Goal: Task Accomplishment & Management: Manage account settings

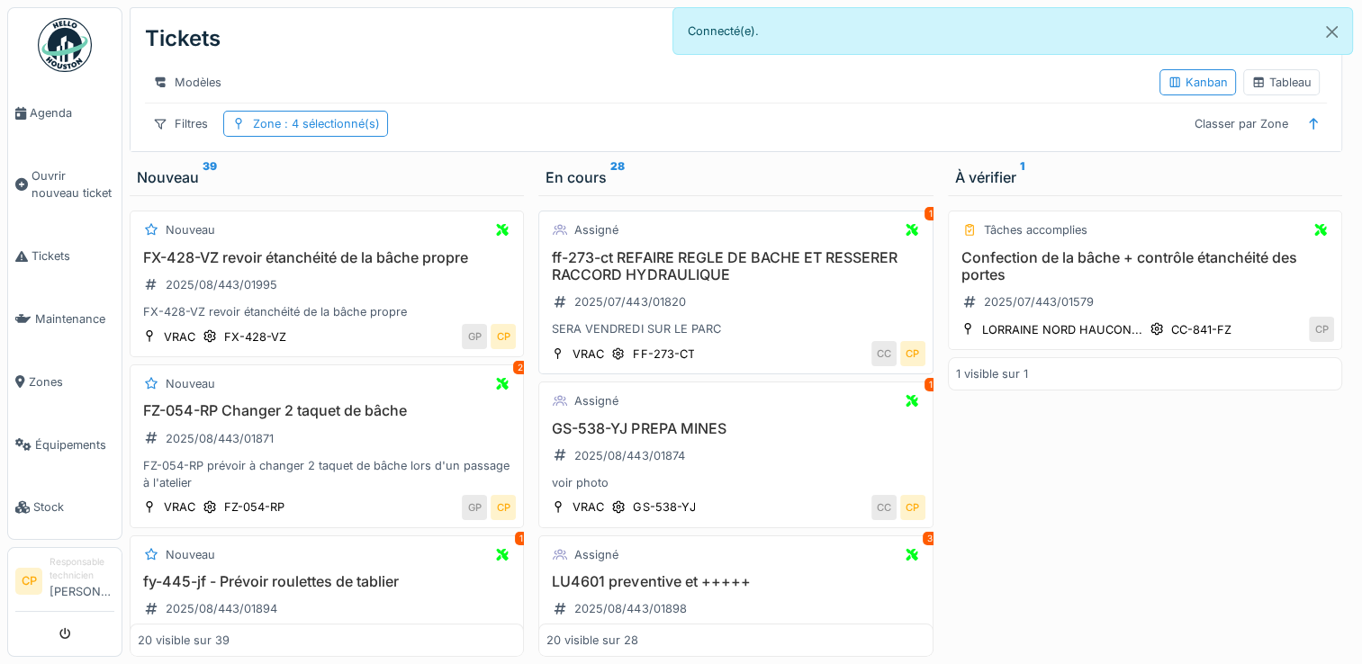
click at [924, 221] on div "1" at bounding box center [930, 214] width 13 height 14
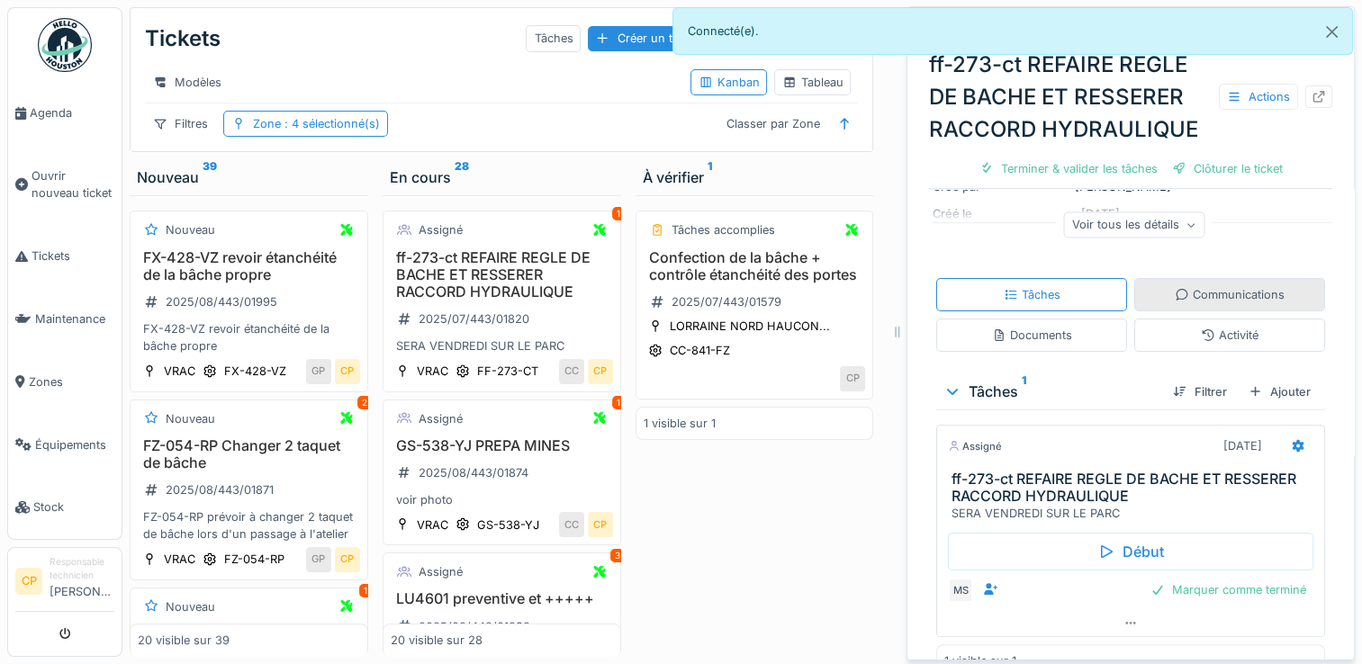
scroll to position [59, 0]
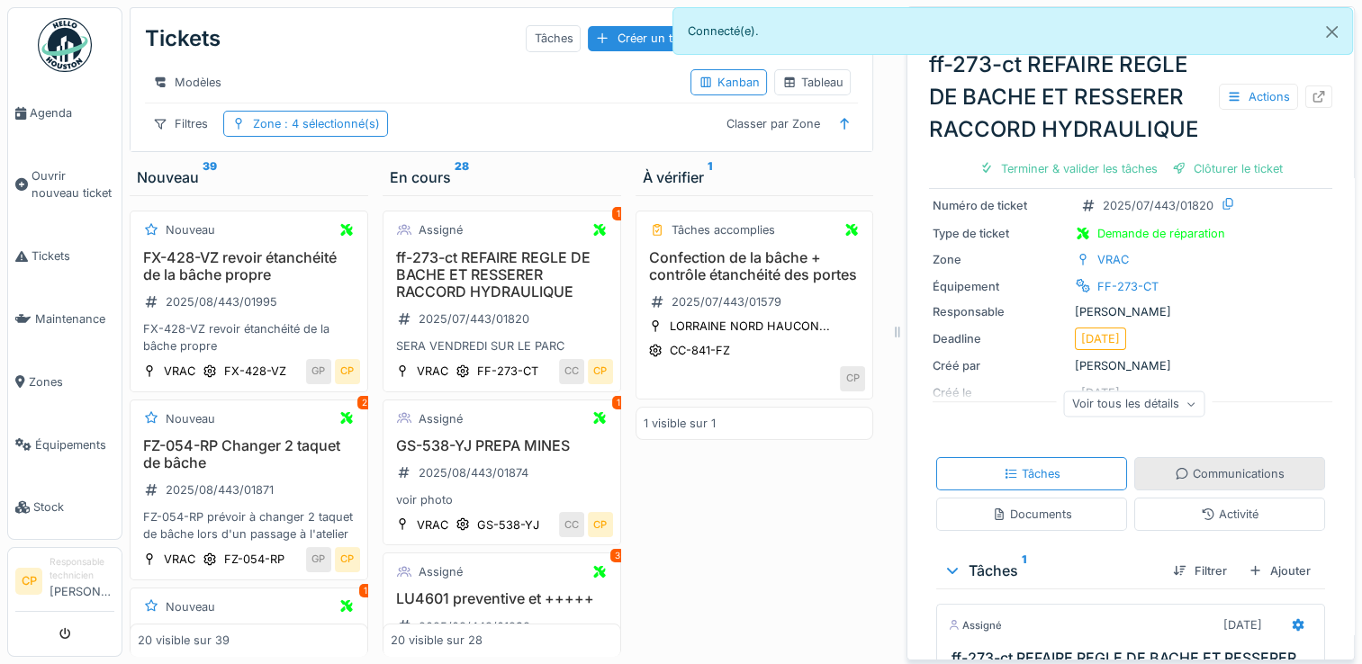
click at [1213, 465] on div "Communications" at bounding box center [1230, 473] width 110 height 17
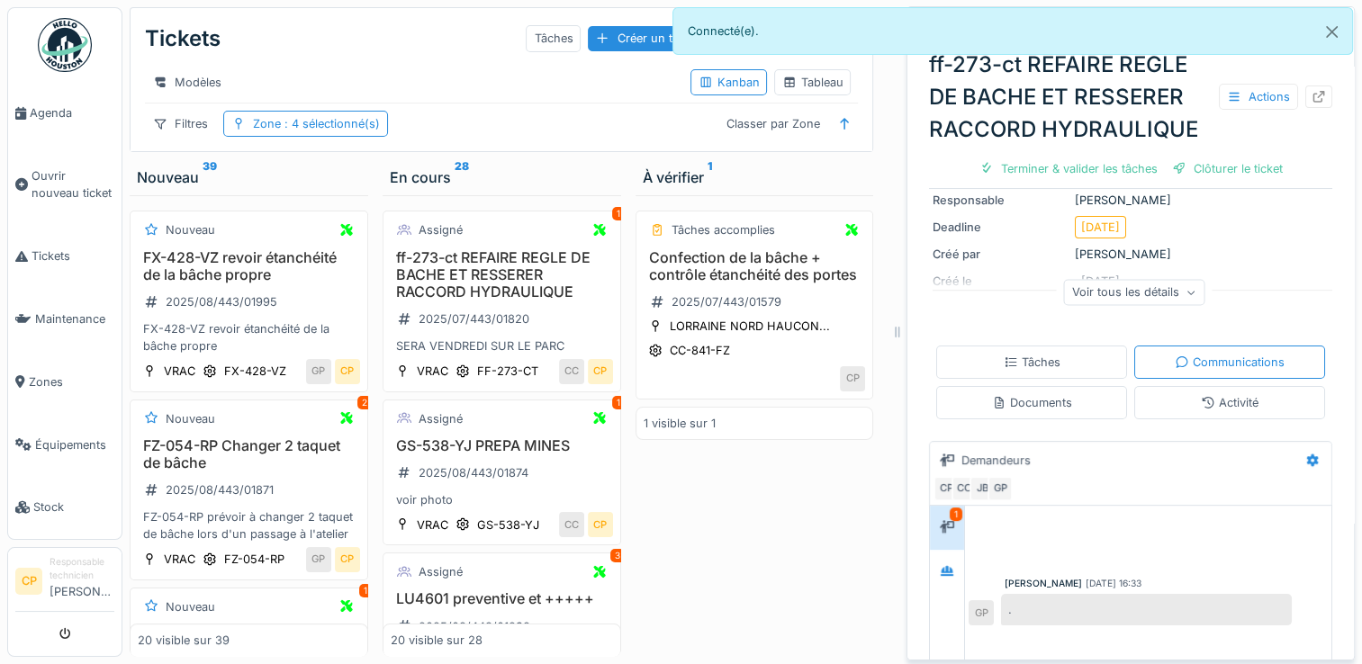
scroll to position [202, 0]
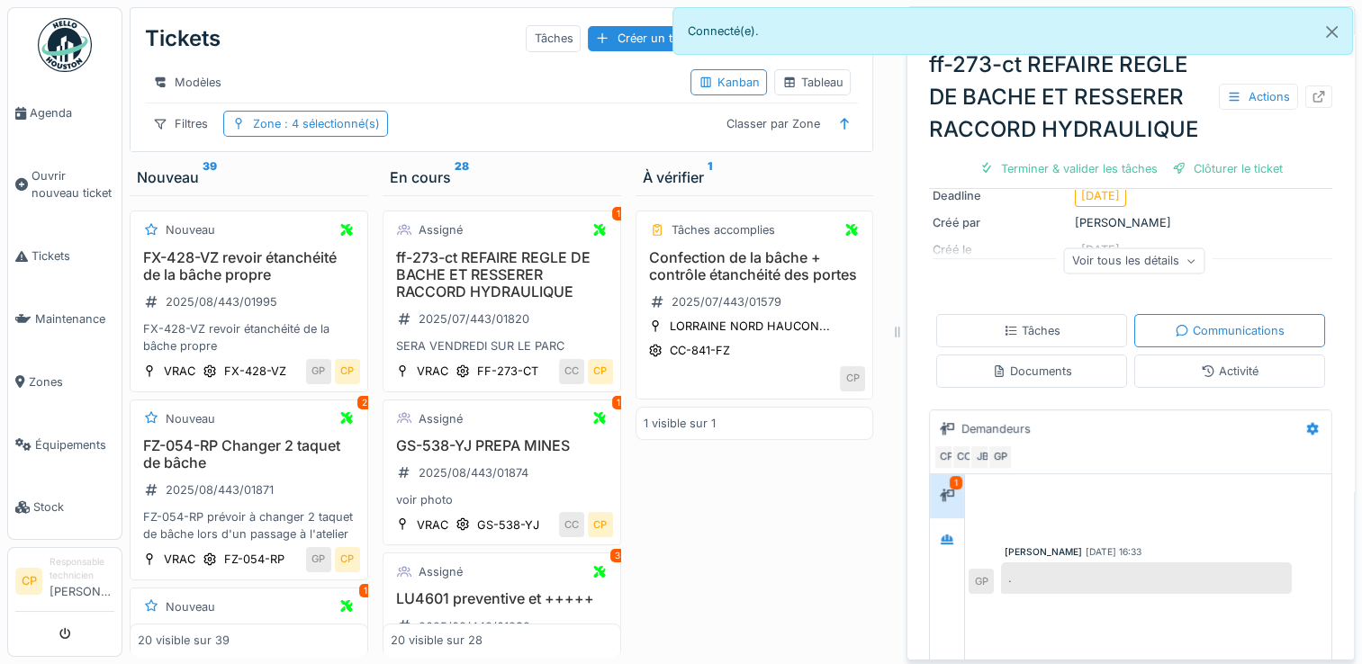
click at [1073, 563] on div "." at bounding box center [1146, 579] width 291 height 32
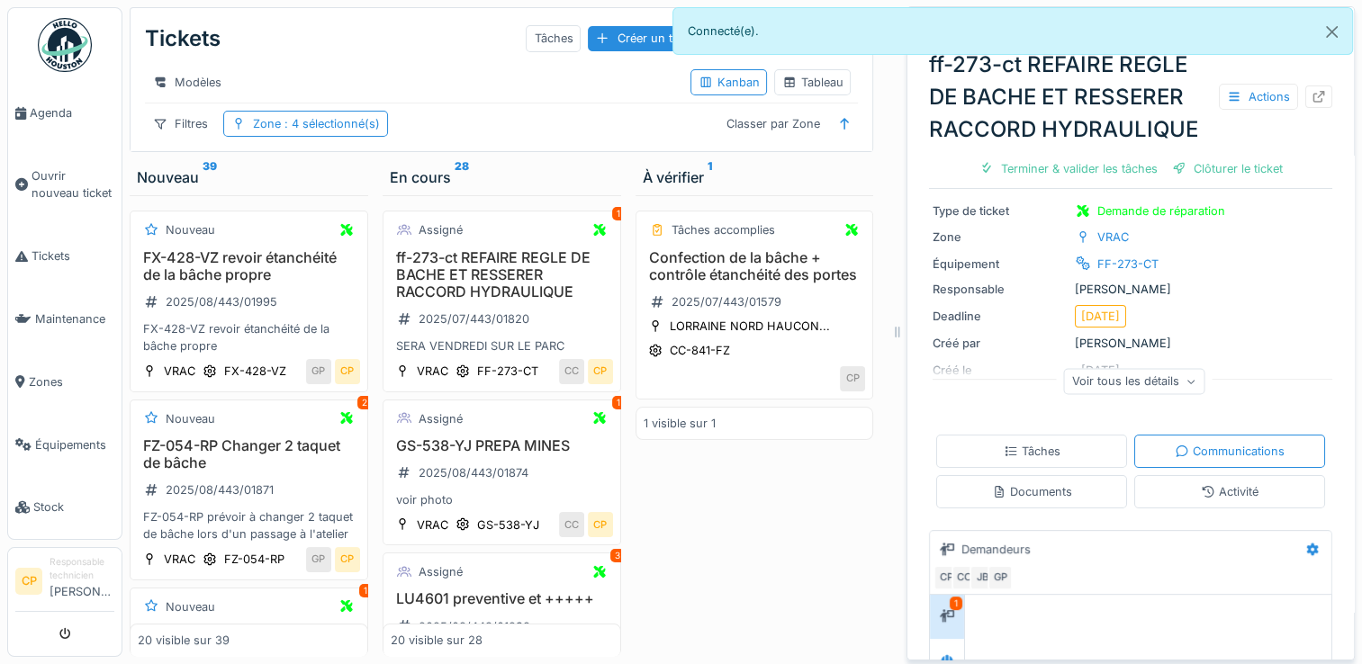
scroll to position [112, 0]
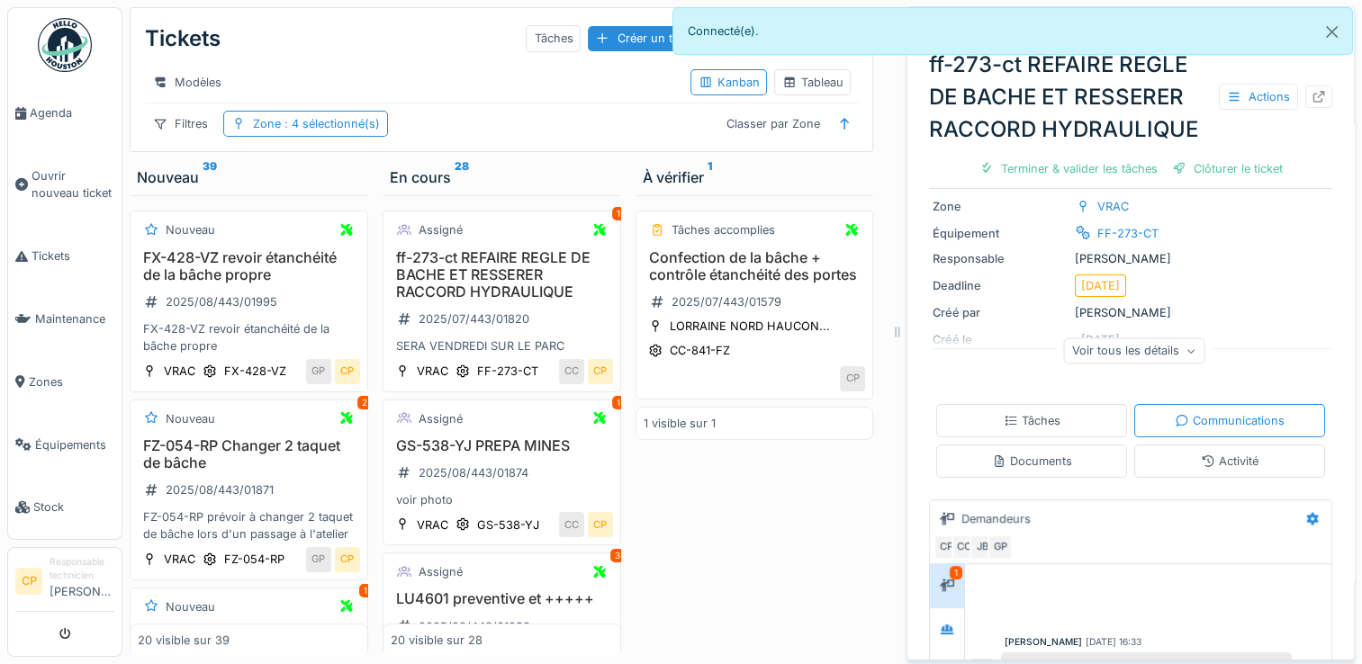
click at [950, 566] on div "1" at bounding box center [956, 573] width 13 height 14
click at [500, 430] on div "Assigné 1" at bounding box center [502, 419] width 222 height 23
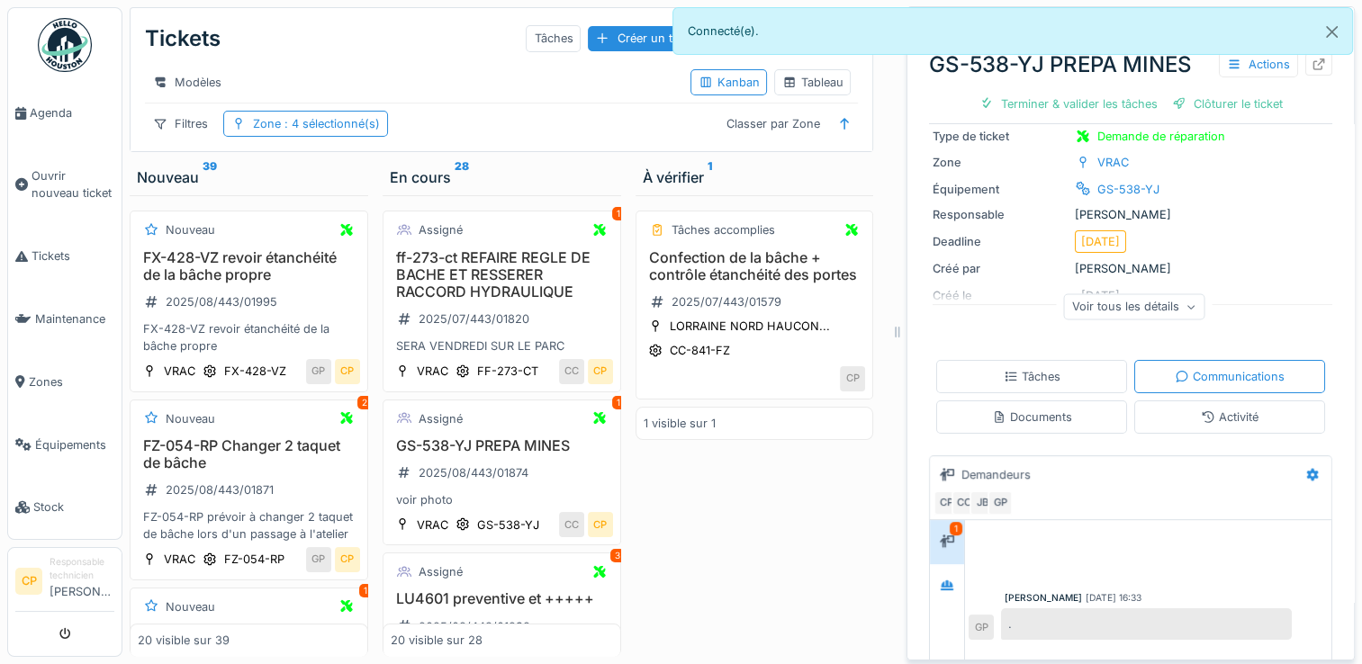
scroll to position [47, 0]
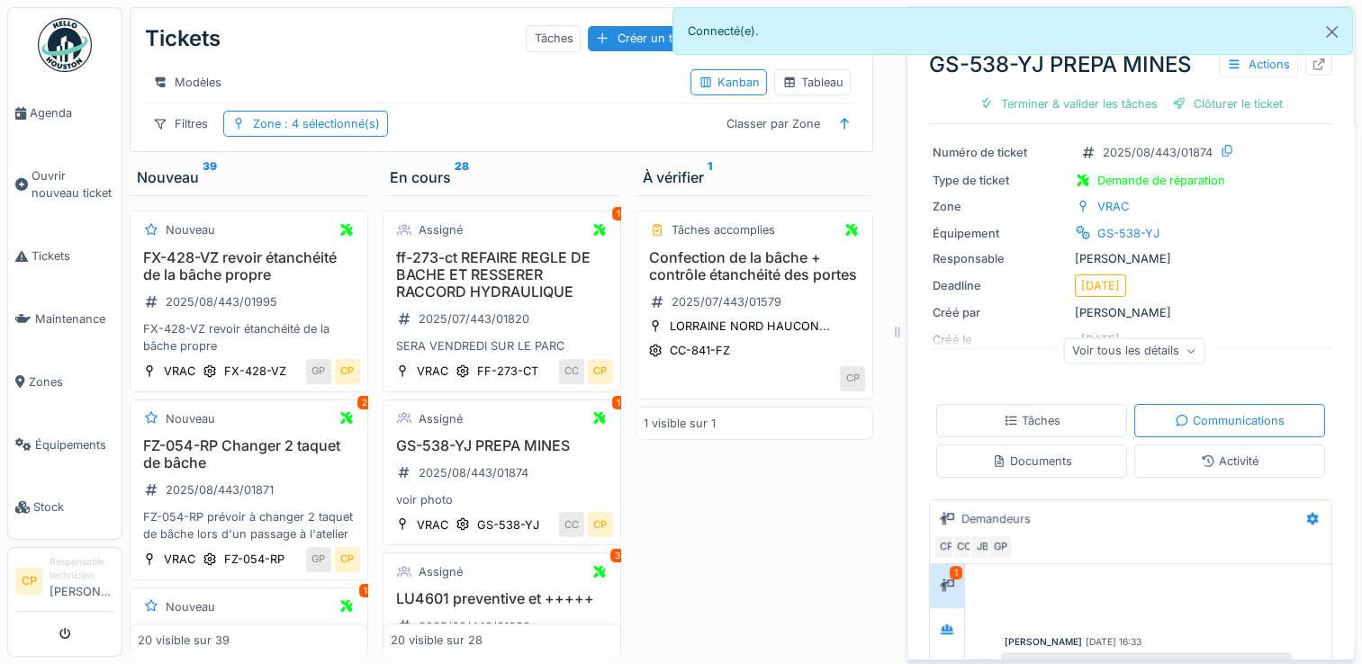
drag, startPoint x: 1052, startPoint y: 580, endPoint x: 1052, endPoint y: 590, distance: 9.9
click at [1052, 589] on div "Gaylord Platat 19/08/2025 16:33 . GP" at bounding box center [1148, 628] width 366 height 128
click at [1086, 635] on div "19/08/2025 16:33" at bounding box center [1114, 642] width 56 height 14
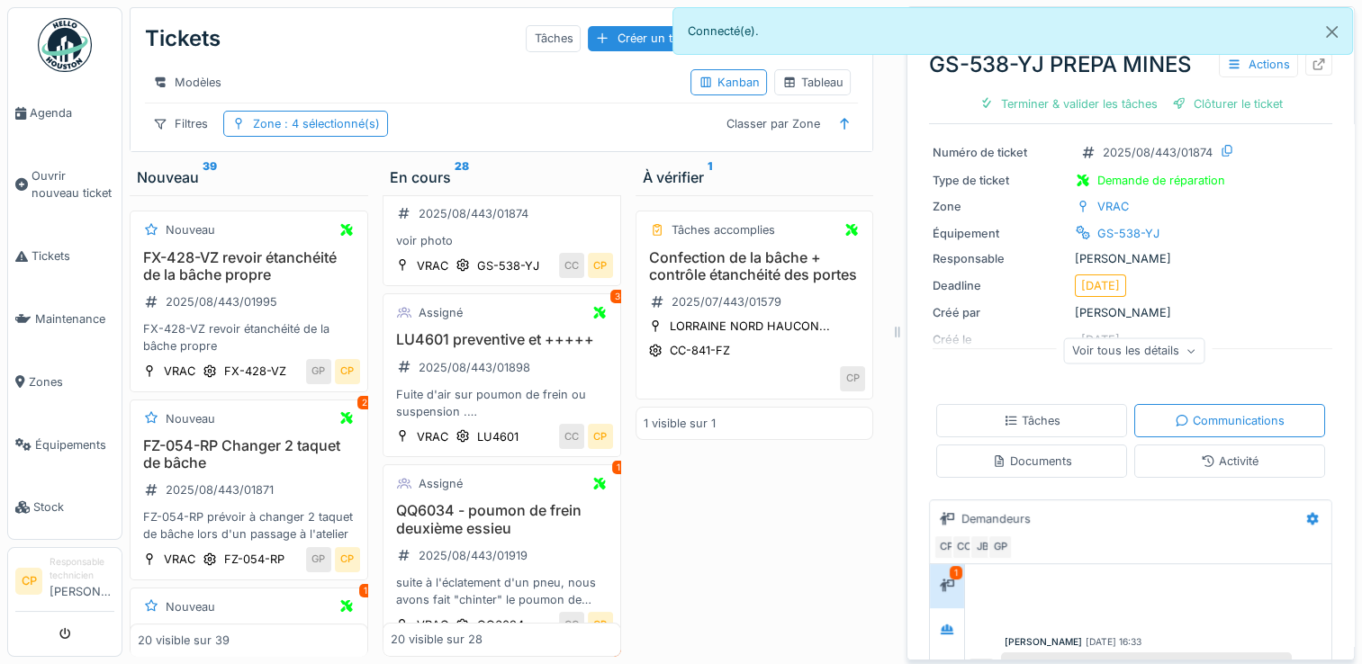
scroll to position [270, 0]
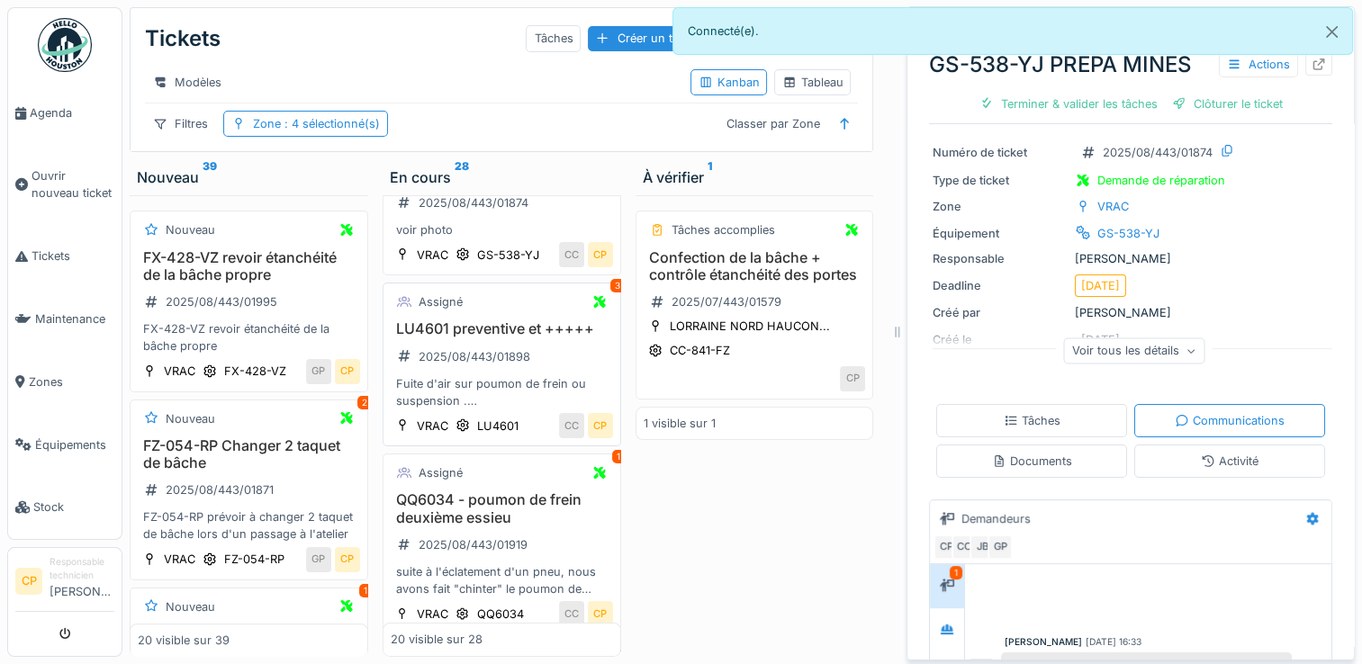
click at [610, 293] on div "3" at bounding box center [617, 286] width 14 height 14
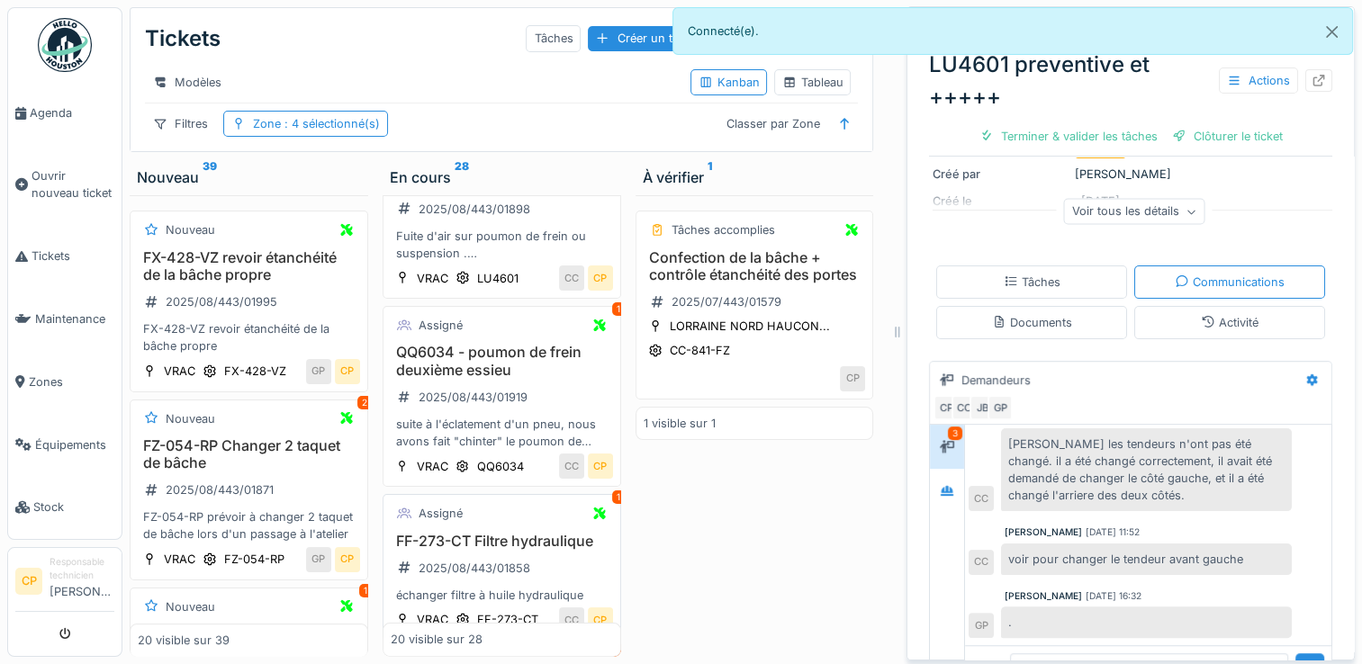
scroll to position [450, 0]
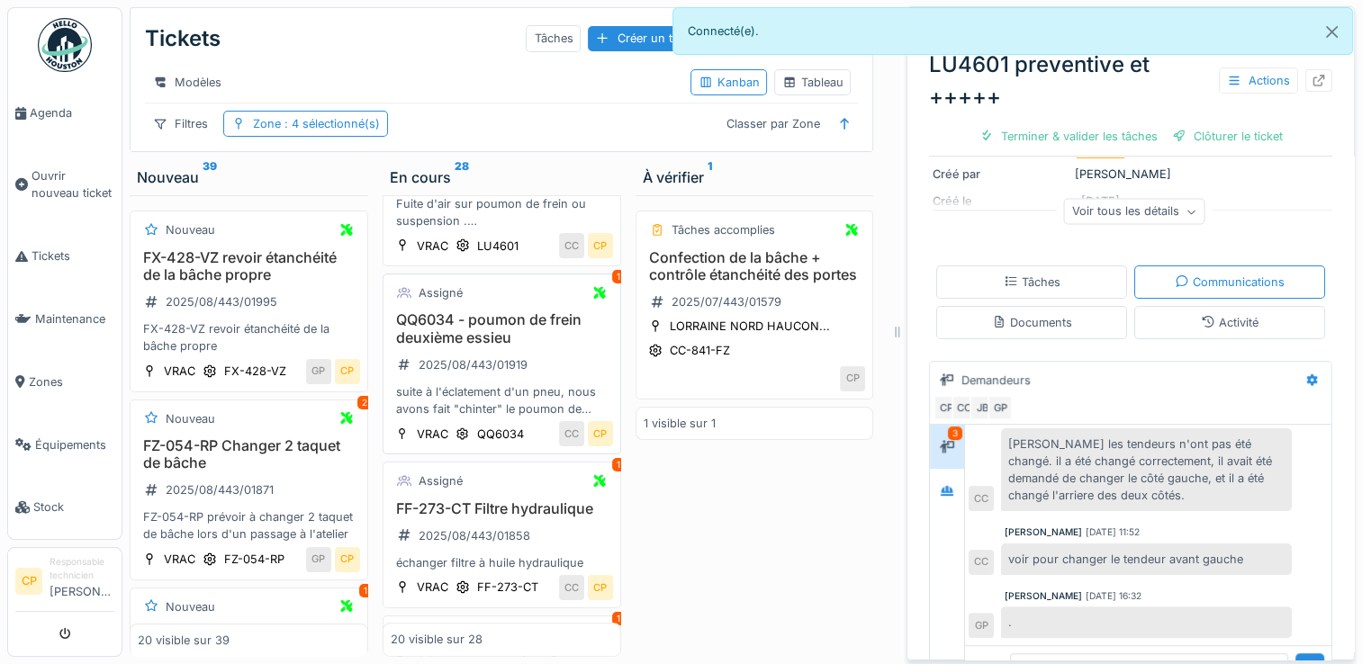
click at [612, 284] on div "1" at bounding box center [618, 277] width 13 height 14
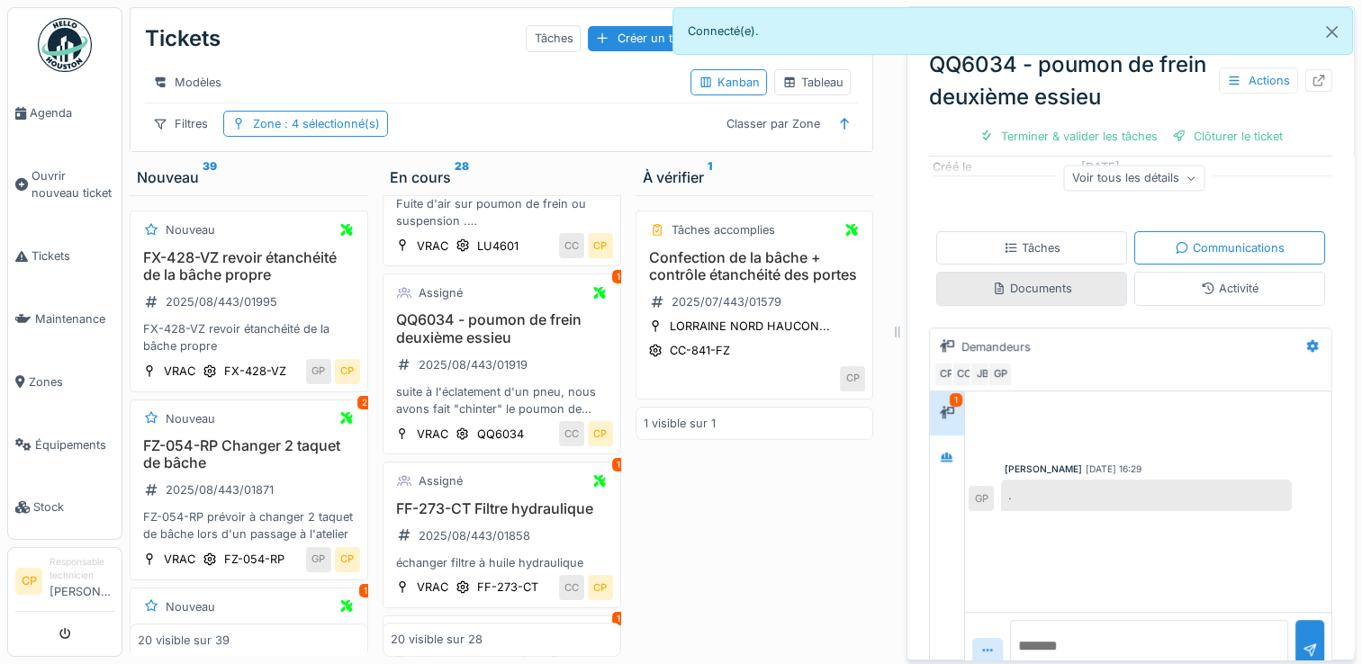
scroll to position [270, 0]
click at [950, 392] on div "1" at bounding box center [956, 399] width 13 height 14
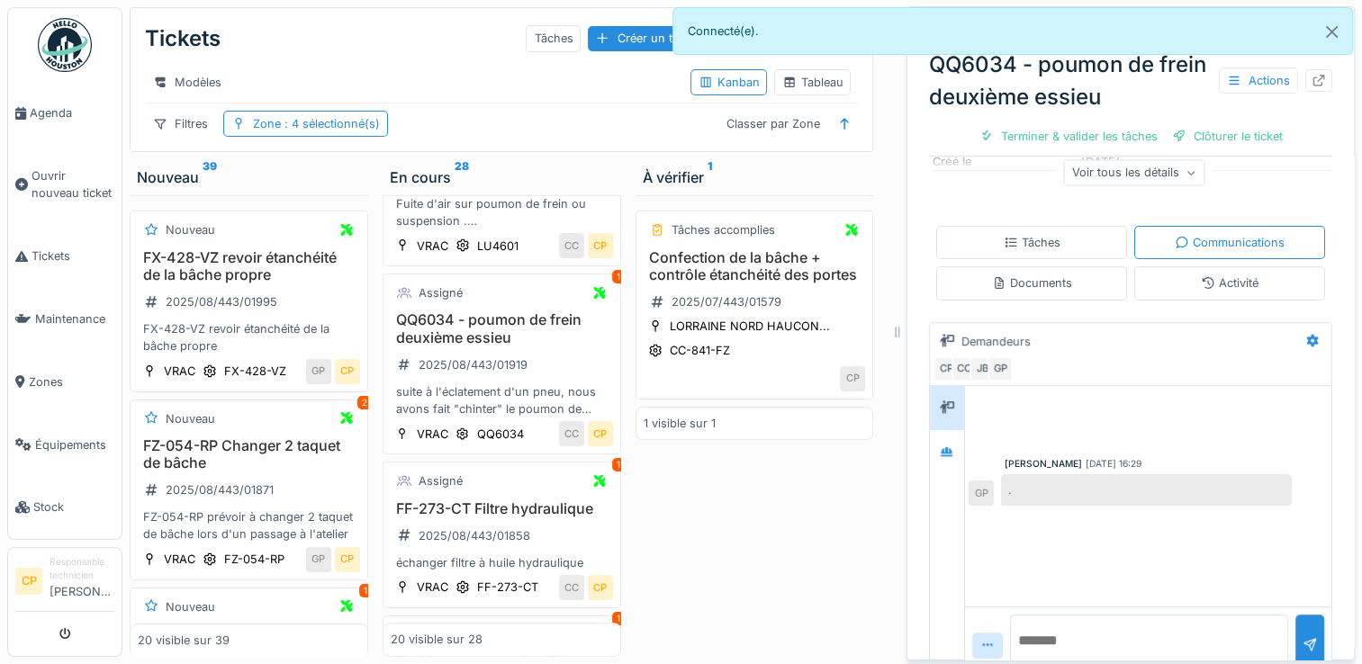
scroll to position [276, 0]
click at [1295, 613] on div at bounding box center [1309, 644] width 29 height 62
click at [1161, 613] on textarea at bounding box center [1149, 642] width 278 height 58
click at [1295, 613] on div at bounding box center [1309, 644] width 29 height 62
click at [535, 304] on div "Assigné" at bounding box center [502, 293] width 222 height 23
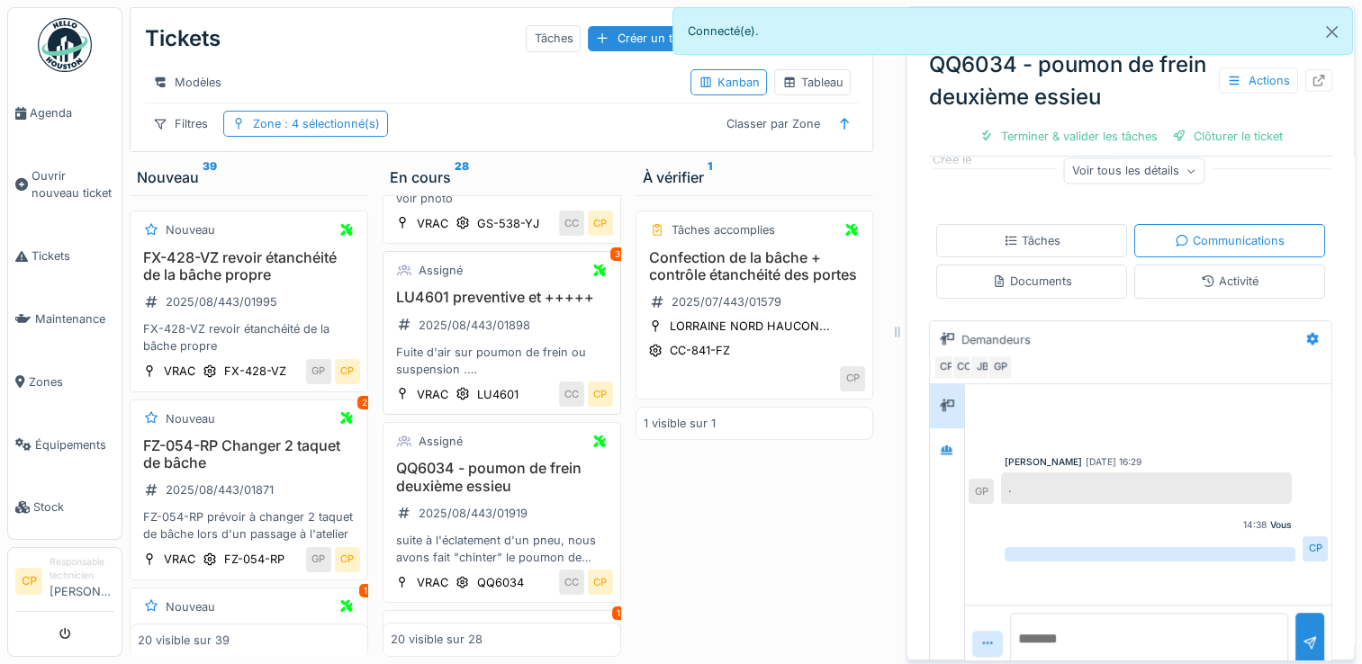
scroll to position [270, 0]
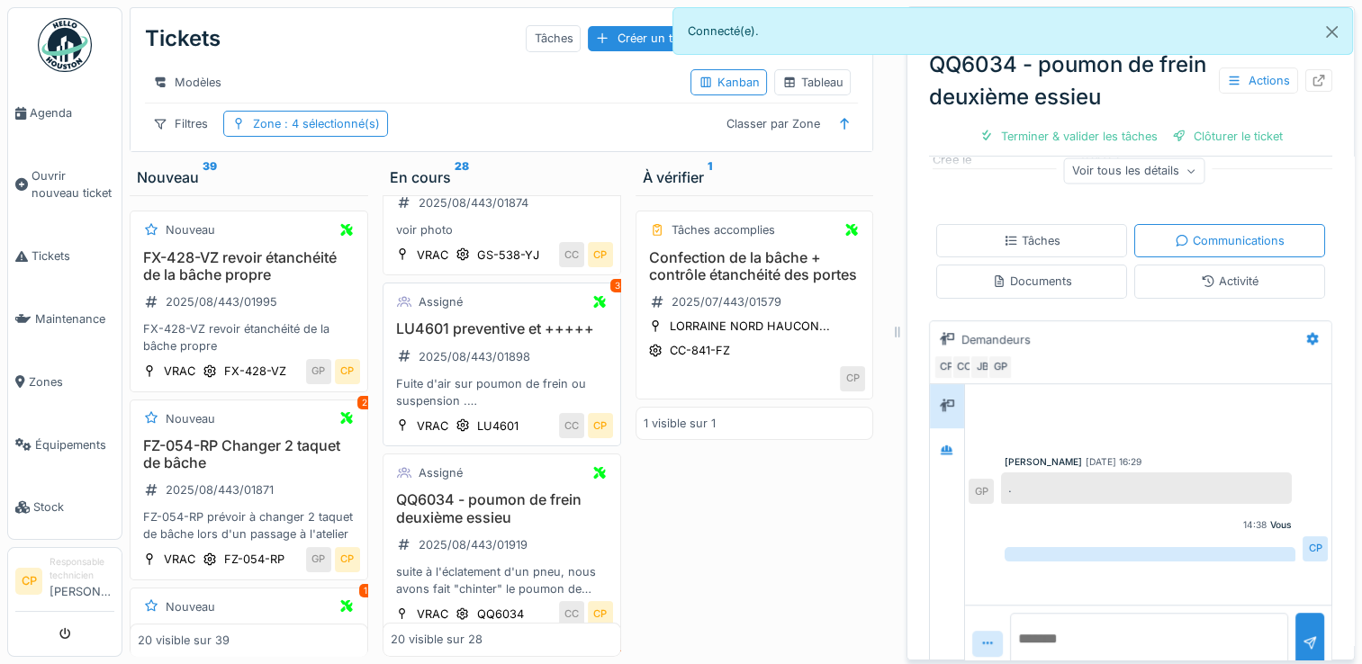
click at [543, 313] on div "Assigné 3" at bounding box center [502, 302] width 222 height 23
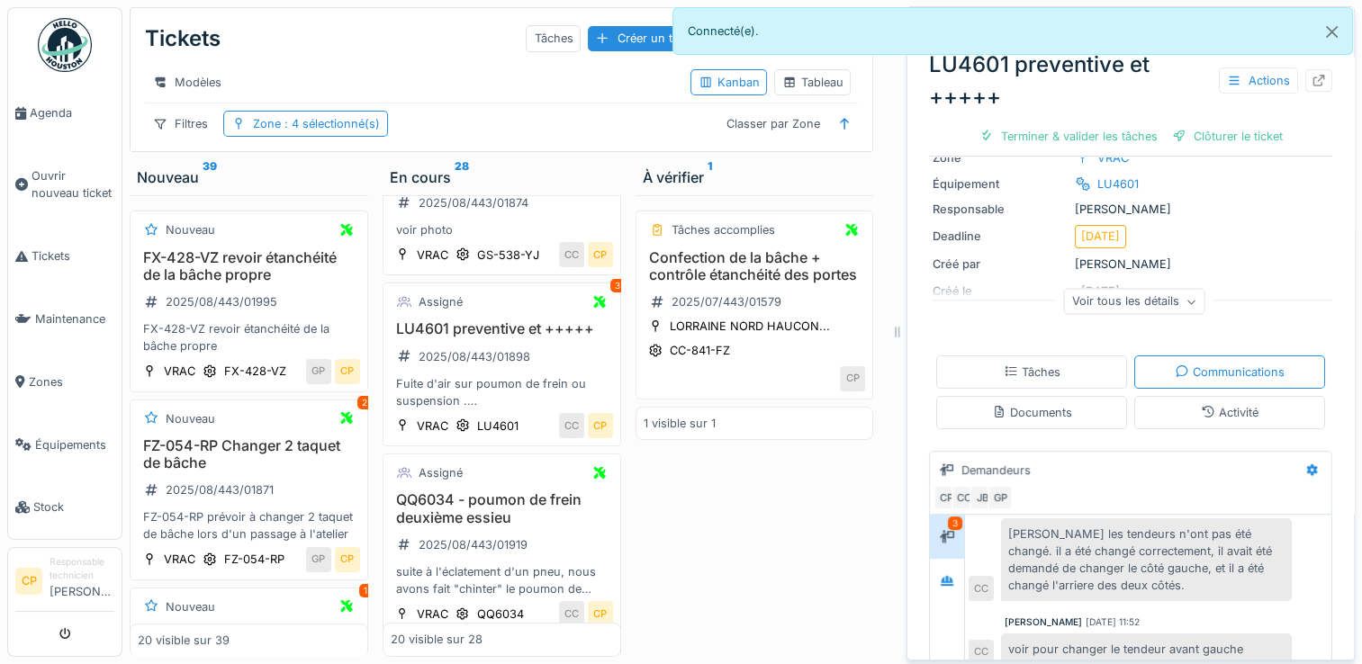
scroll to position [86, 0]
click at [504, 218] on div "2025/08/443/01874" at bounding box center [463, 203] width 144 height 30
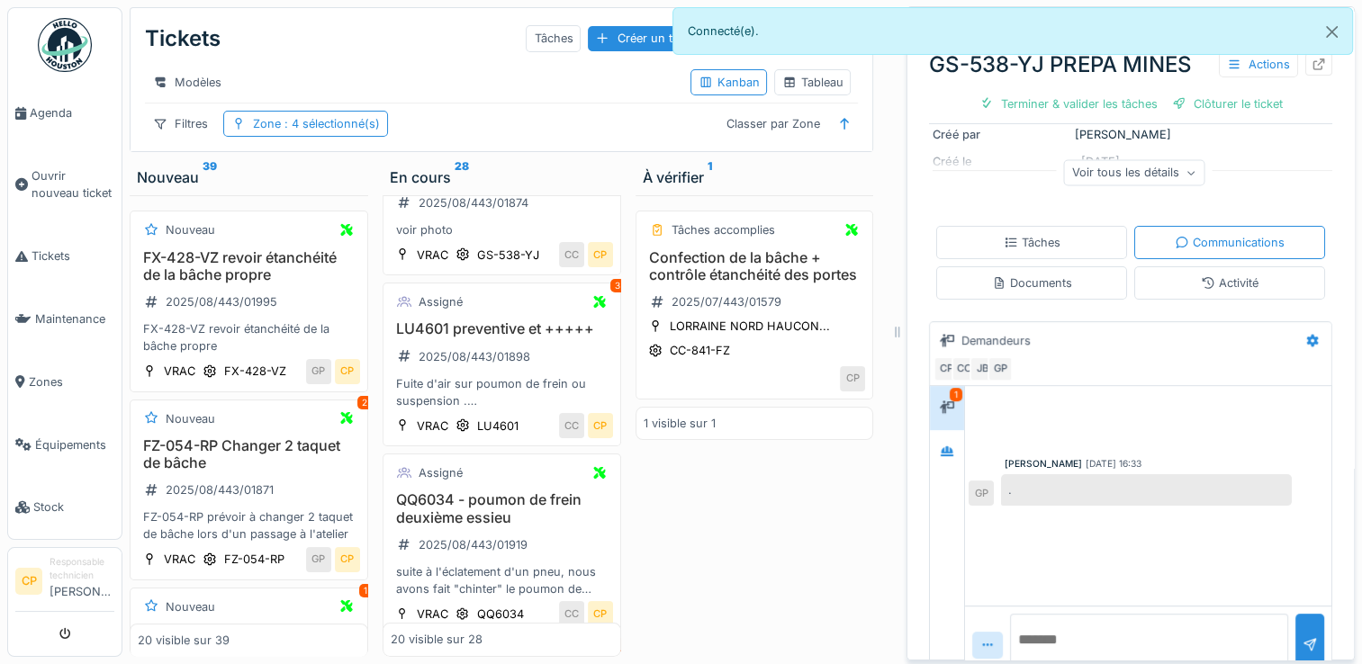
scroll to position [227, 0]
click at [1087, 612] on textarea at bounding box center [1149, 641] width 278 height 58
click at [1302, 635] on div at bounding box center [1309, 643] width 14 height 17
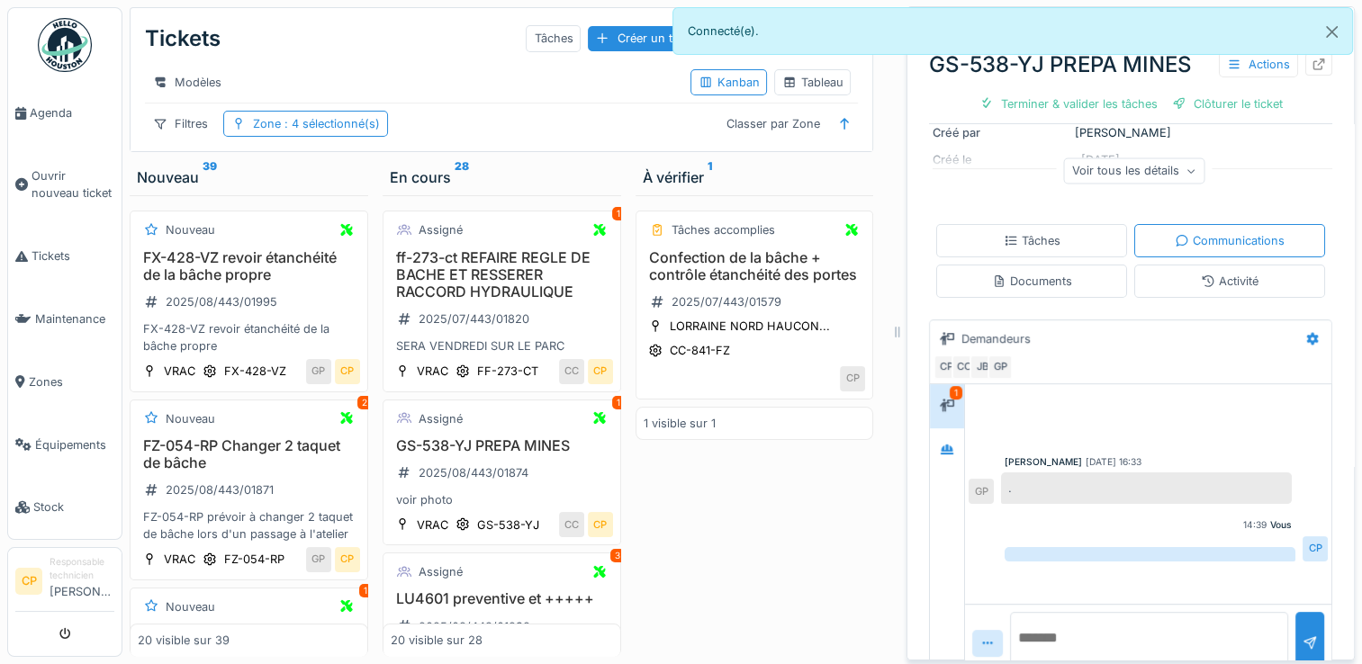
scroll to position [137, 0]
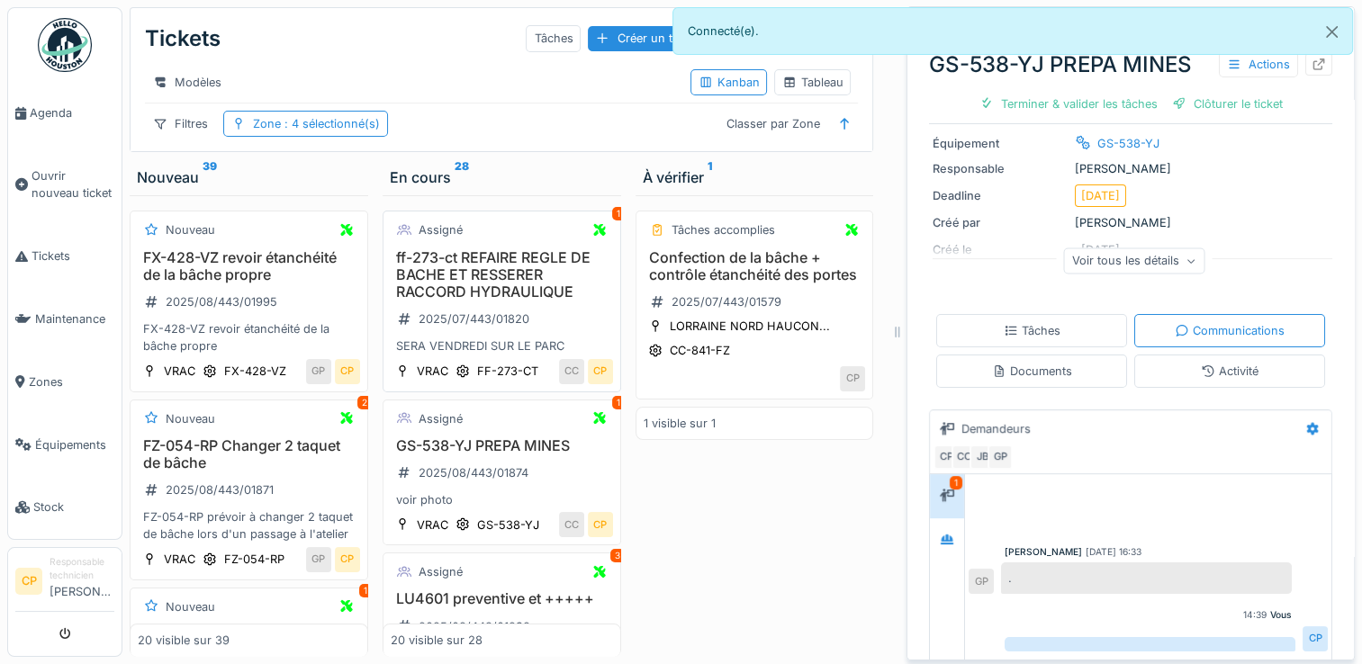
click at [486, 281] on h3 "ff-273-ct REFAIRE REGLE DE BACHE ET RESSERER RACCORD HYDRAULIQUE" at bounding box center [502, 275] width 222 height 52
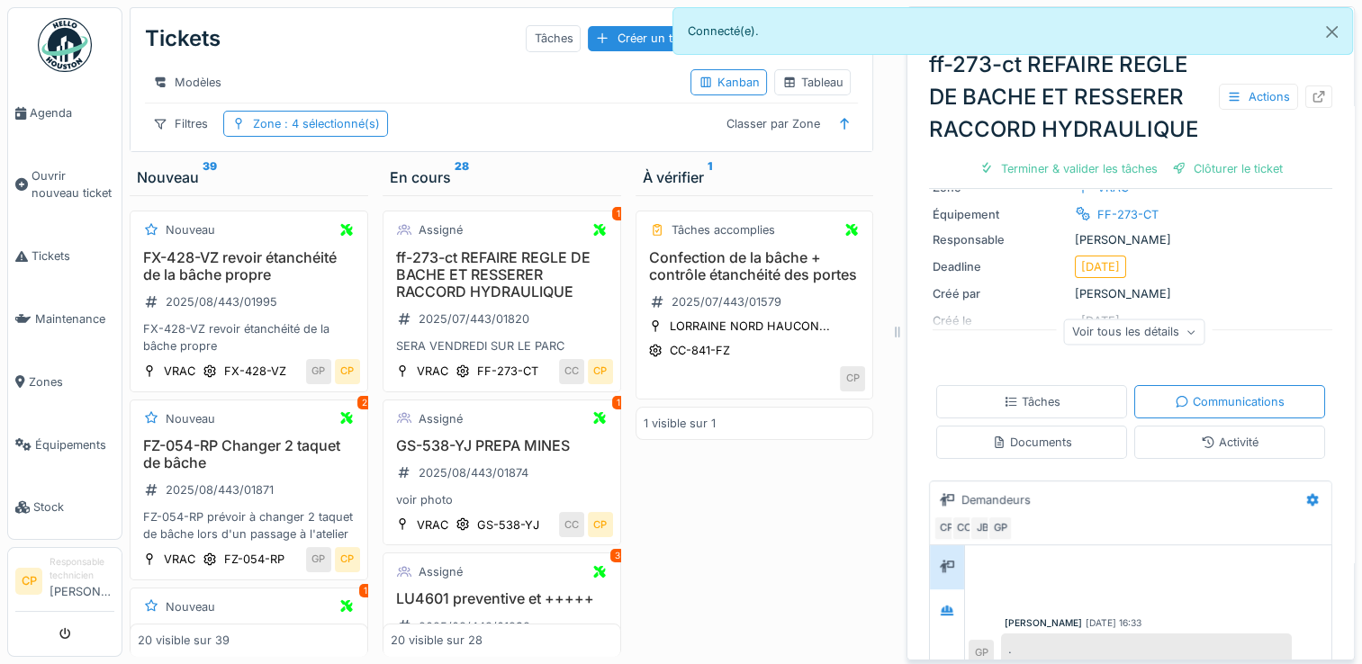
scroll to position [180, 0]
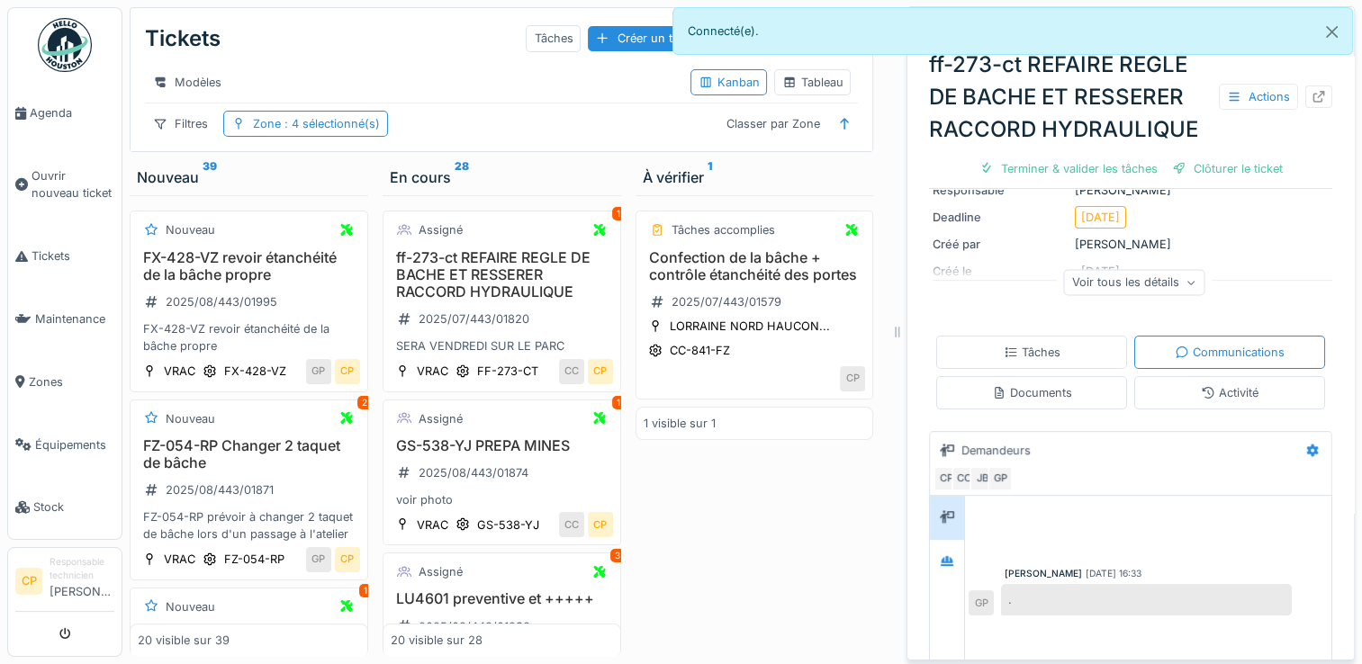
click at [1059, 584] on div "." at bounding box center [1146, 600] width 291 height 32
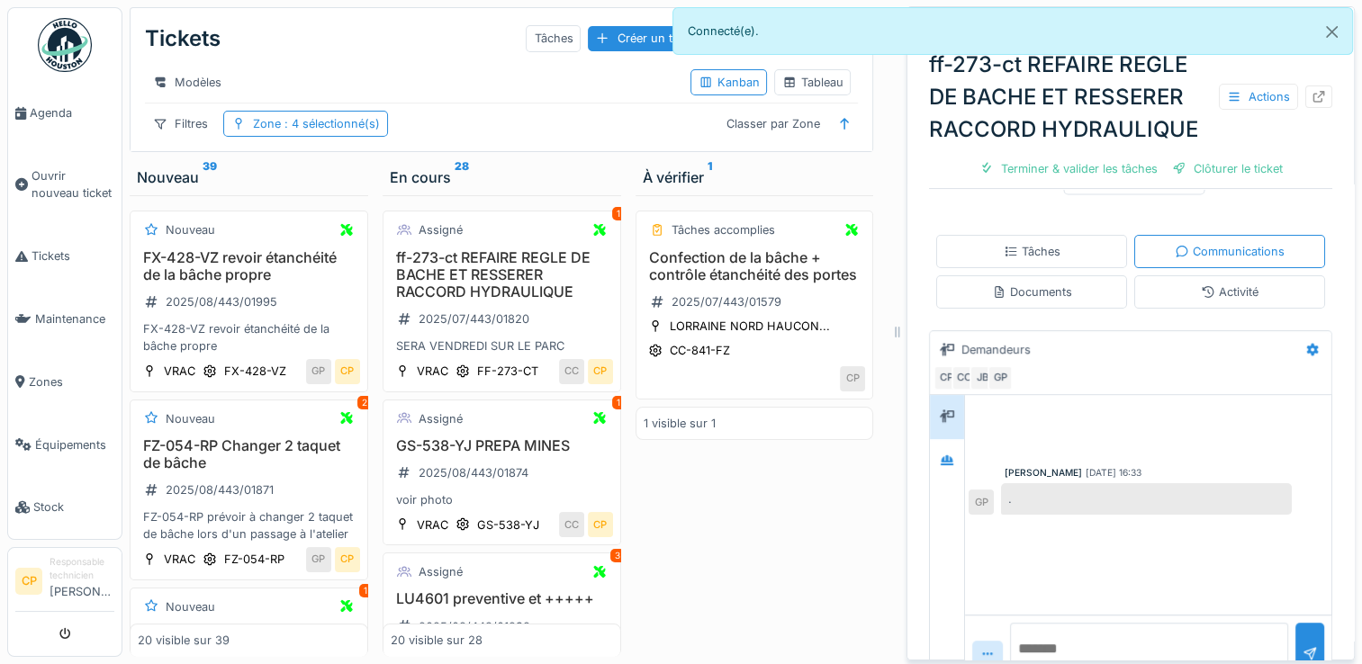
scroll to position [292, 0]
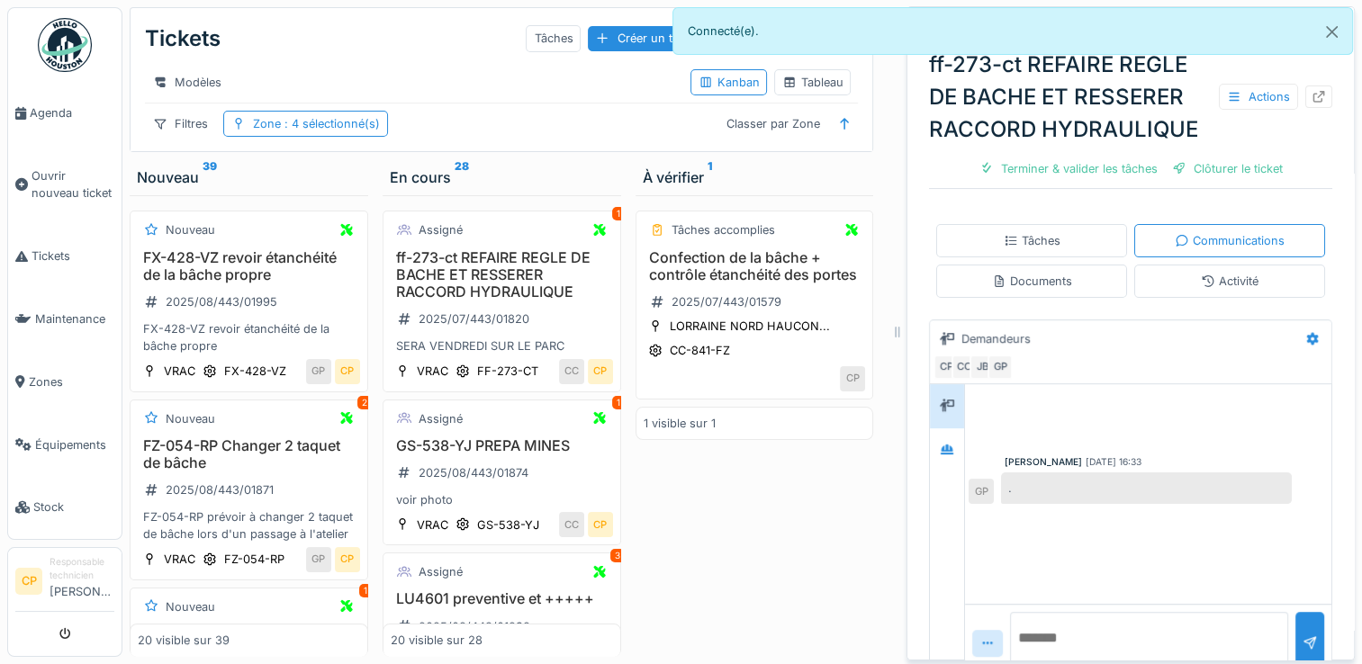
click at [1073, 614] on textarea at bounding box center [1149, 641] width 278 height 58
click at [1302, 635] on div at bounding box center [1309, 643] width 14 height 17
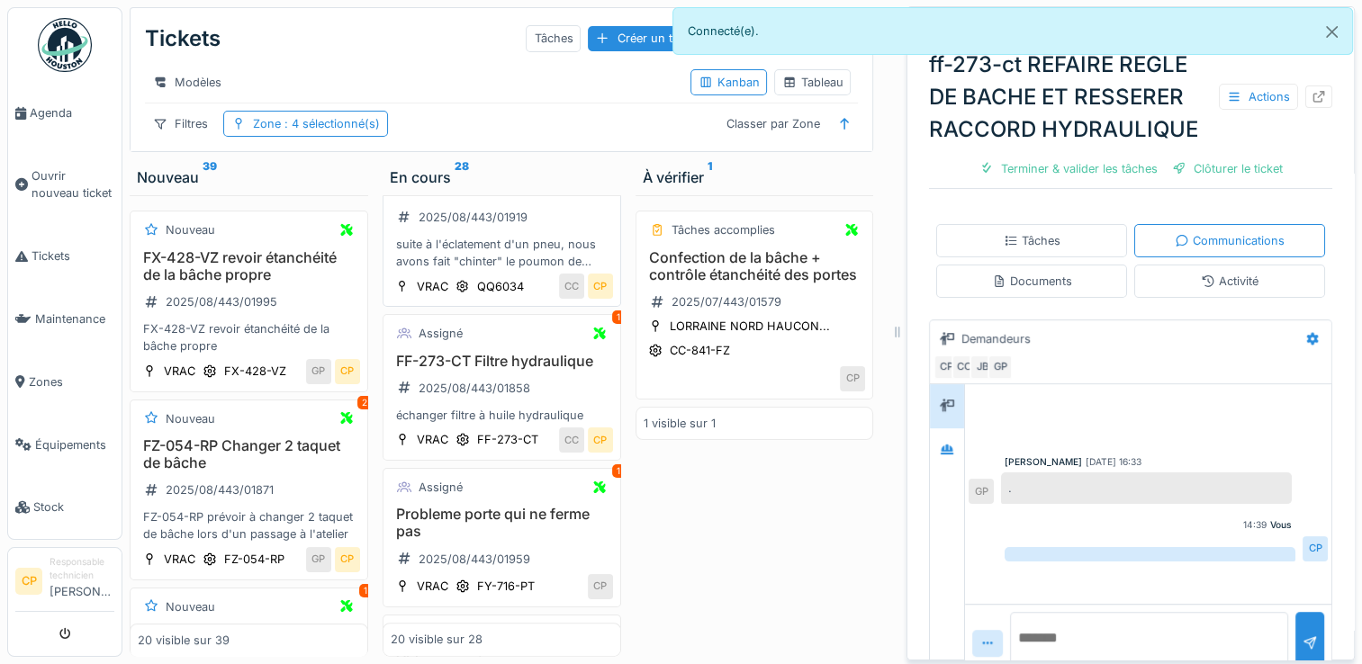
scroll to position [630, 0]
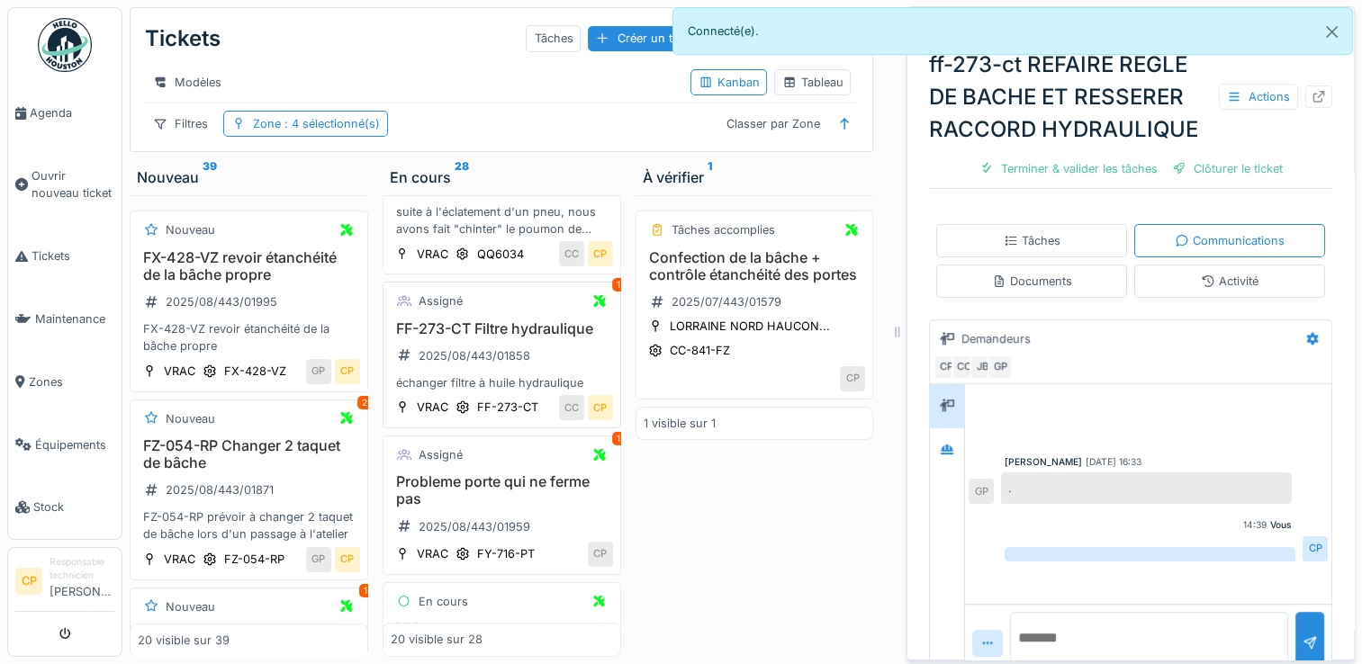
click at [480, 392] on div "FF-273-CT Filtre hydraulique 2025/08/443/01858 échanger filtre à huile hydrauli…" at bounding box center [502, 356] width 222 height 72
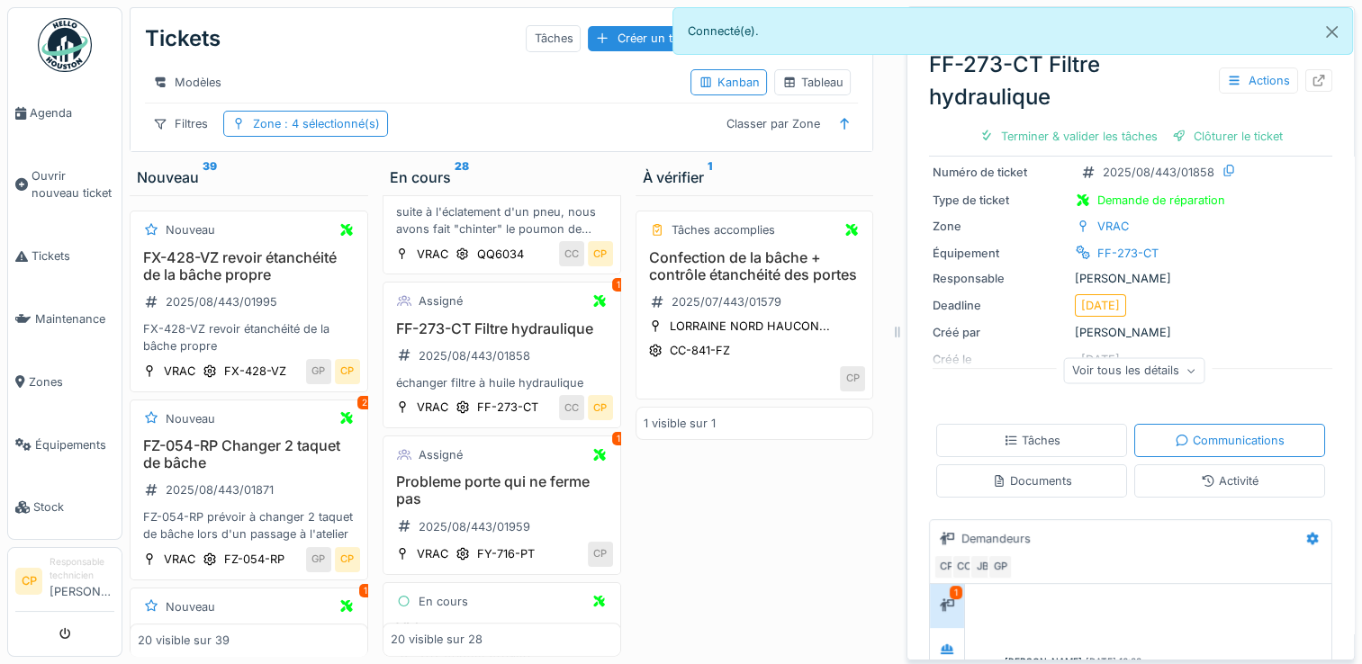
scroll to position [180, 0]
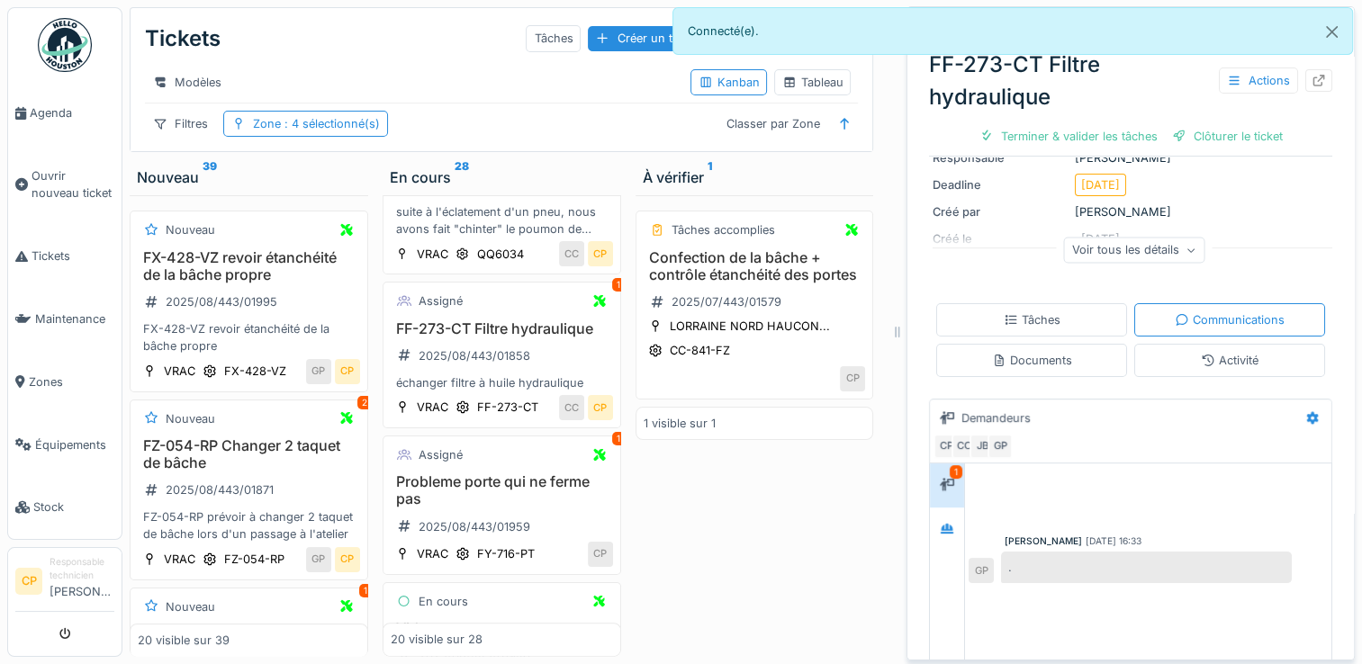
click at [950, 465] on div "1" at bounding box center [956, 472] width 13 height 14
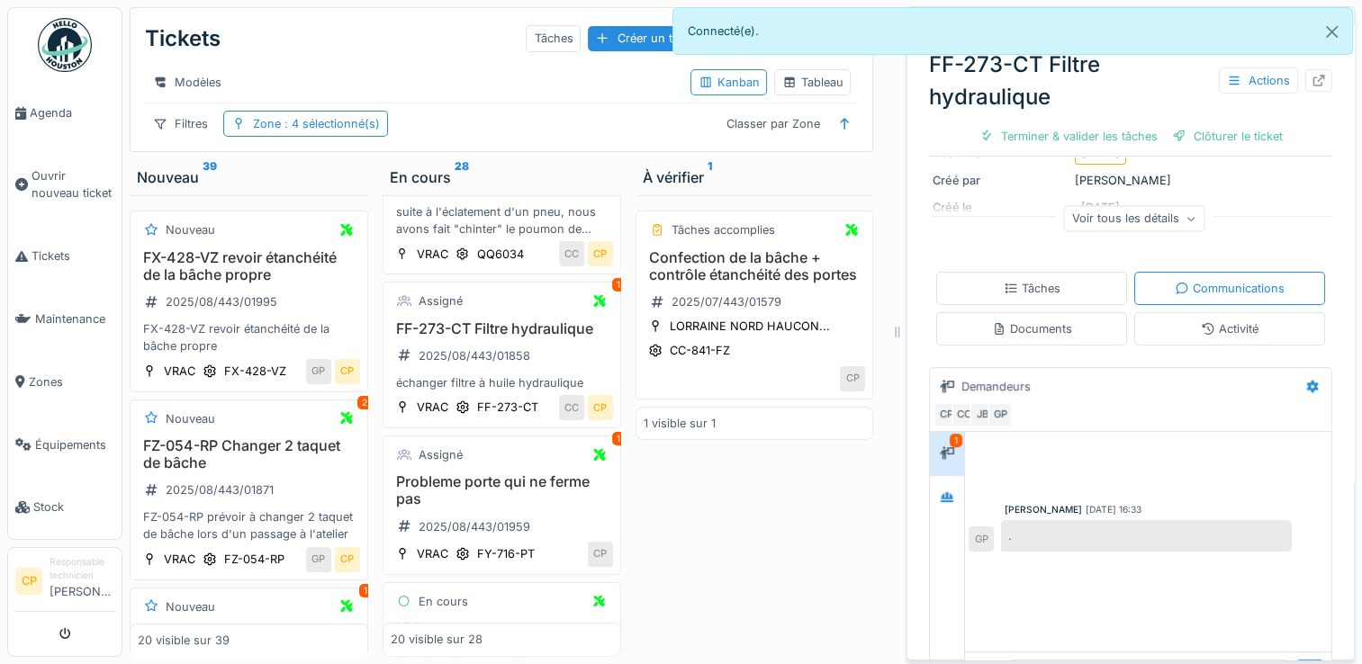
scroll to position [227, 0]
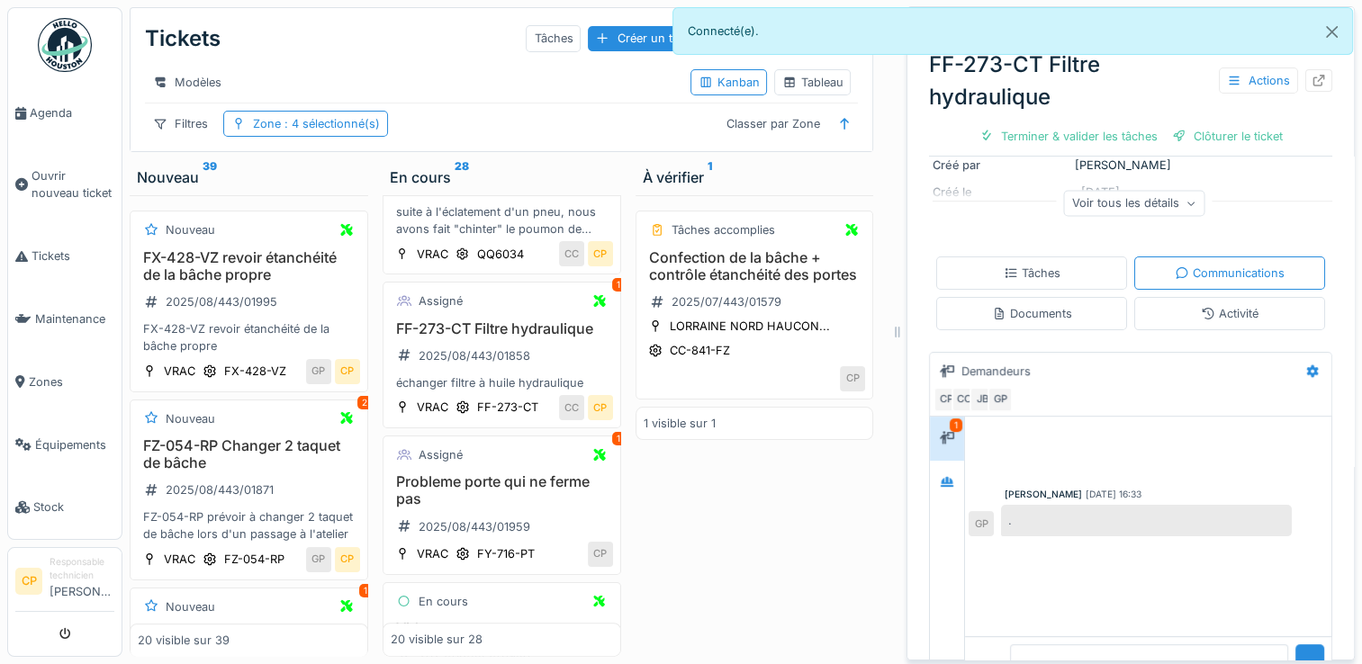
click at [1098, 644] on textarea at bounding box center [1149, 673] width 278 height 58
click at [1302, 663] on div at bounding box center [1309, 675] width 14 height 17
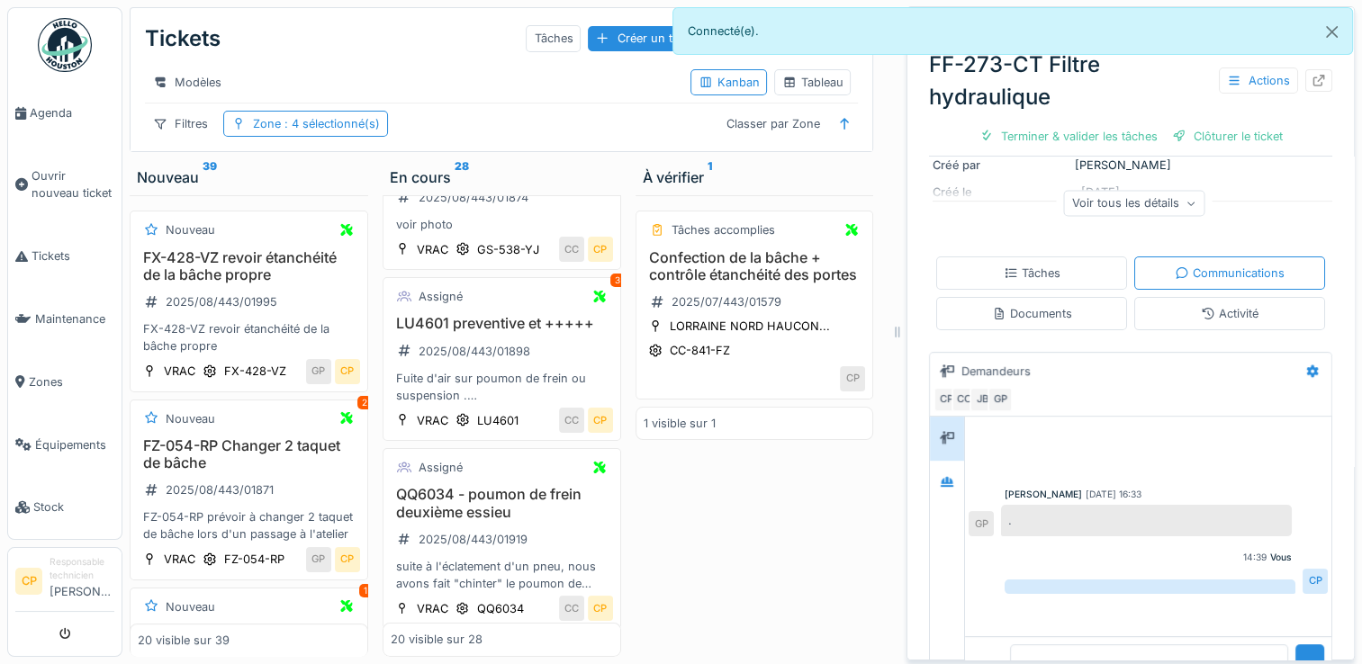
scroll to position [0, 0]
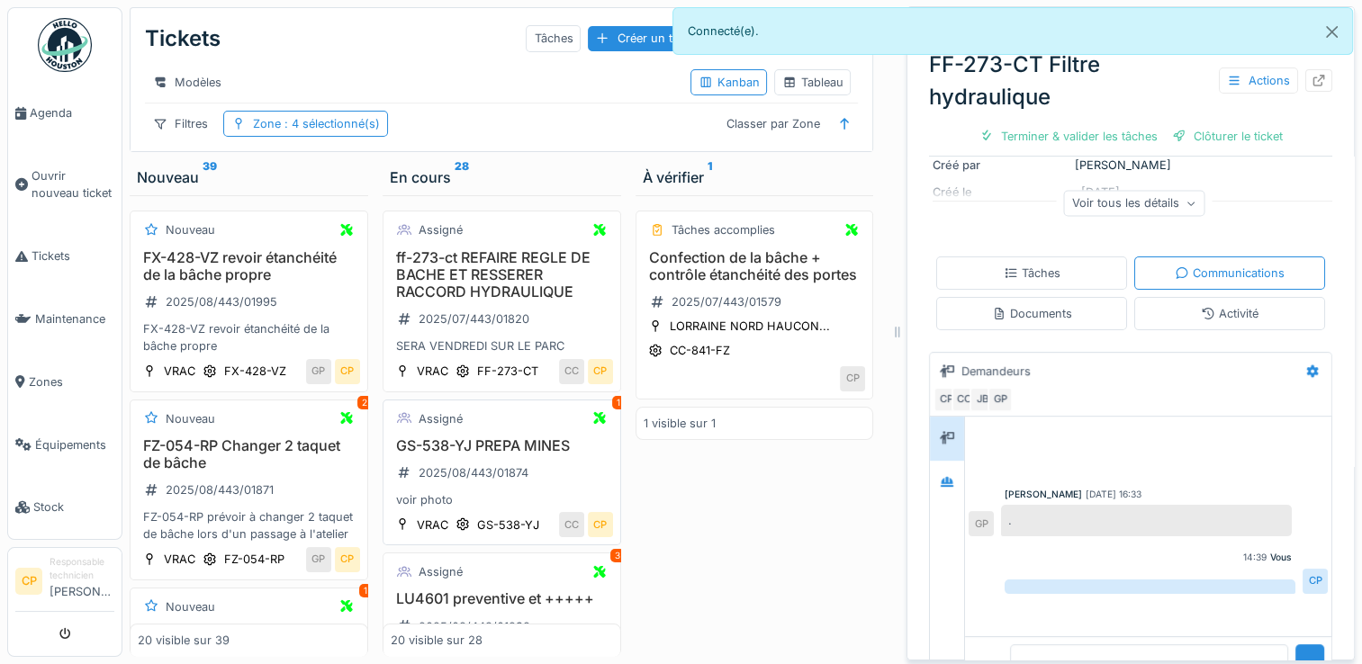
click at [508, 455] on h3 "GS-538-YJ PREPA MINES" at bounding box center [502, 445] width 222 height 17
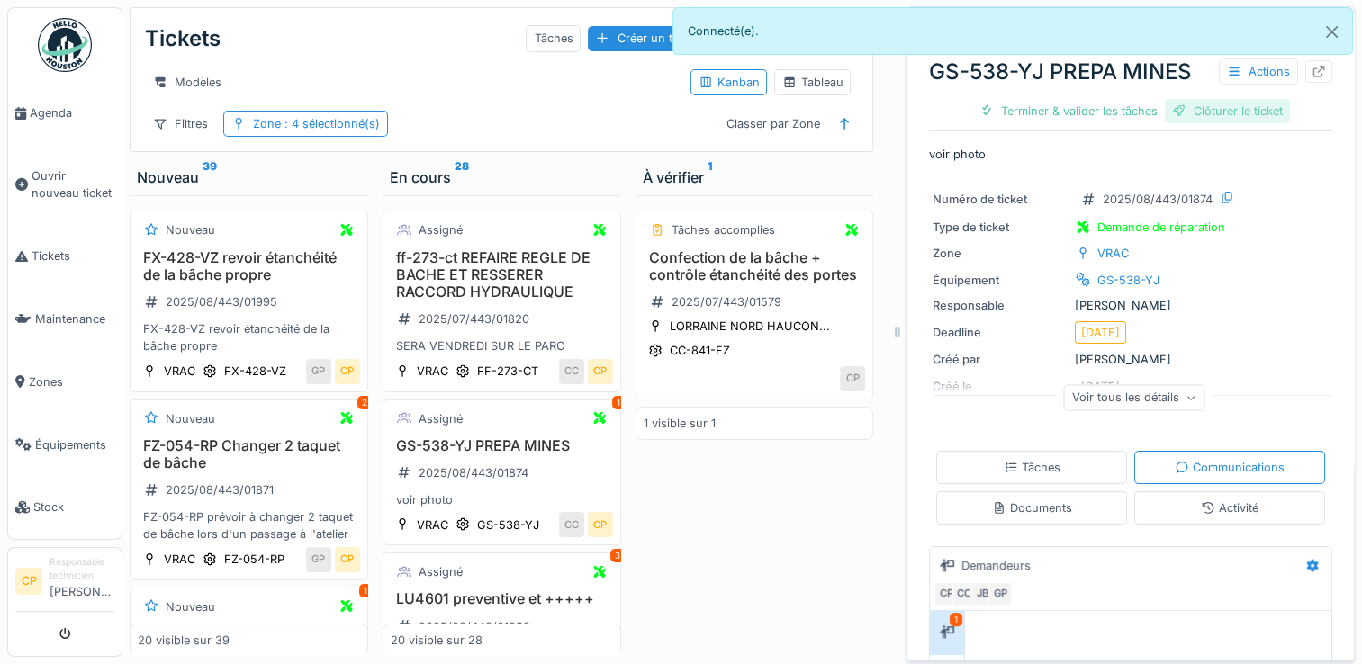
click at [1187, 110] on div "Clôturer le ticket" at bounding box center [1227, 111] width 125 height 24
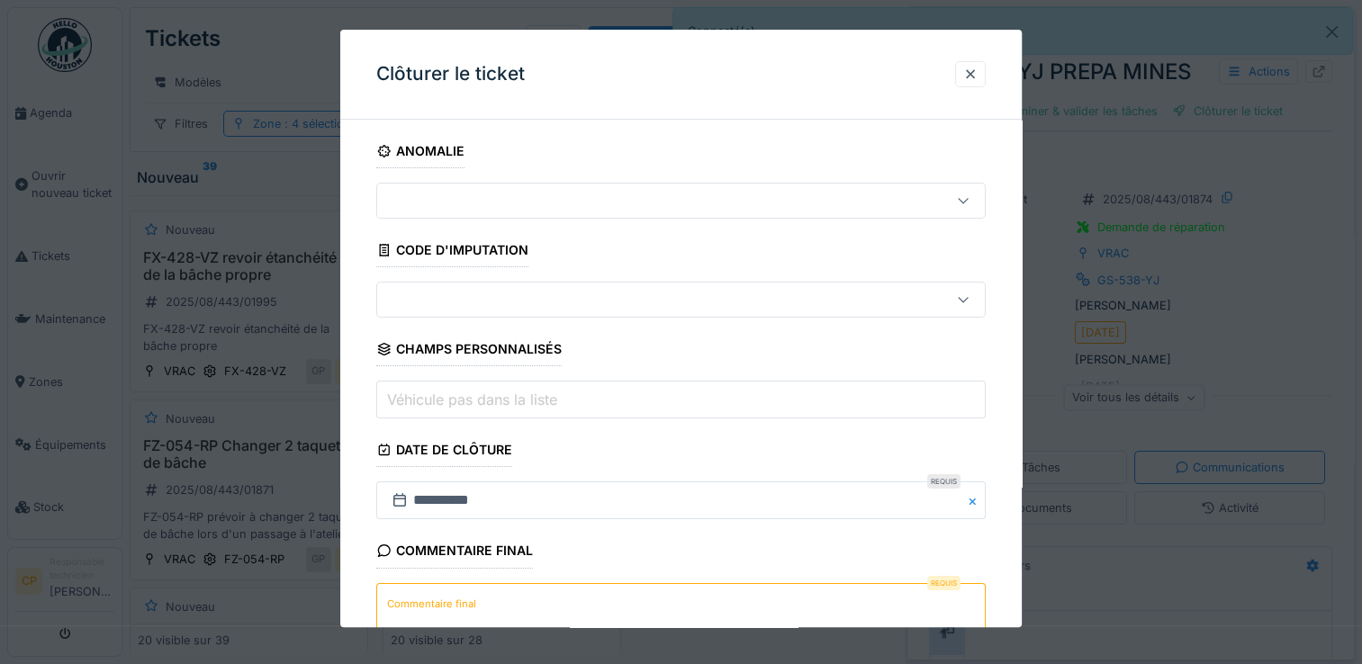
click at [660, 611] on textarea "Commentaire final" at bounding box center [680, 620] width 609 height 74
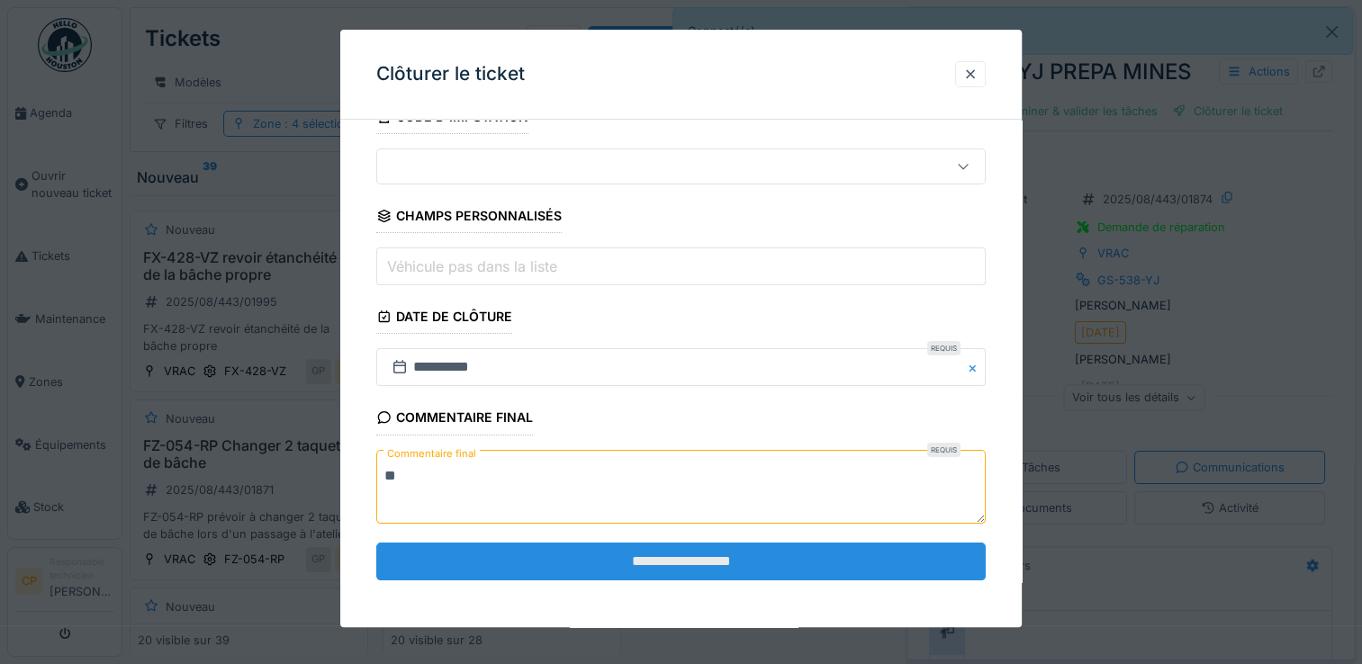
scroll to position [133, 0]
type textarea "**"
click at [740, 557] on input "**********" at bounding box center [680, 562] width 609 height 38
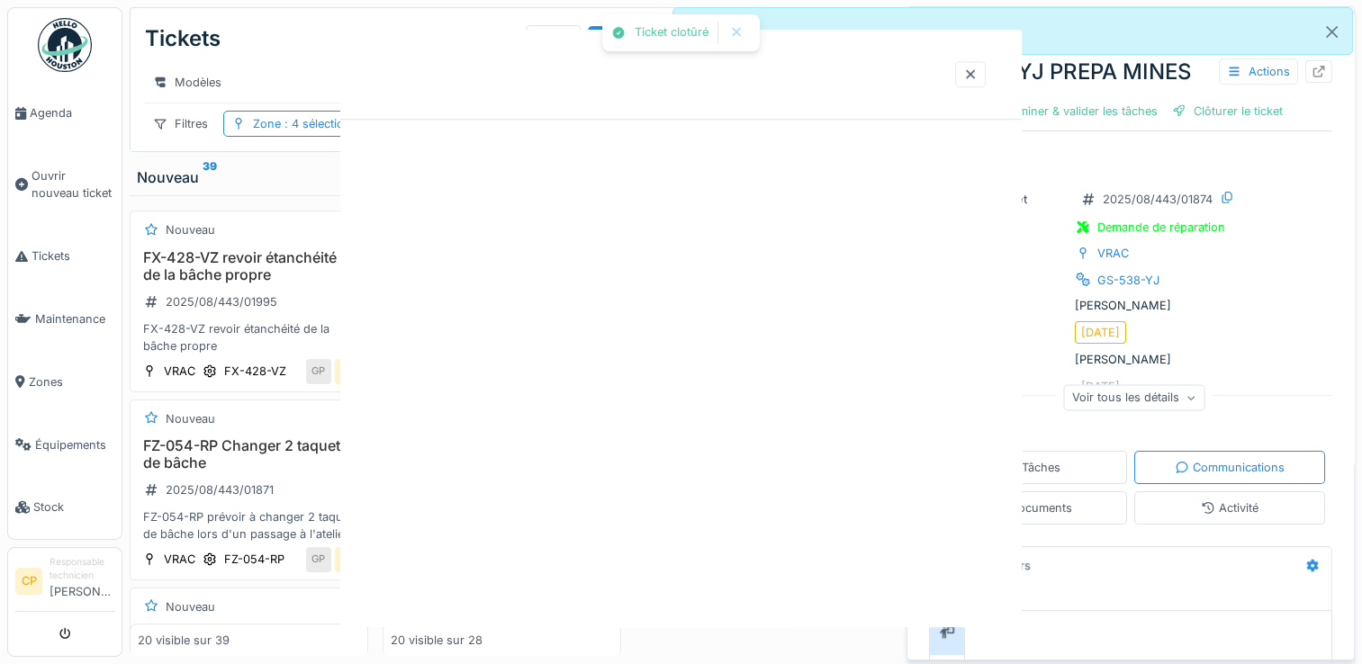
scroll to position [0, 0]
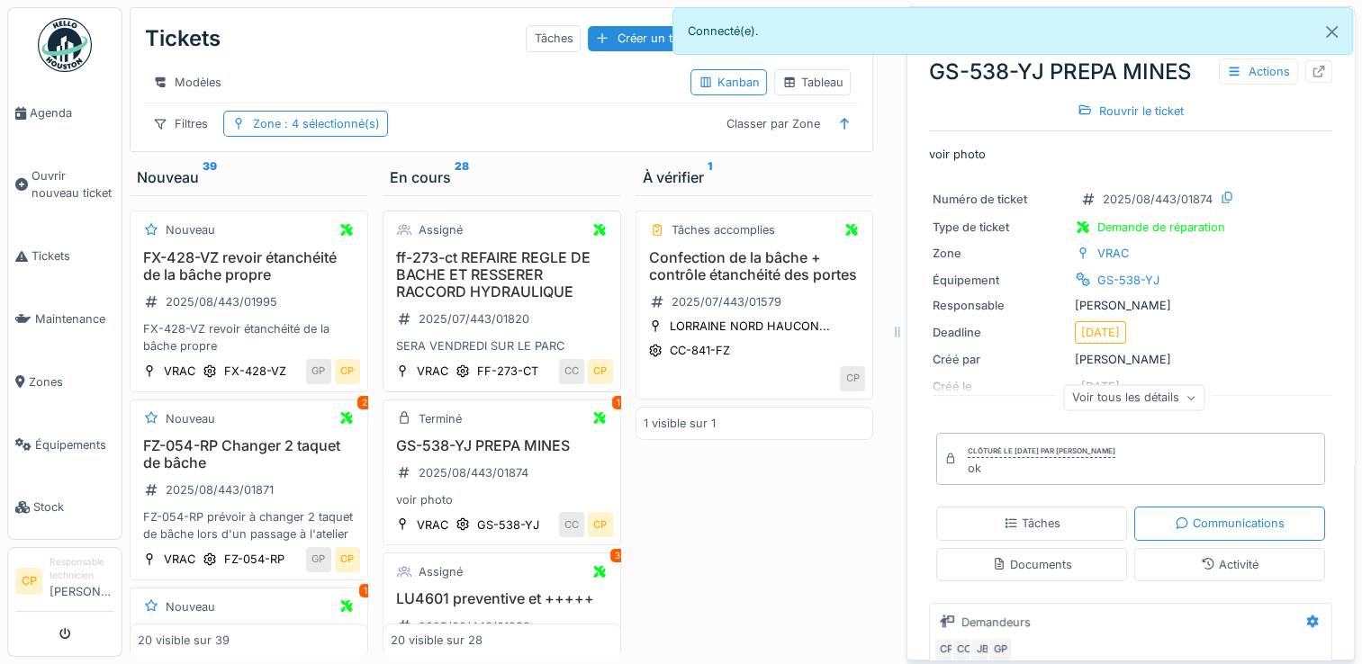
click at [502, 289] on h3 "ff-273-ct REFAIRE REGLE DE BACHE ET RESSERER RACCORD HYDRAULIQUE" at bounding box center [502, 275] width 222 height 52
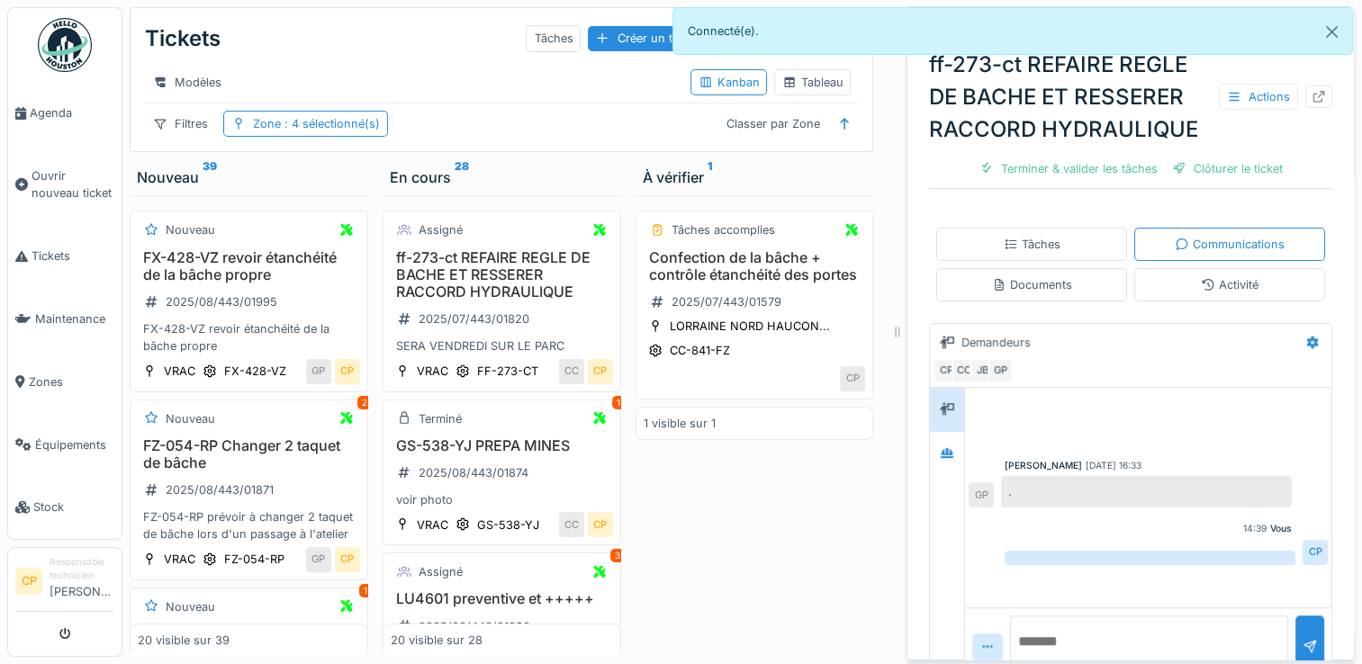
scroll to position [292, 0]
click at [1110, 612] on textarea at bounding box center [1149, 641] width 278 height 58
click at [1198, 164] on div "Clôturer le ticket" at bounding box center [1227, 169] width 125 height 24
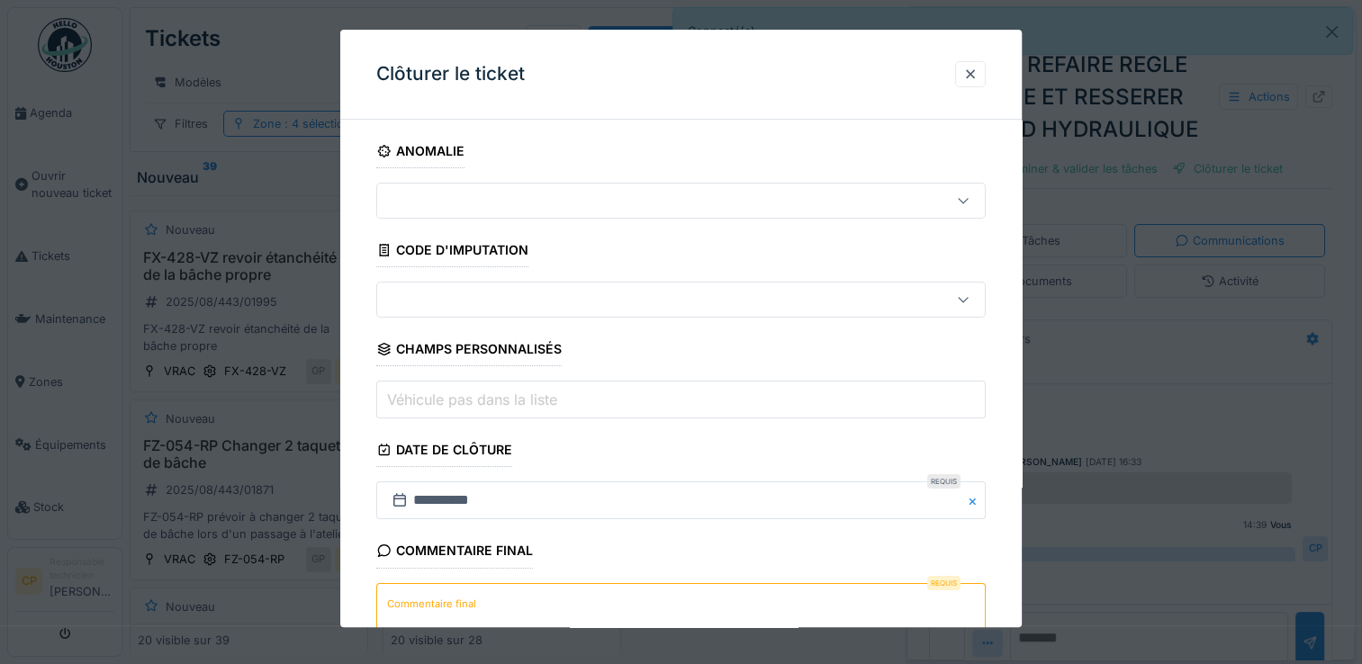
click at [708, 599] on textarea "Commentaire final" at bounding box center [680, 620] width 609 height 74
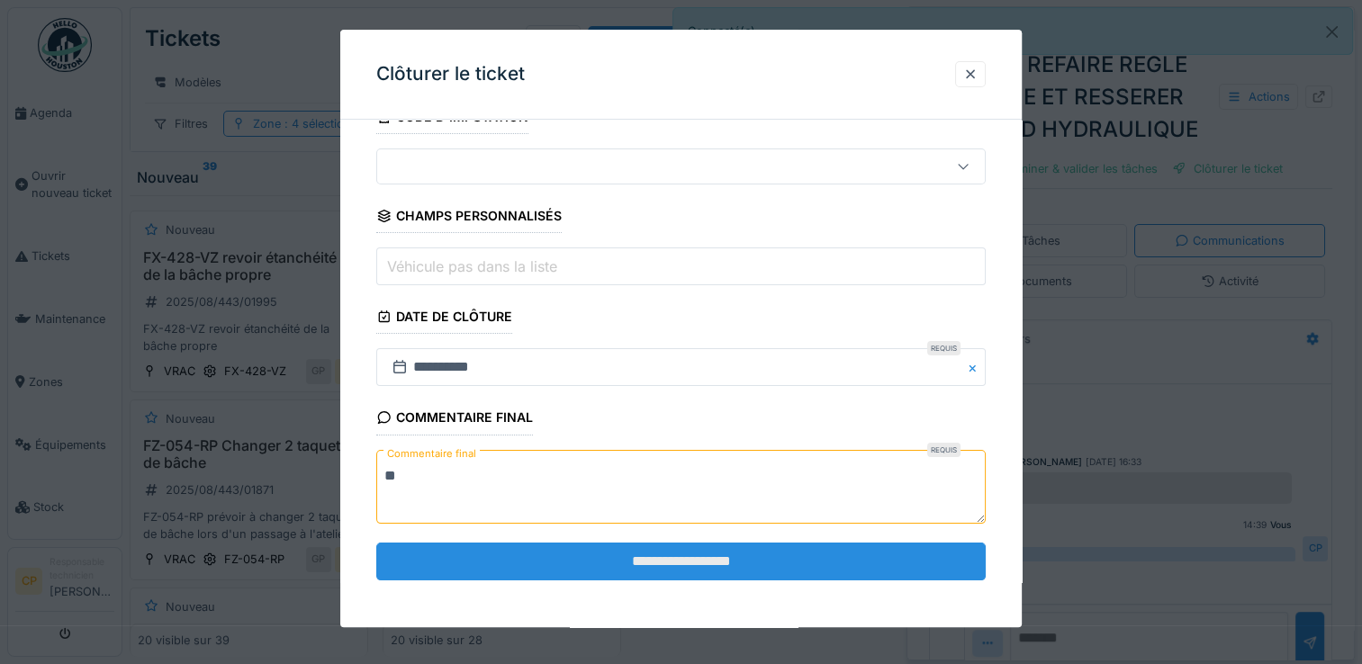
type textarea "**"
click at [722, 558] on input "**********" at bounding box center [680, 562] width 609 height 38
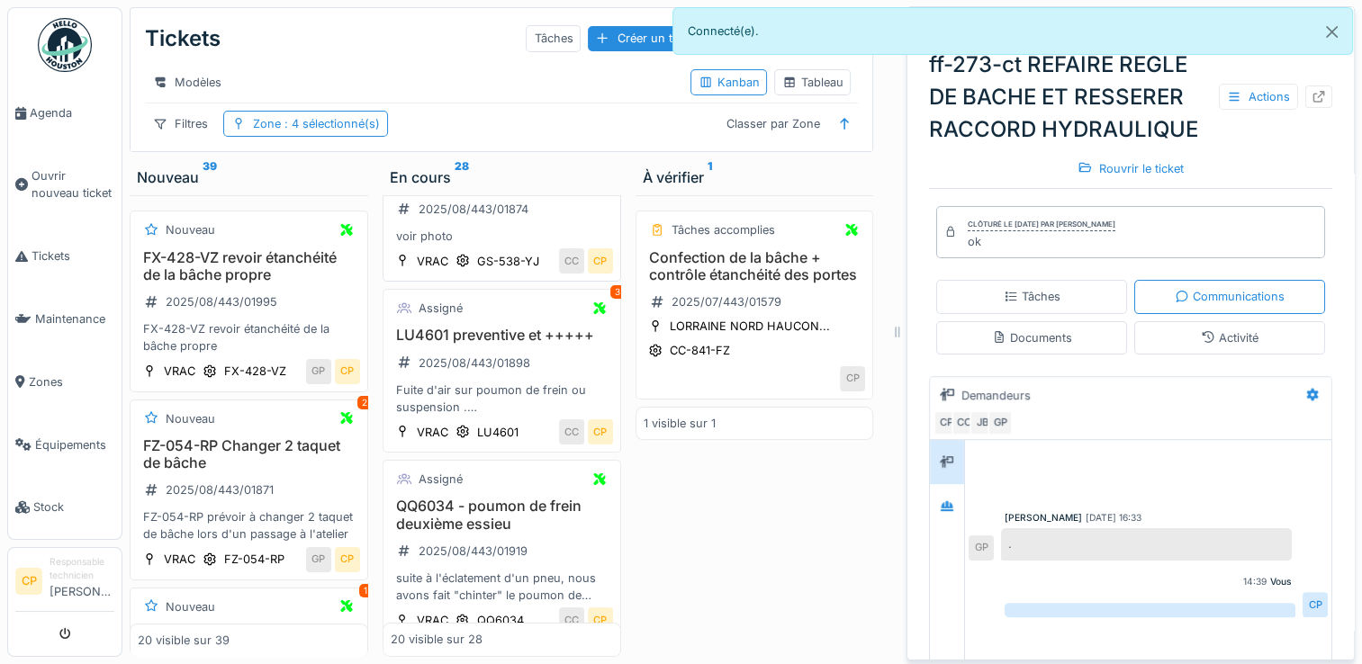
scroll to position [270, 0]
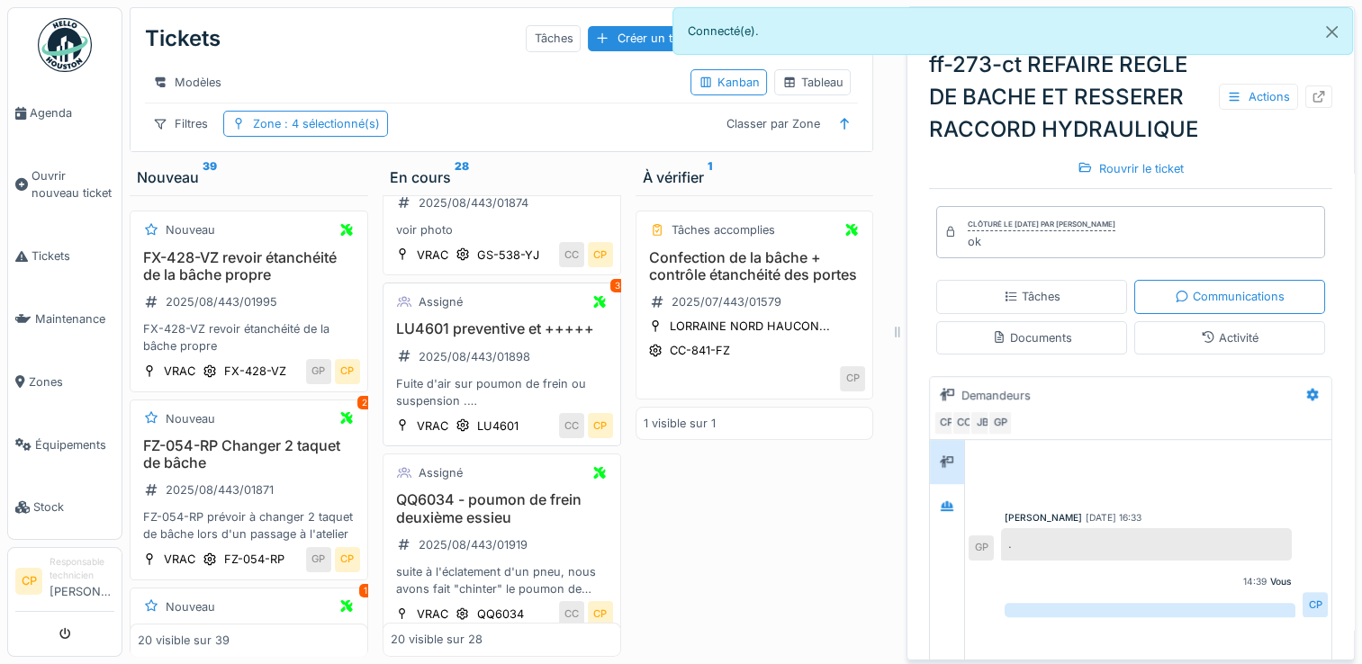
click at [468, 338] on h3 "LU4601 preventive et +++++" at bounding box center [502, 328] width 222 height 17
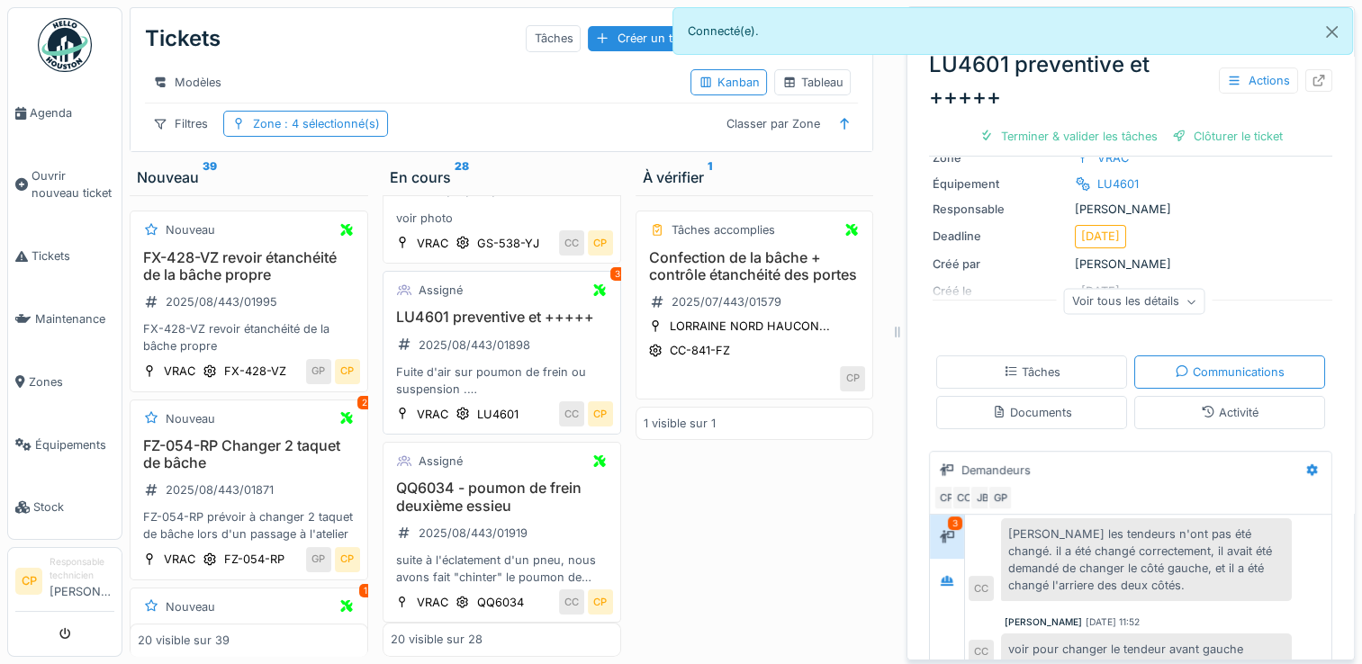
scroll to position [450, 0]
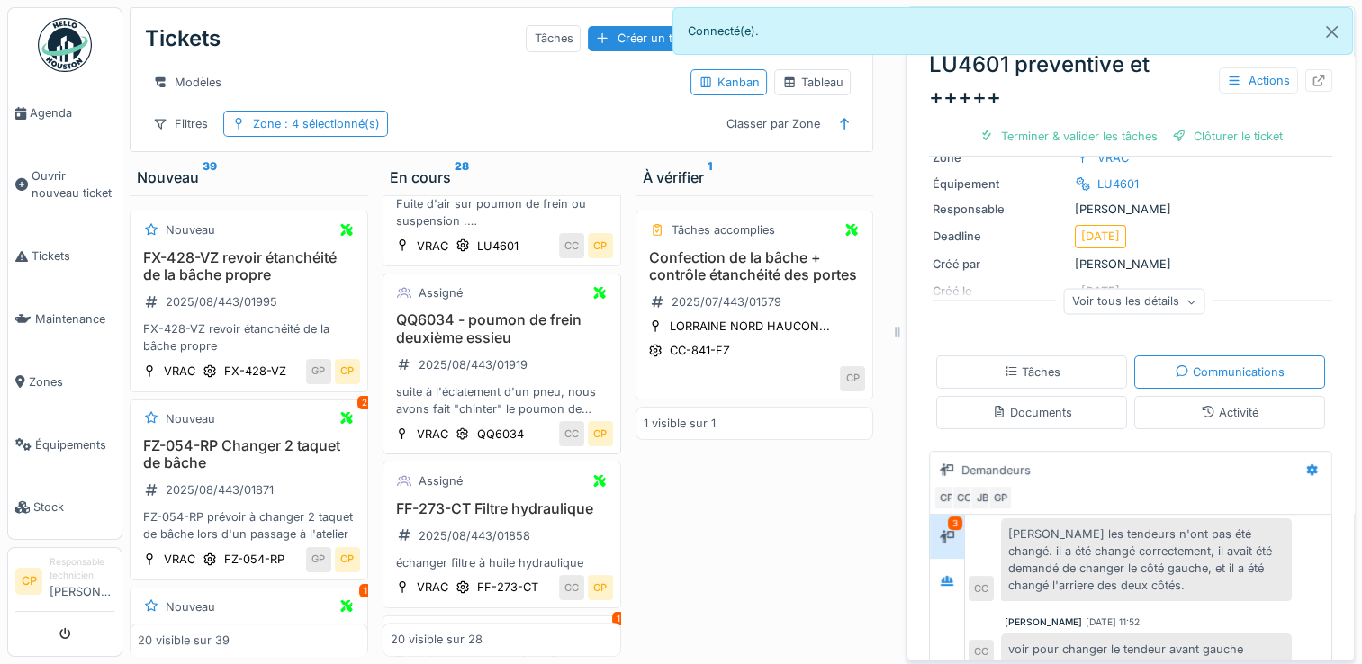
click at [417, 346] on h3 "QQ6034 - poumon de frein deuxième essieu" at bounding box center [502, 328] width 222 height 34
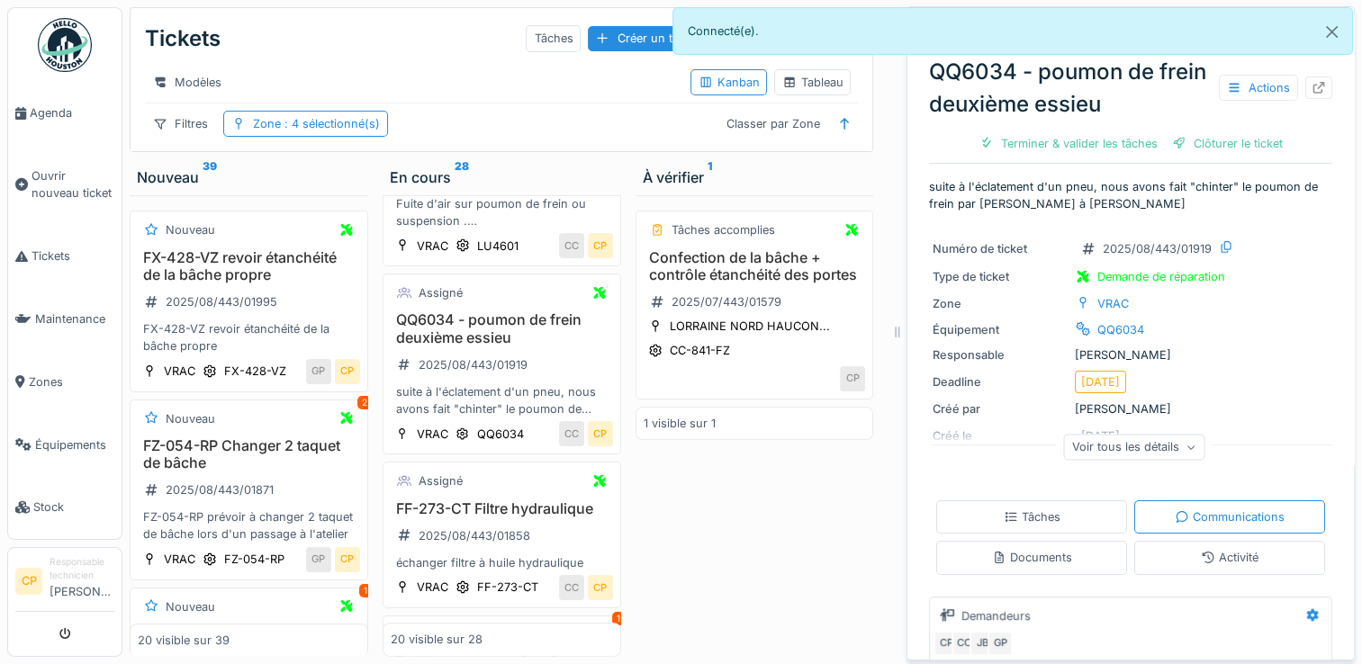
click at [1210, 145] on div "Clôturer le ticket" at bounding box center [1227, 143] width 125 height 24
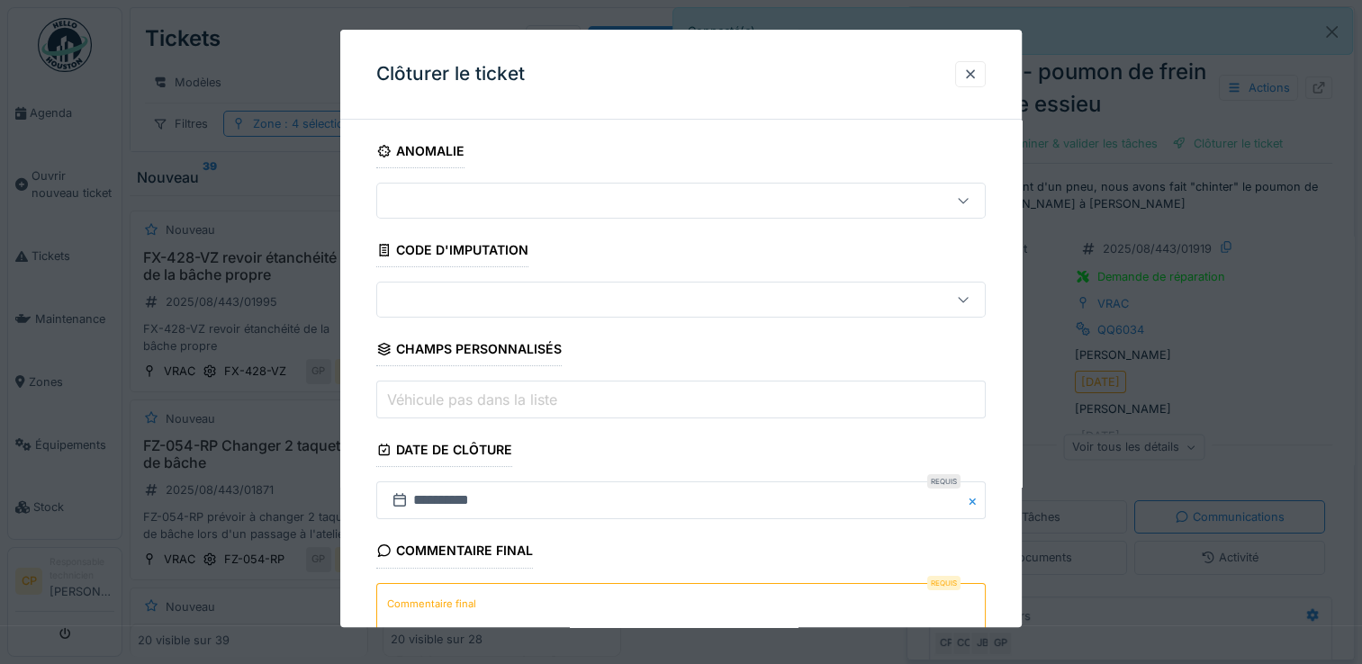
click at [671, 607] on textarea "Commentaire final" at bounding box center [680, 620] width 609 height 74
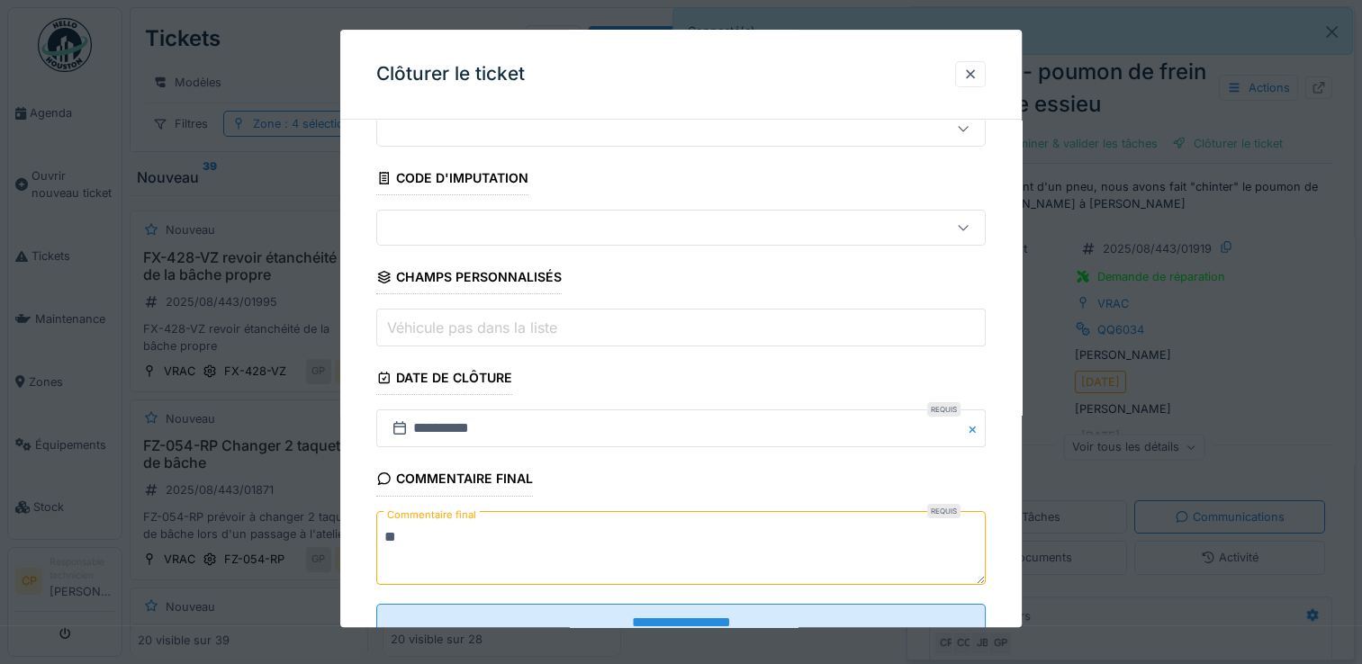
scroll to position [133, 0]
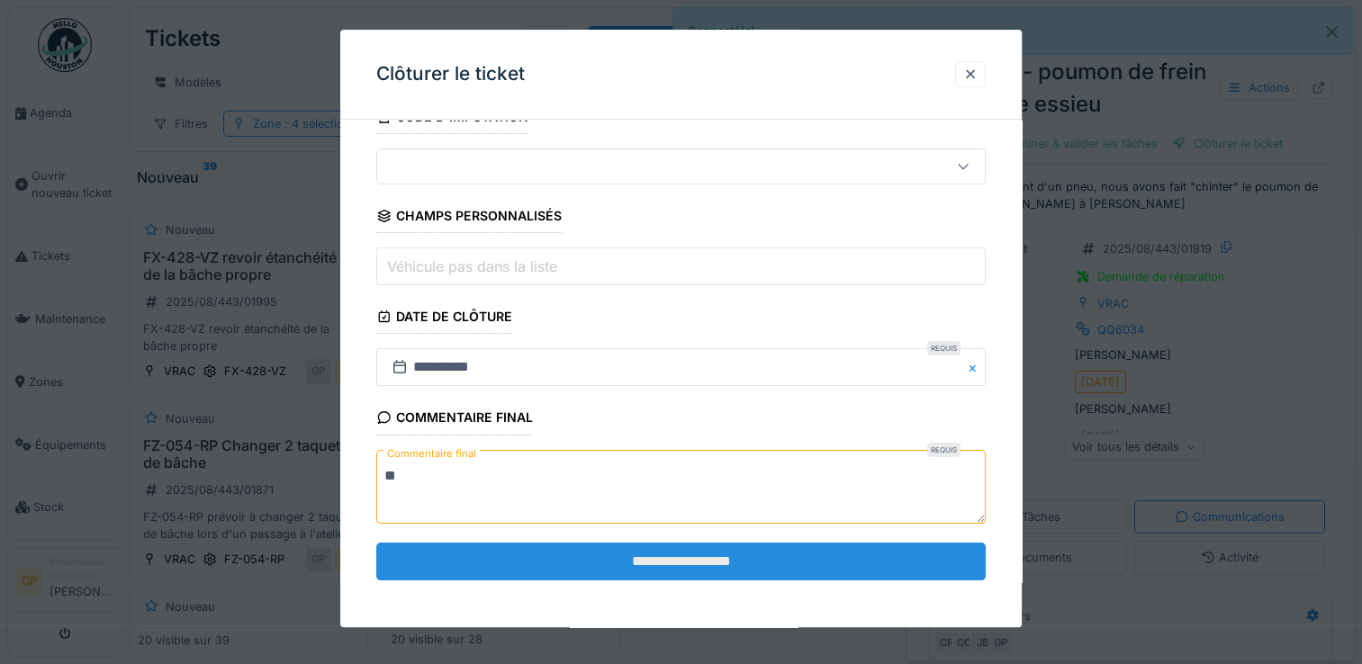
type textarea "**"
click at [688, 567] on input "**********" at bounding box center [680, 562] width 609 height 38
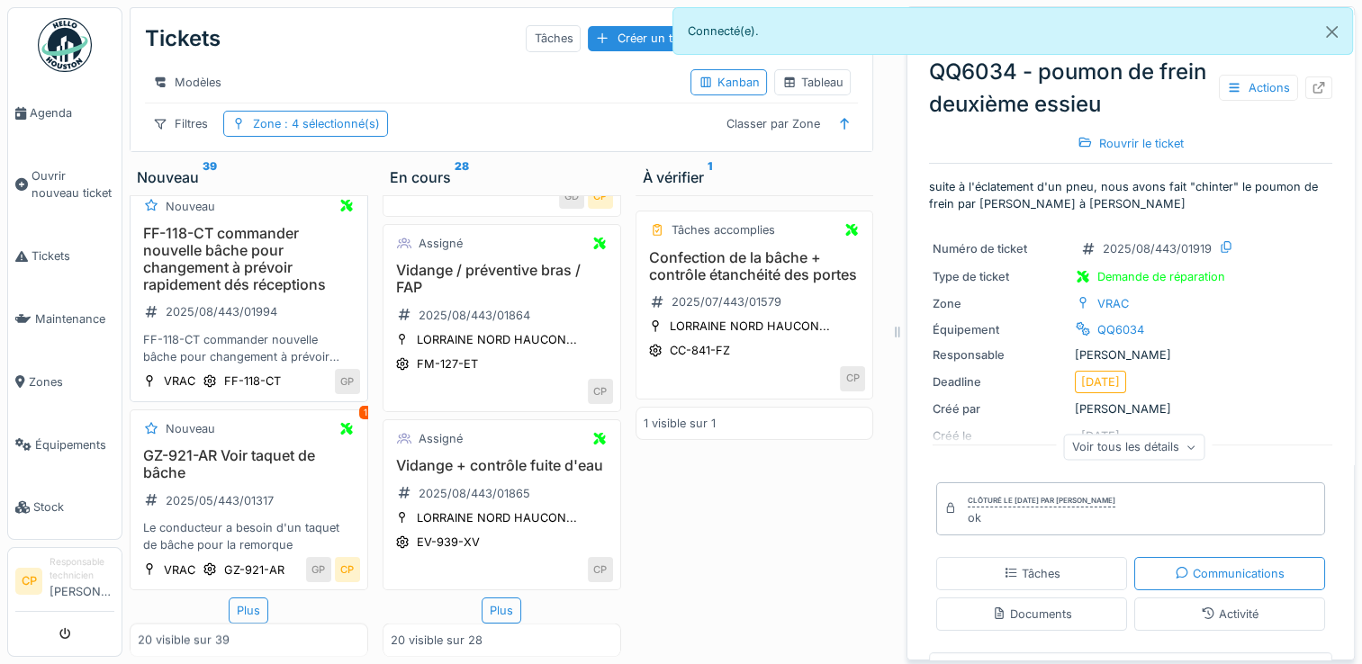
scroll to position [3973, 0]
click at [245, 447] on h3 "GZ-921-AR Voir taquet de bâche" at bounding box center [249, 464] width 222 height 34
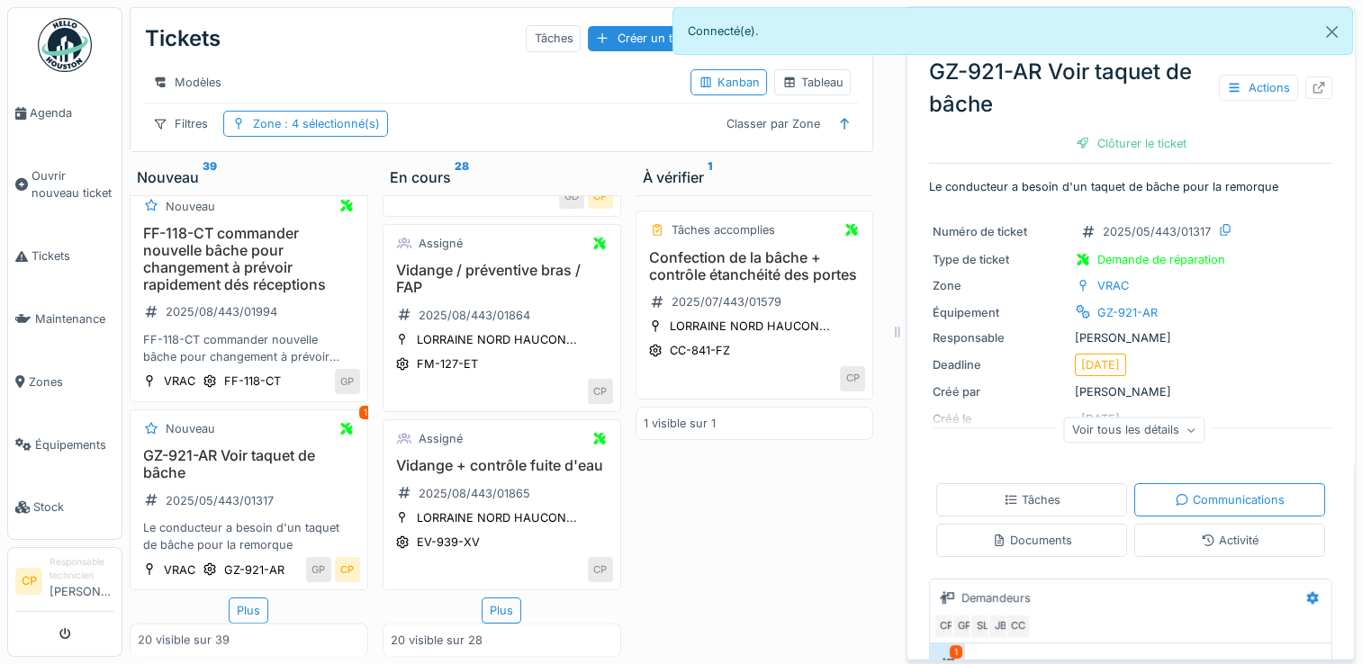
scroll to position [51, 0]
click at [1122, 139] on div "Clôturer le ticket" at bounding box center [1130, 143] width 125 height 24
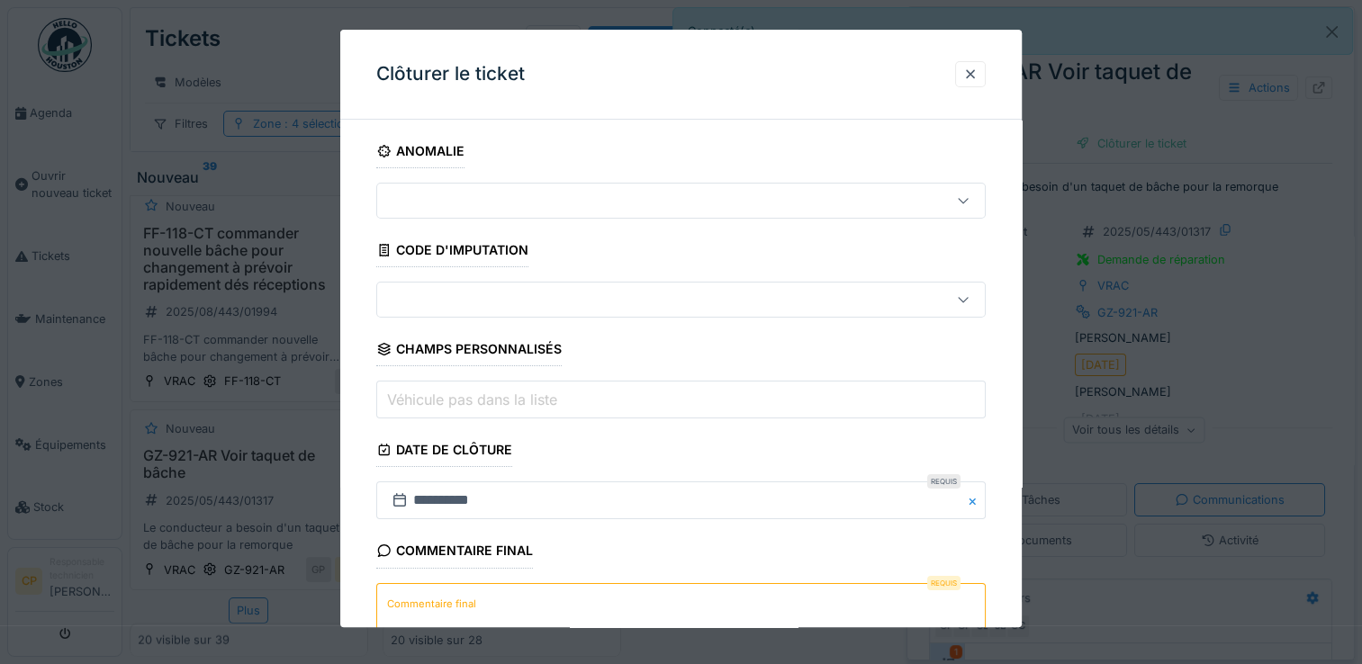
click at [690, 589] on textarea "Commentaire final" at bounding box center [680, 620] width 609 height 74
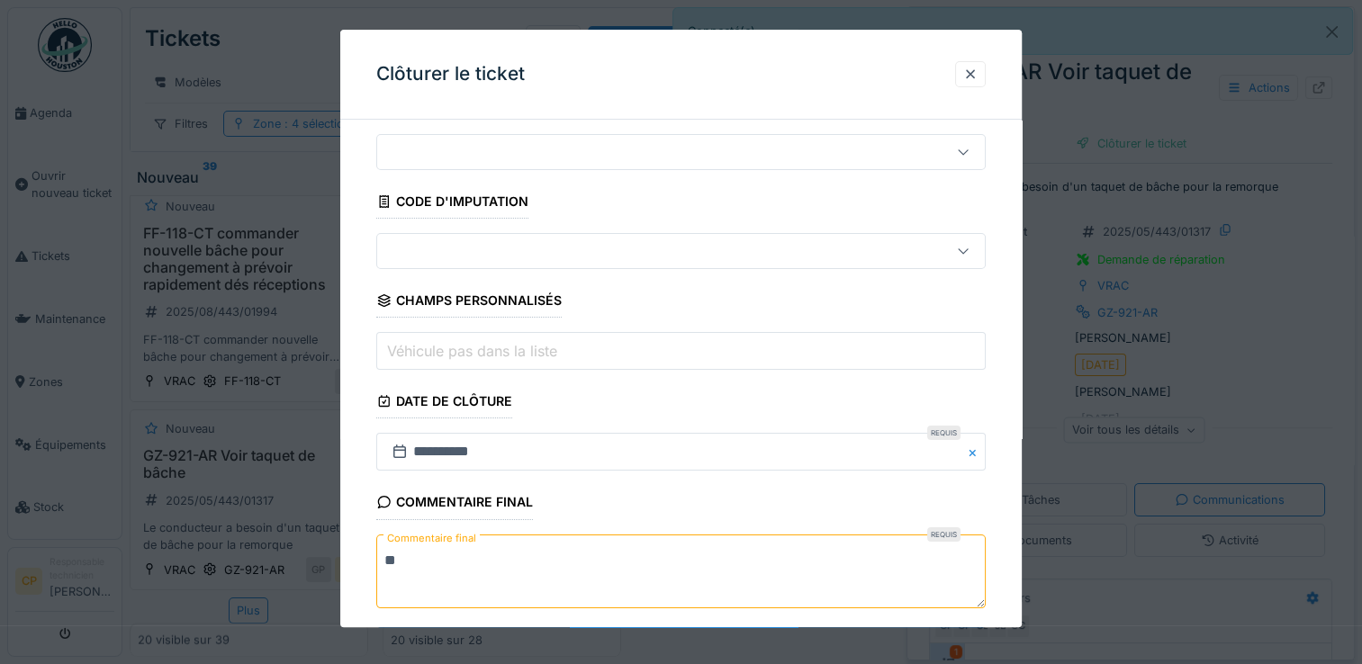
scroll to position [133, 0]
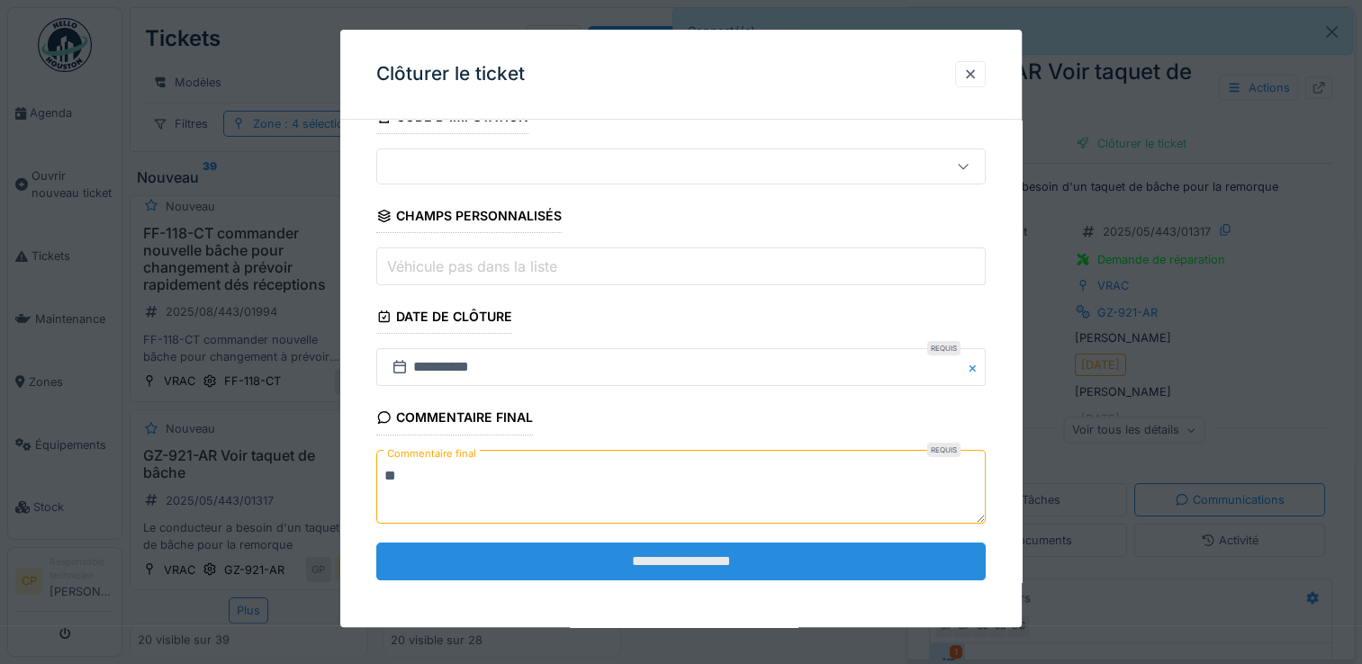
type textarea "**"
click at [696, 556] on input "**********" at bounding box center [680, 562] width 609 height 38
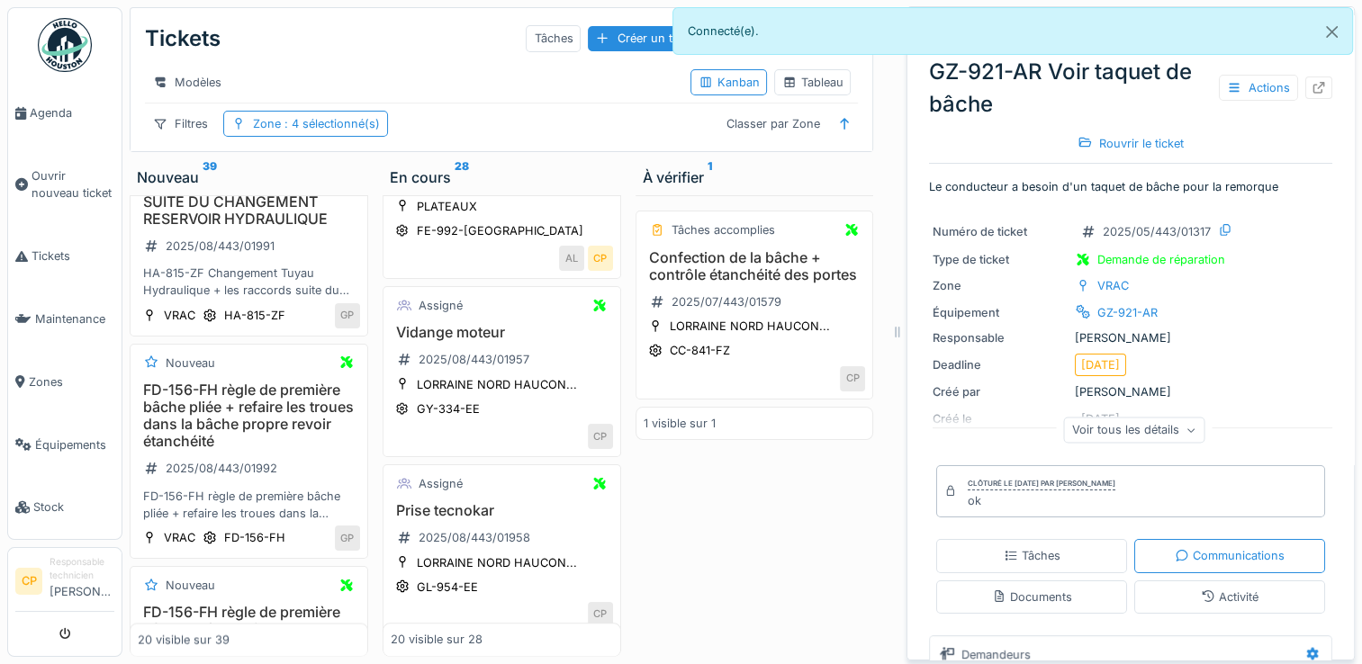
scroll to position [3073, 0]
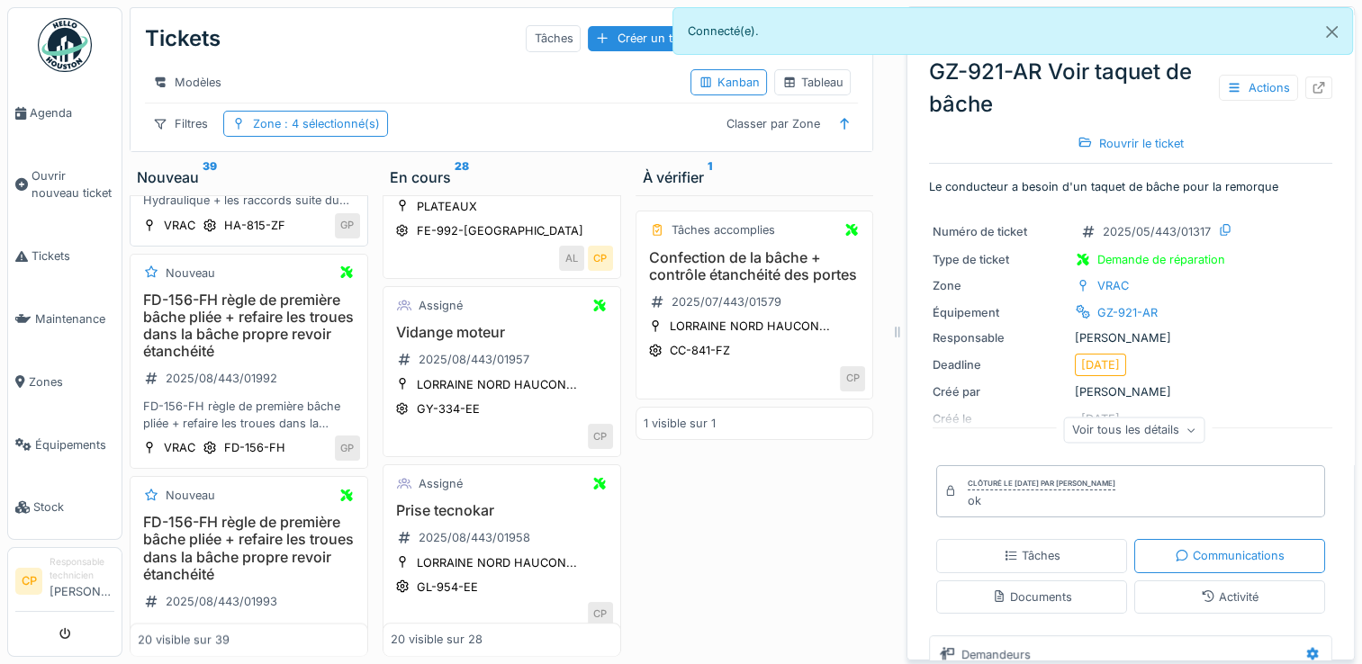
click at [257, 138] on h3 "HA-815-ZF Tuyau Hydraulique HS + RACCORD A CHANGER SUITE DU CHANGEMENT RESERVOI…" at bounding box center [249, 102] width 222 height 69
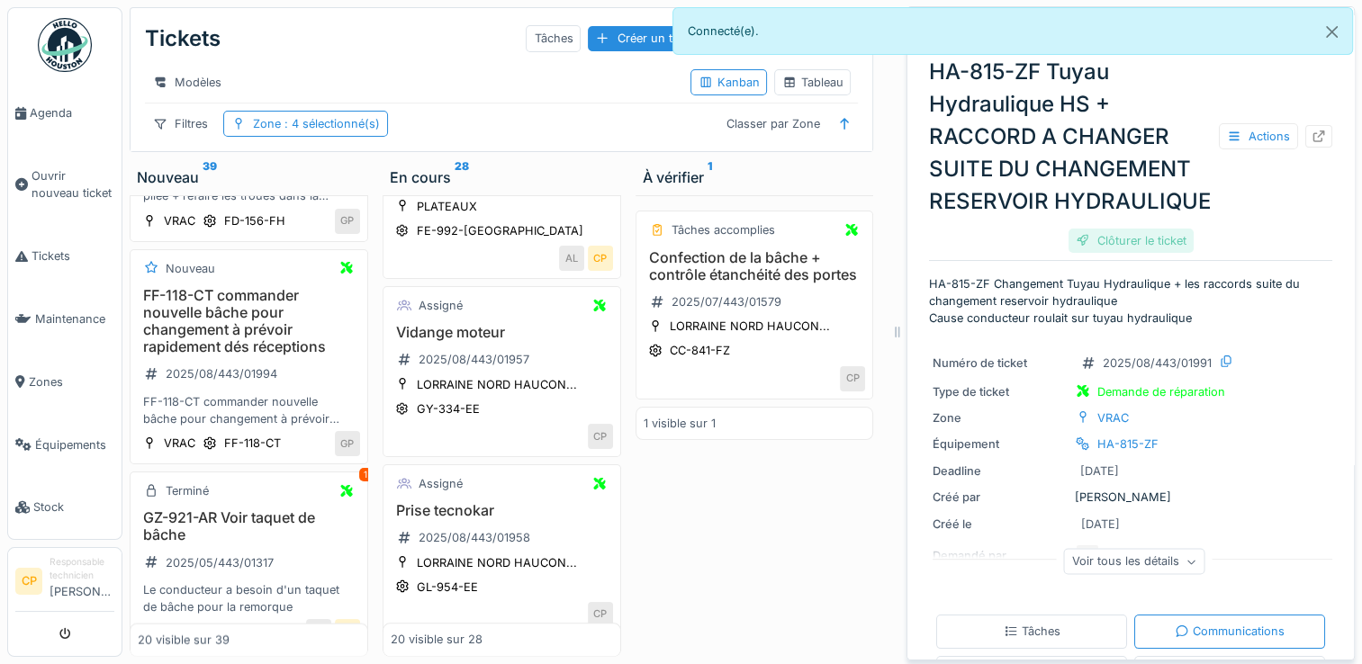
click at [1091, 253] on div "Clôturer le ticket" at bounding box center [1130, 241] width 125 height 24
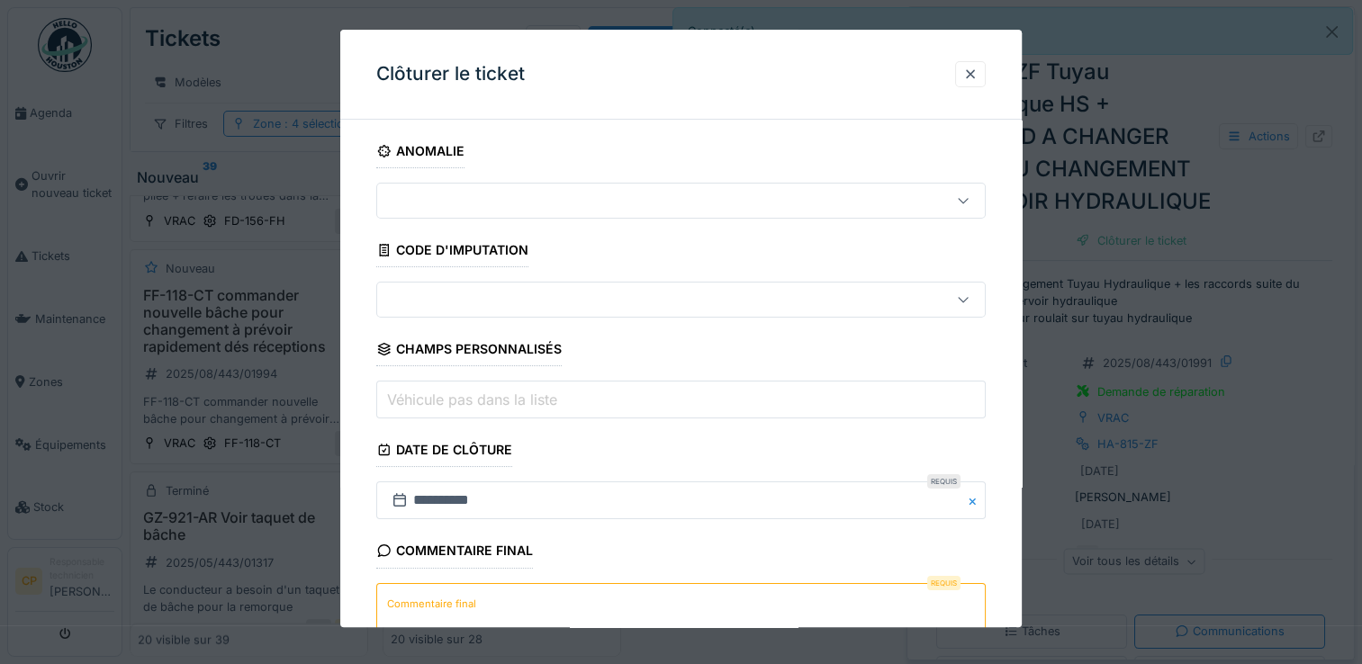
click at [604, 615] on textarea "Commentaire final" at bounding box center [680, 620] width 609 height 74
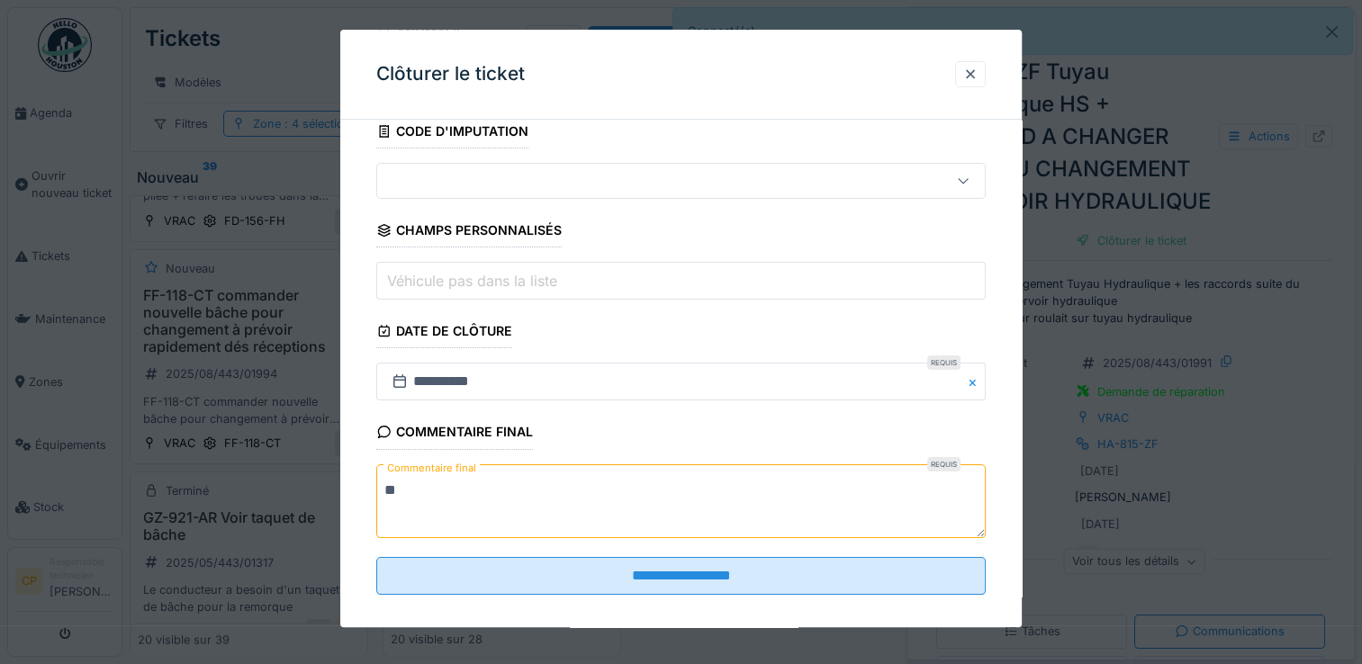
scroll to position [133, 0]
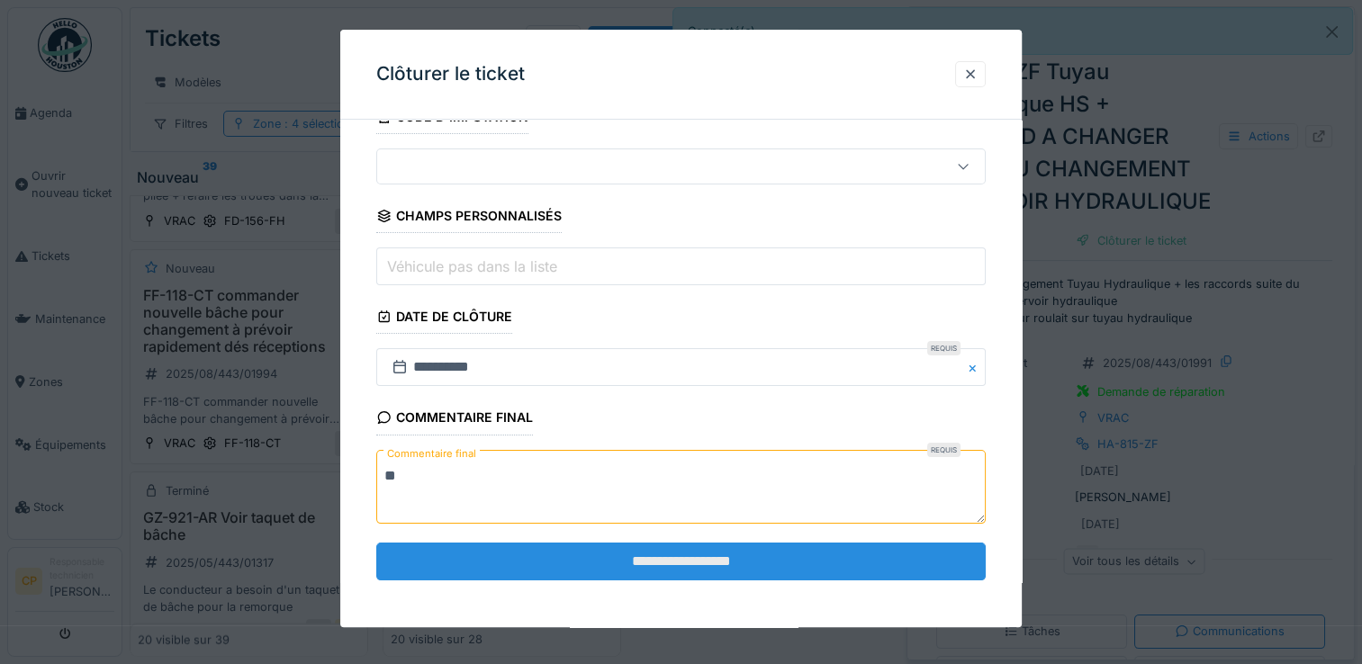
type textarea "**"
click at [691, 565] on input "**********" at bounding box center [680, 562] width 609 height 38
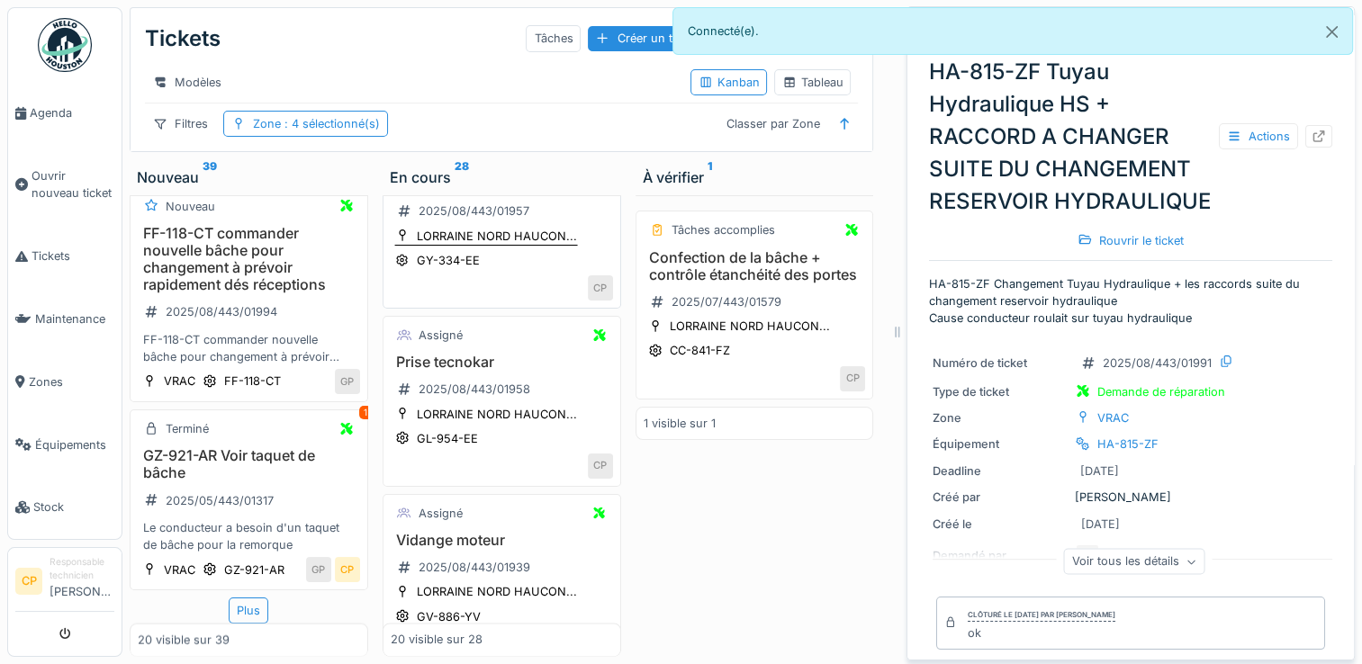
scroll to position [2283, 0]
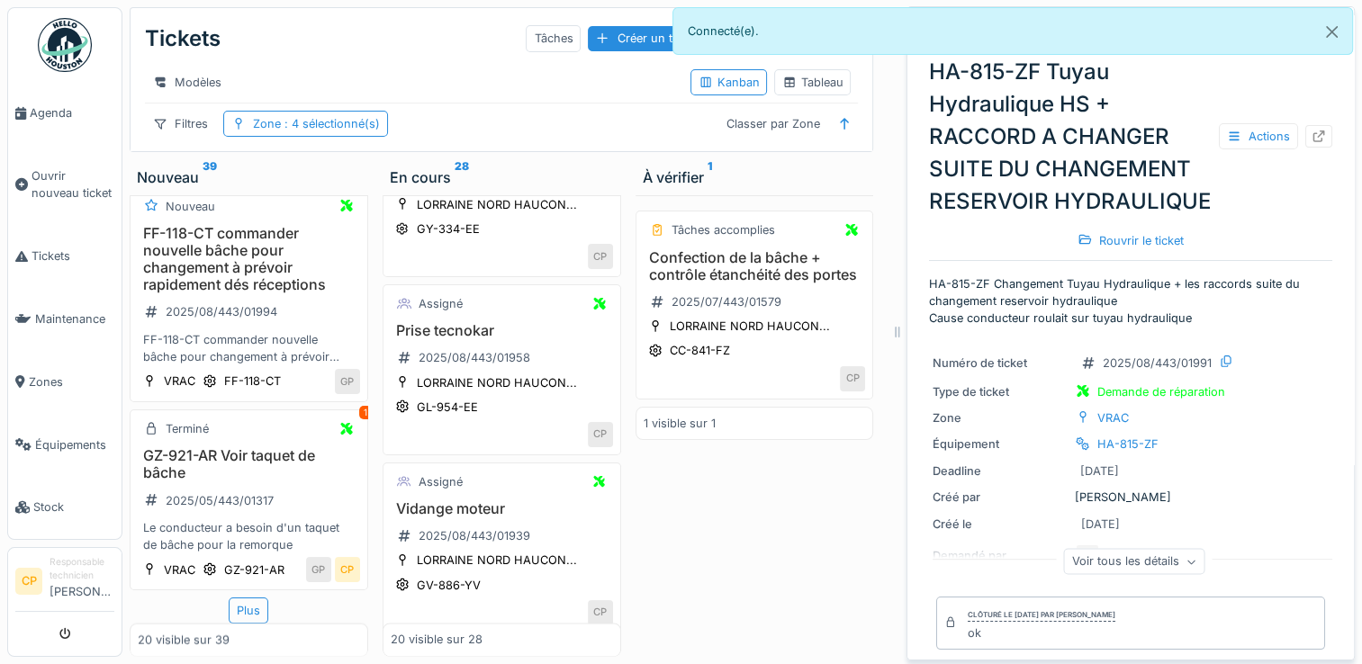
click at [244, 624] on div "20 visible sur 39" at bounding box center [249, 640] width 239 height 33
click at [245, 598] on div "Plus" at bounding box center [249, 611] width 40 height 26
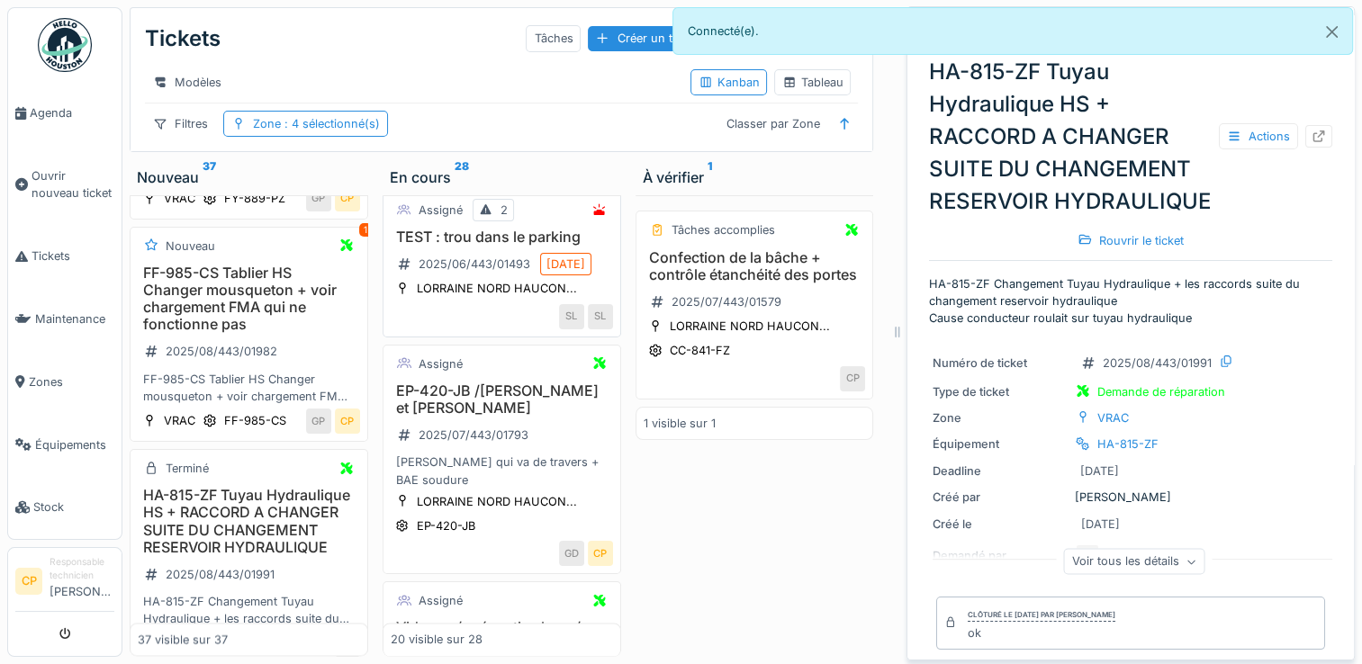
scroll to position [2823, 0]
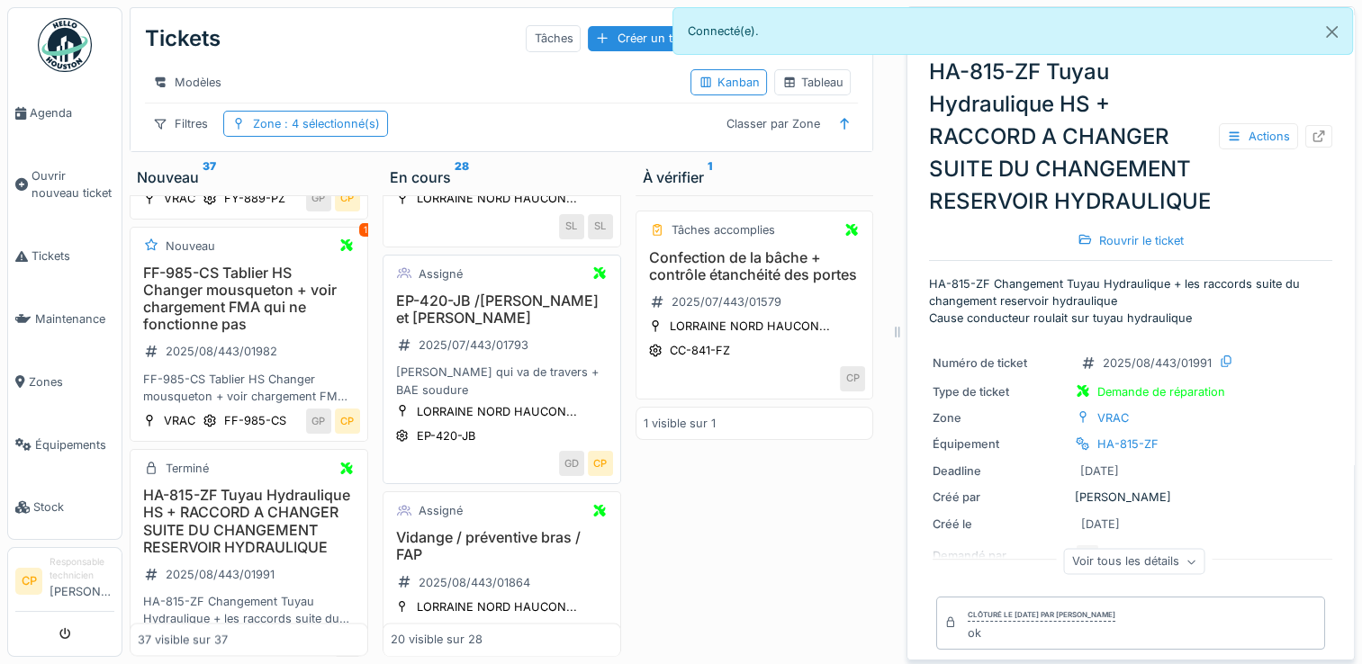
click at [531, 327] on h3 "EP-420-JB /bache et BAE" at bounding box center [502, 310] width 222 height 34
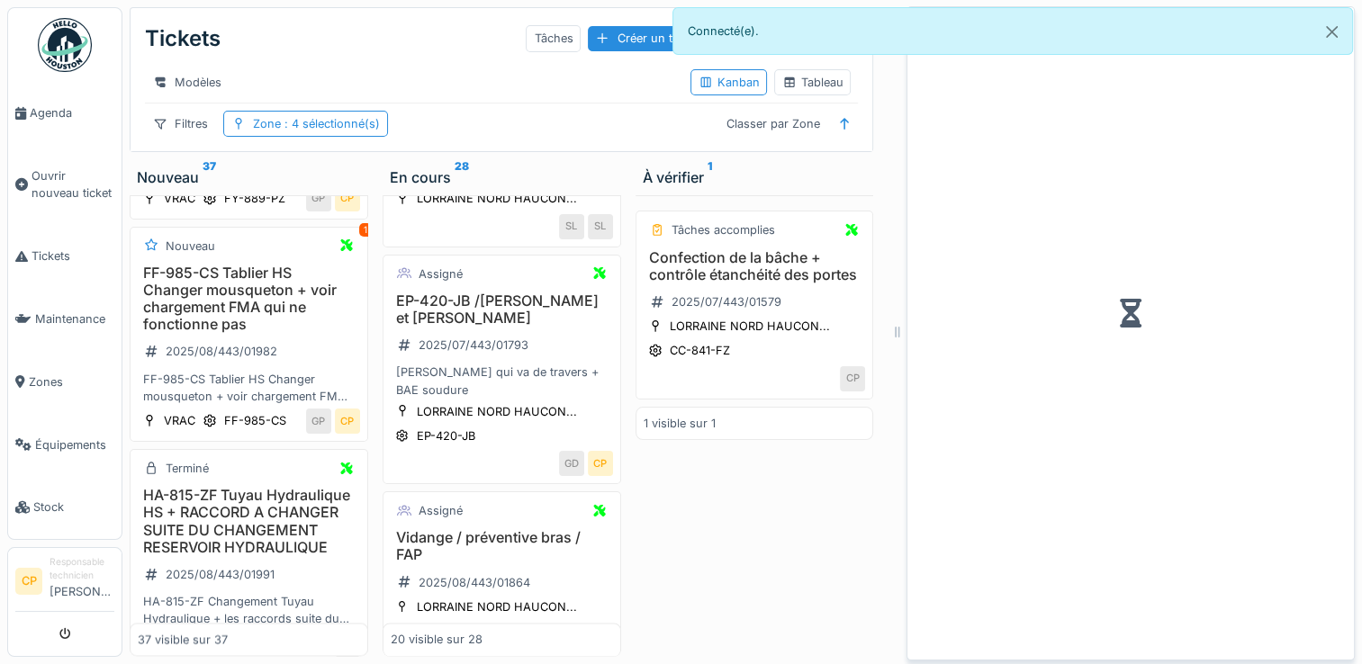
drag, startPoint x: 1212, startPoint y: 241, endPoint x: 1206, endPoint y: 257, distance: 17.1
click at [1206, 257] on div at bounding box center [1130, 313] width 403 height 598
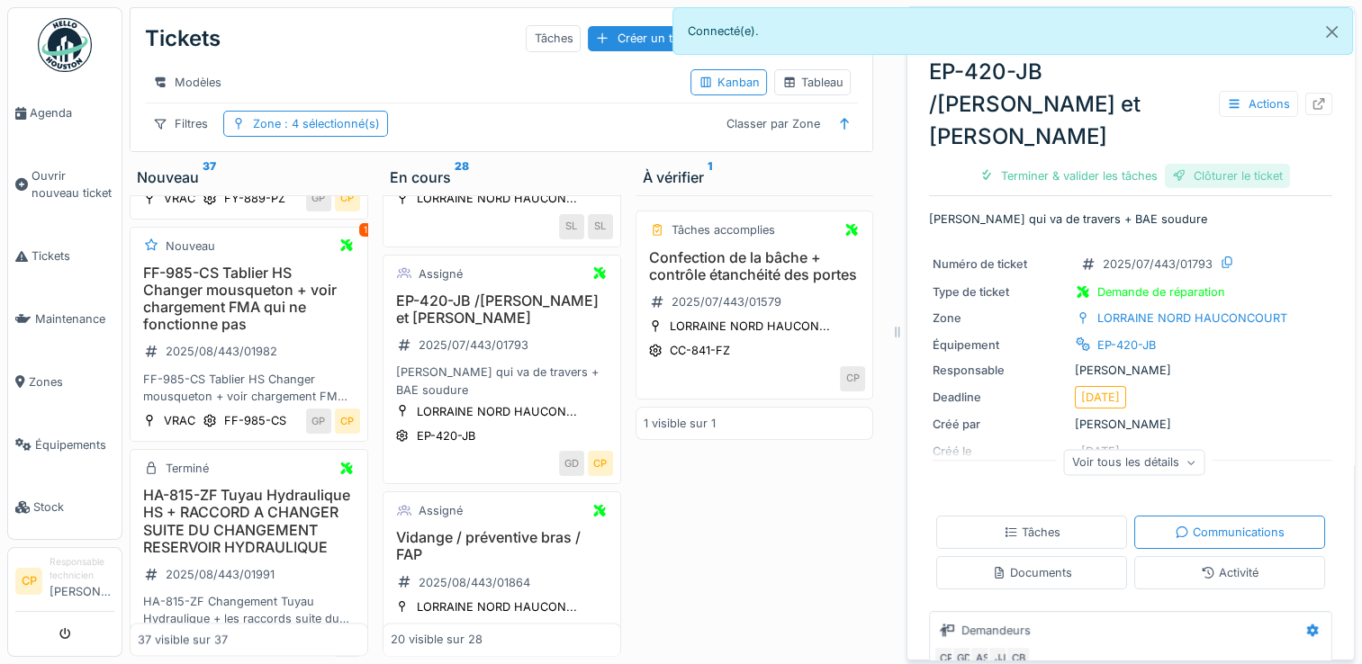
click at [1177, 164] on div "Clôturer le ticket" at bounding box center [1227, 176] width 125 height 24
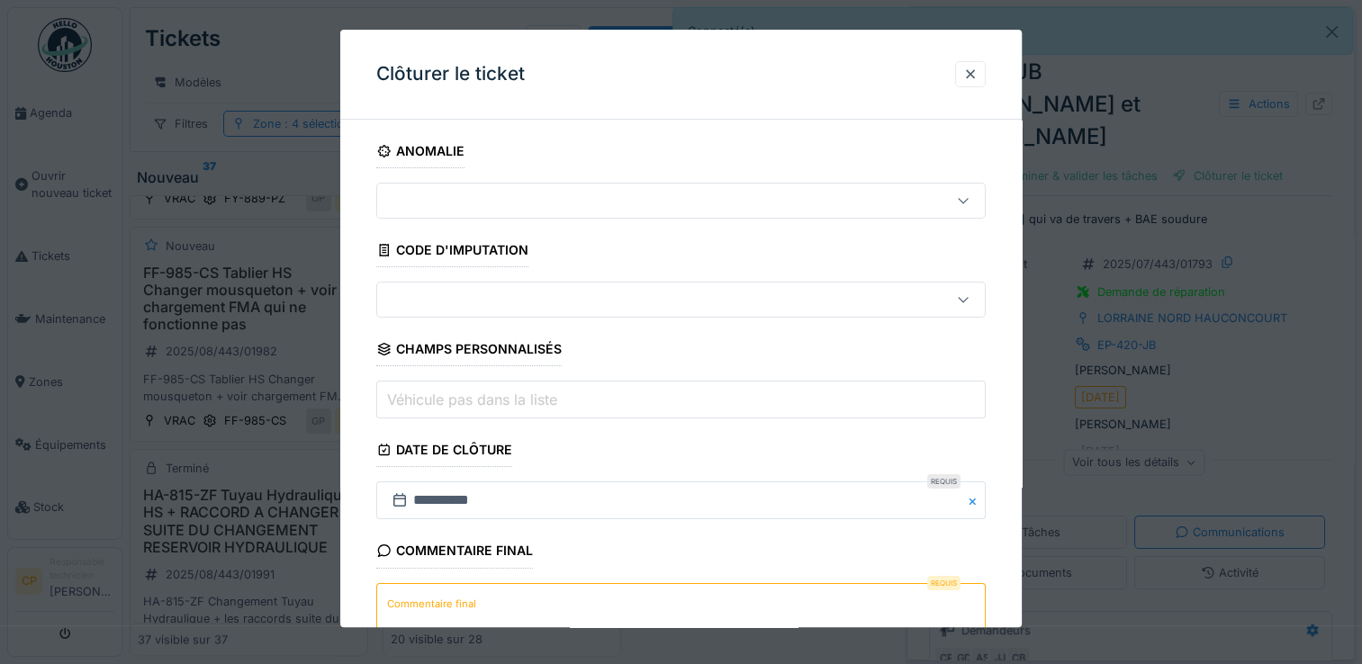
click at [515, 601] on textarea "Commentaire final" at bounding box center [680, 620] width 609 height 74
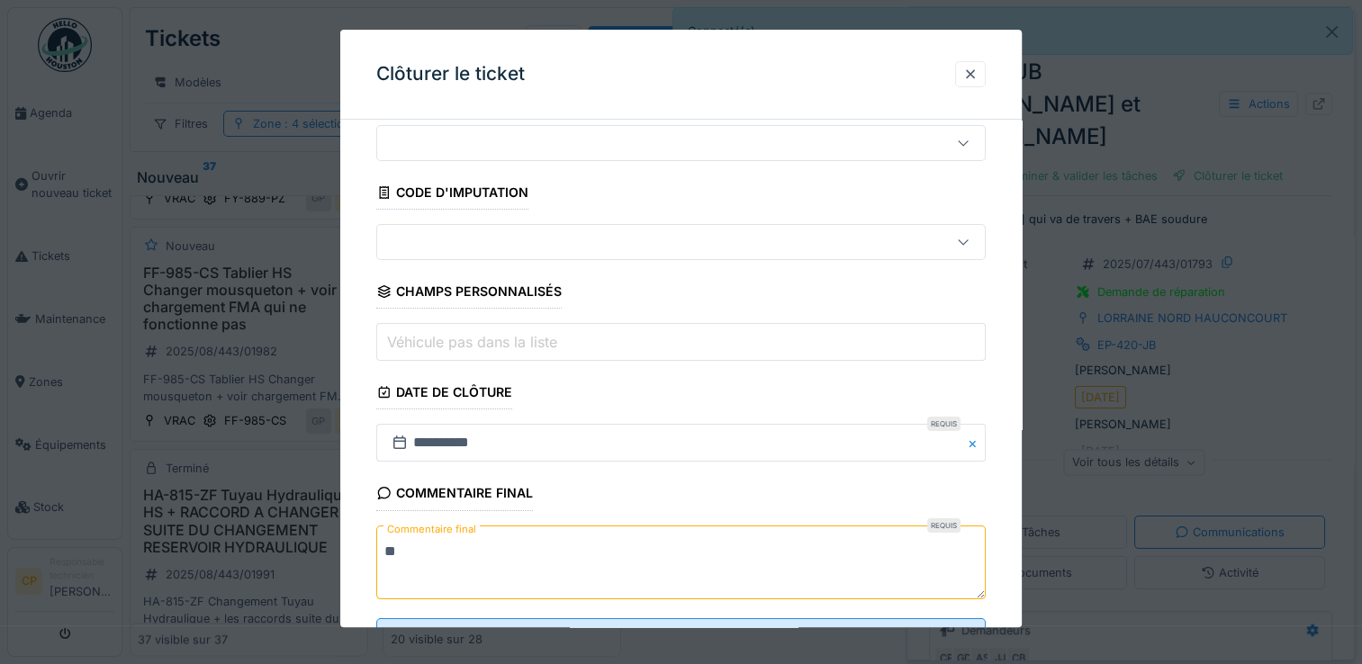
scroll to position [133, 0]
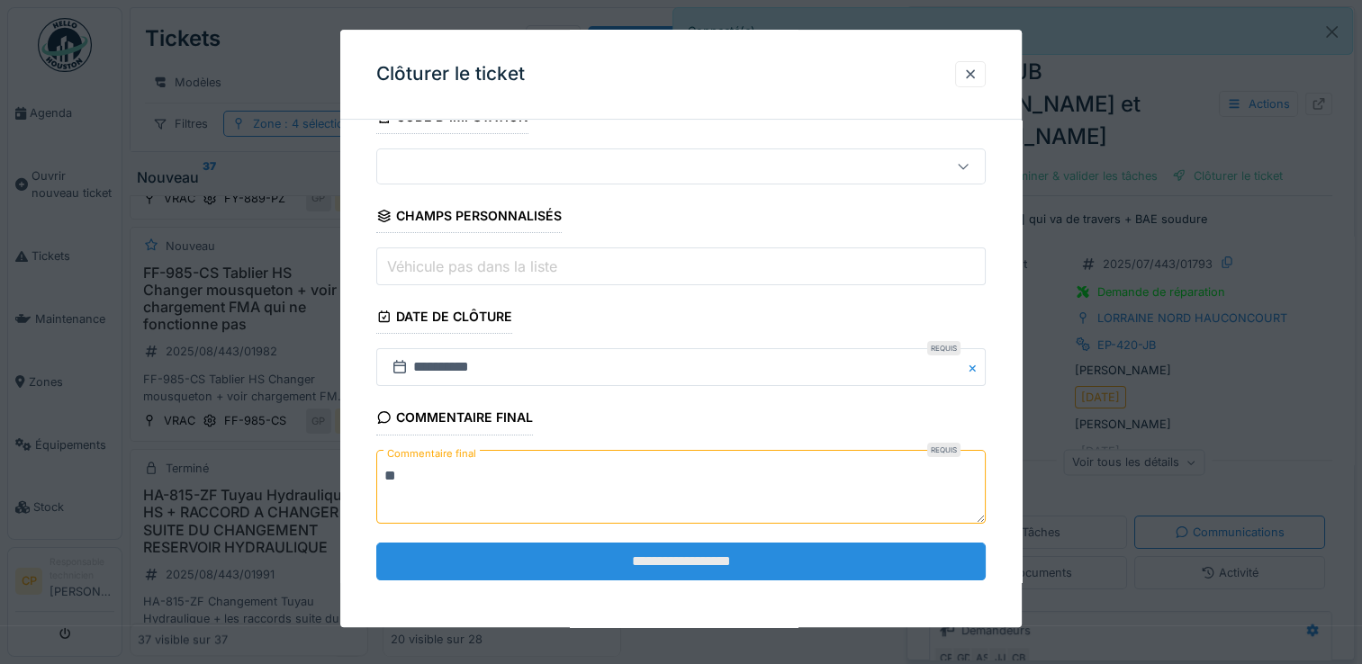
type textarea "**"
click at [663, 561] on input "**********" at bounding box center [680, 562] width 609 height 38
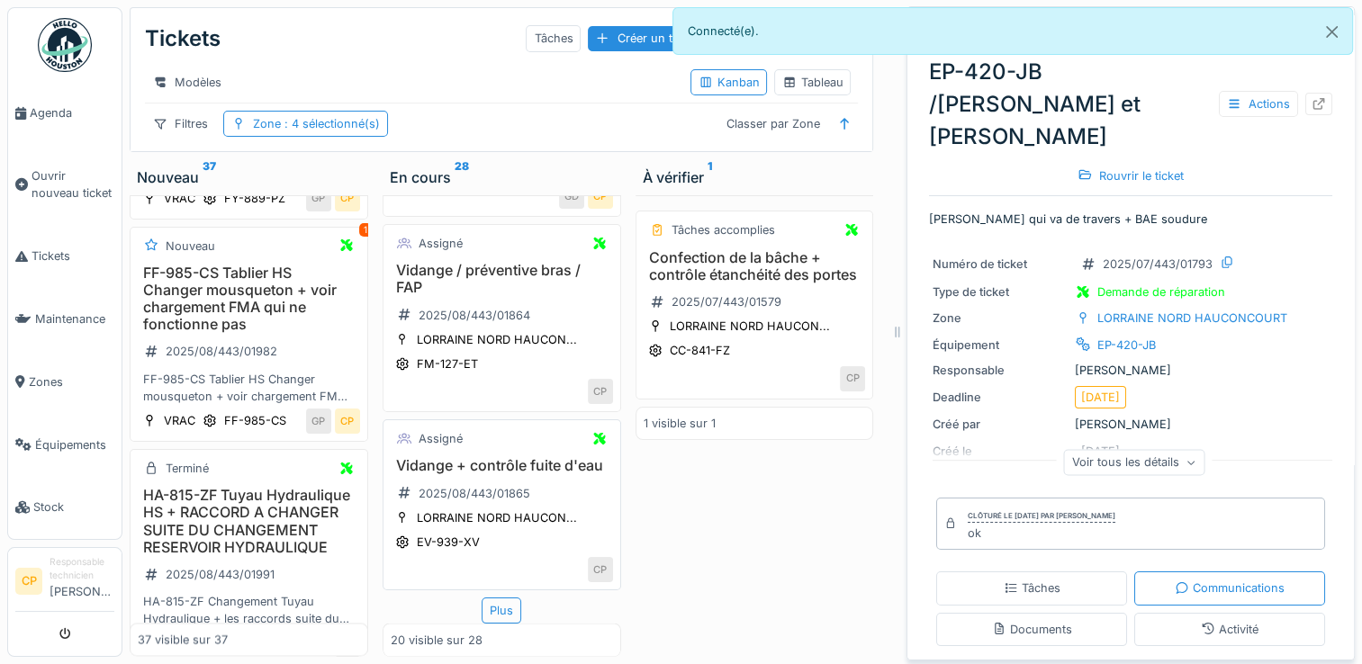
scroll to position [3183, 0]
click at [490, 598] on div "Plus" at bounding box center [502, 611] width 40 height 26
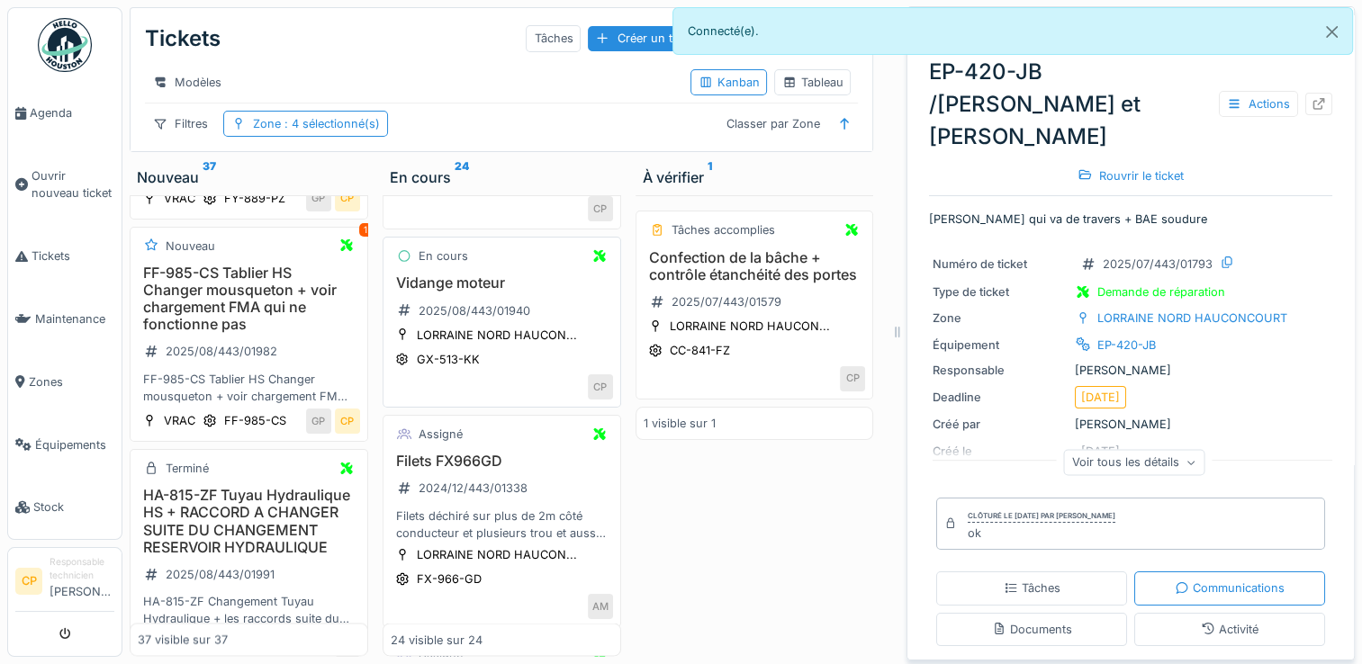
scroll to position [3453, 0]
click at [479, 290] on h3 "Vidange moteur" at bounding box center [502, 281] width 222 height 17
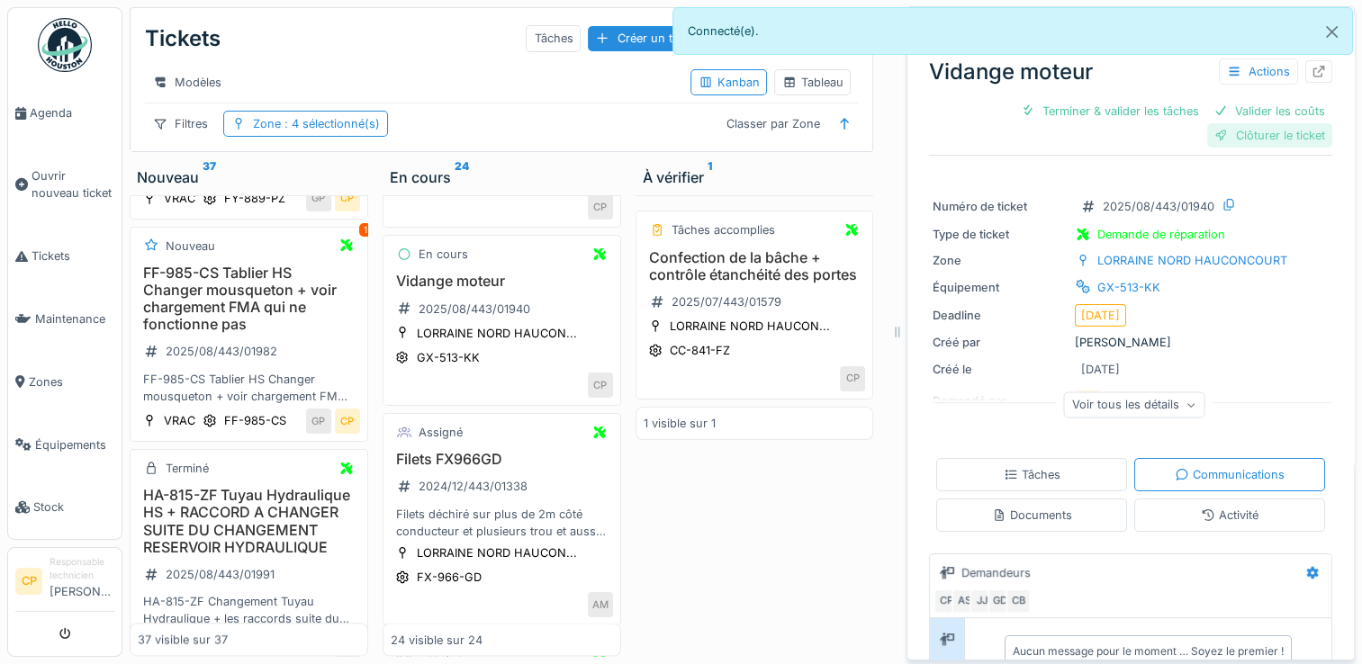
click at [1253, 123] on div "Clôturer le ticket" at bounding box center [1269, 135] width 125 height 24
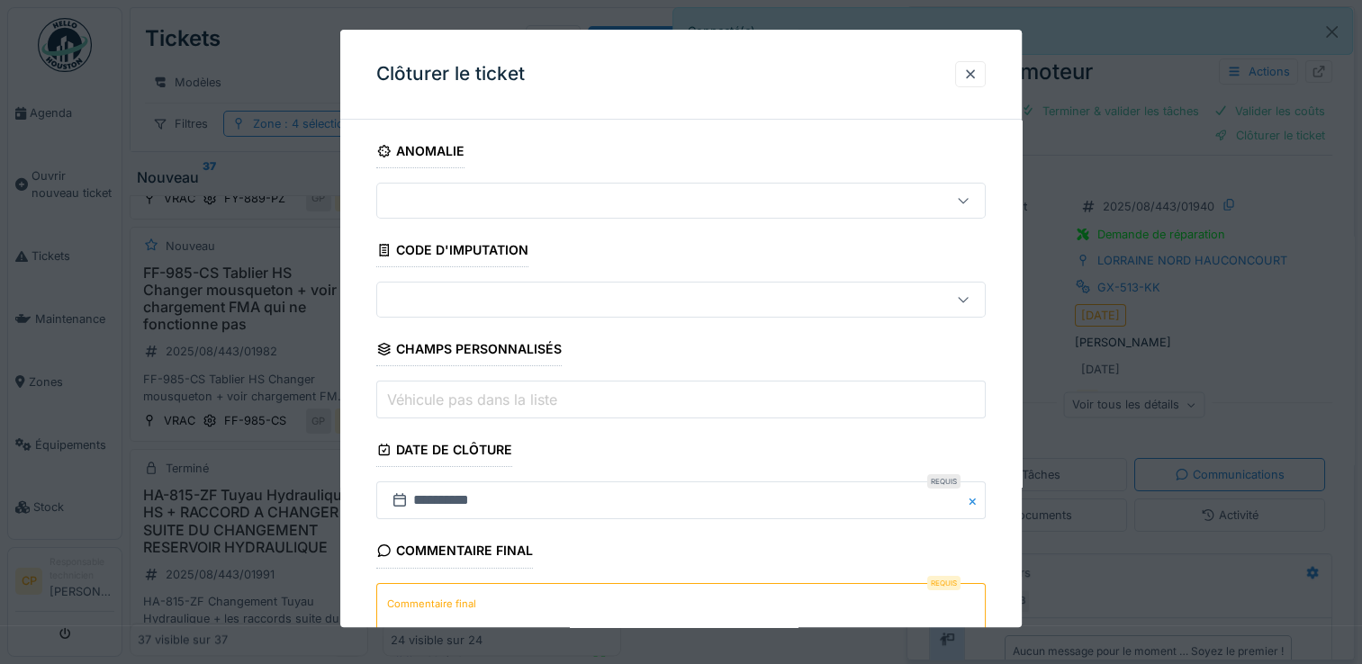
click at [680, 610] on textarea "Commentaire final" at bounding box center [680, 620] width 609 height 74
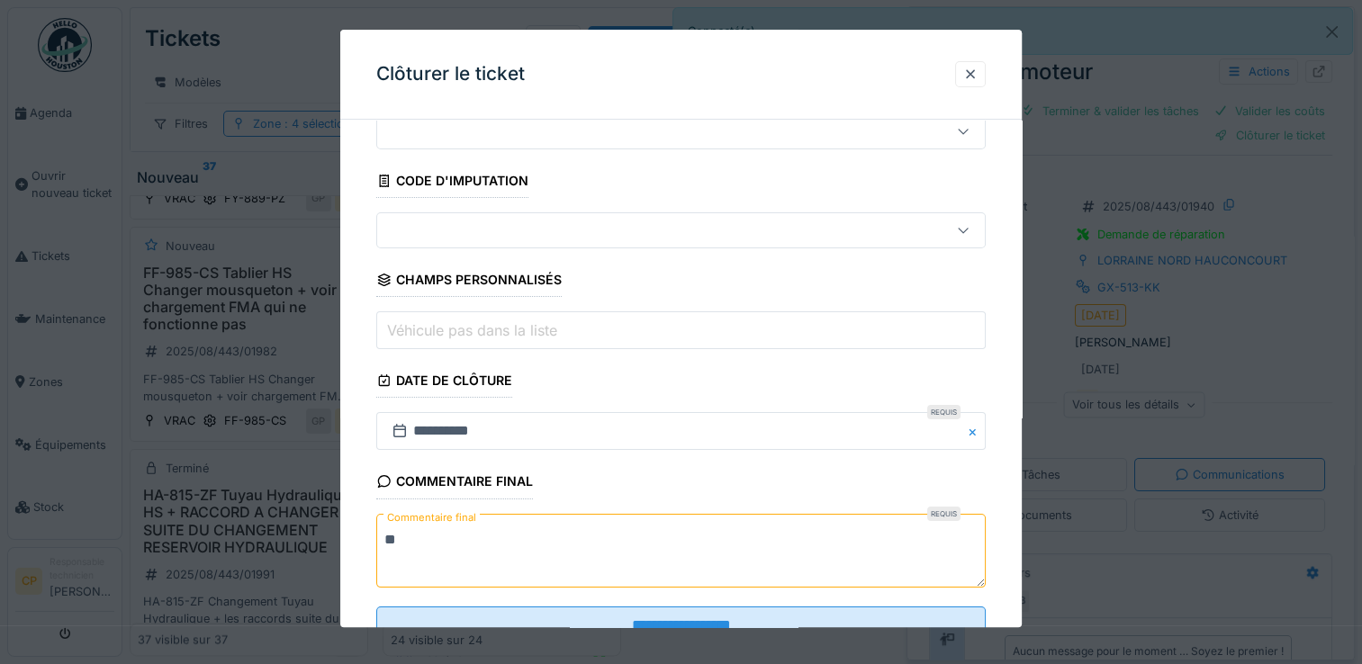
scroll to position [133, 0]
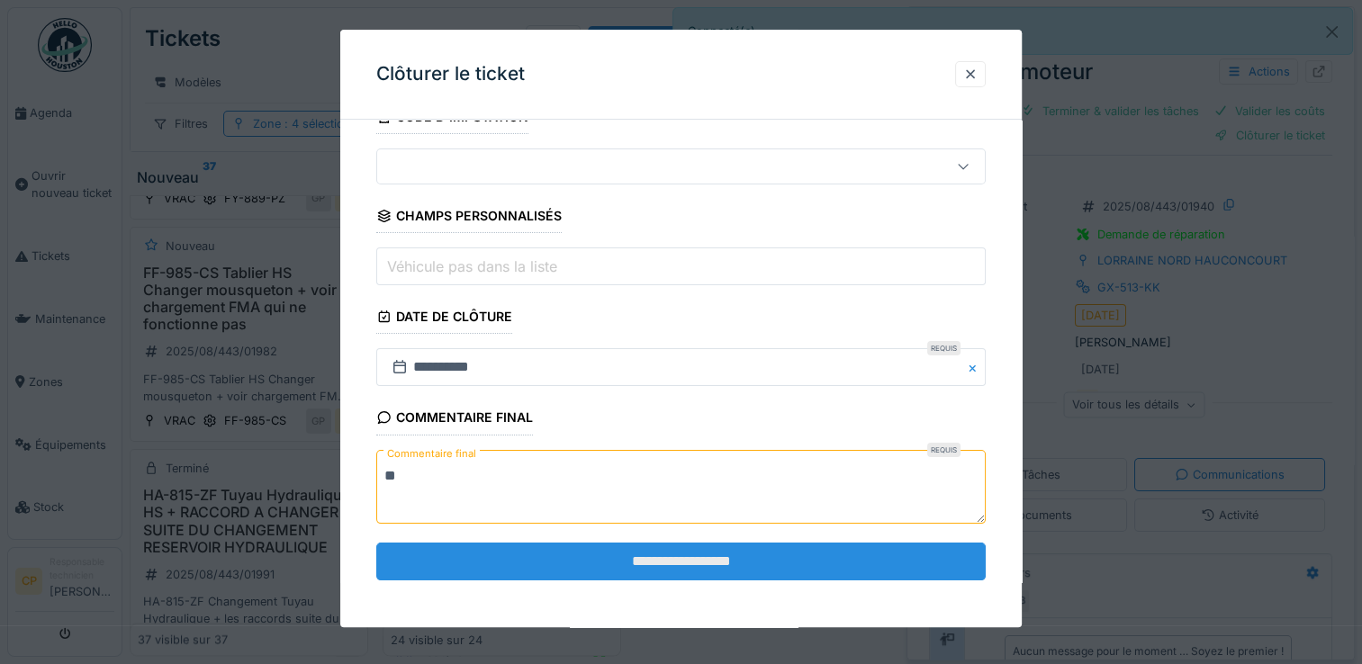
type textarea "**"
click at [703, 545] on input "**********" at bounding box center [680, 562] width 609 height 38
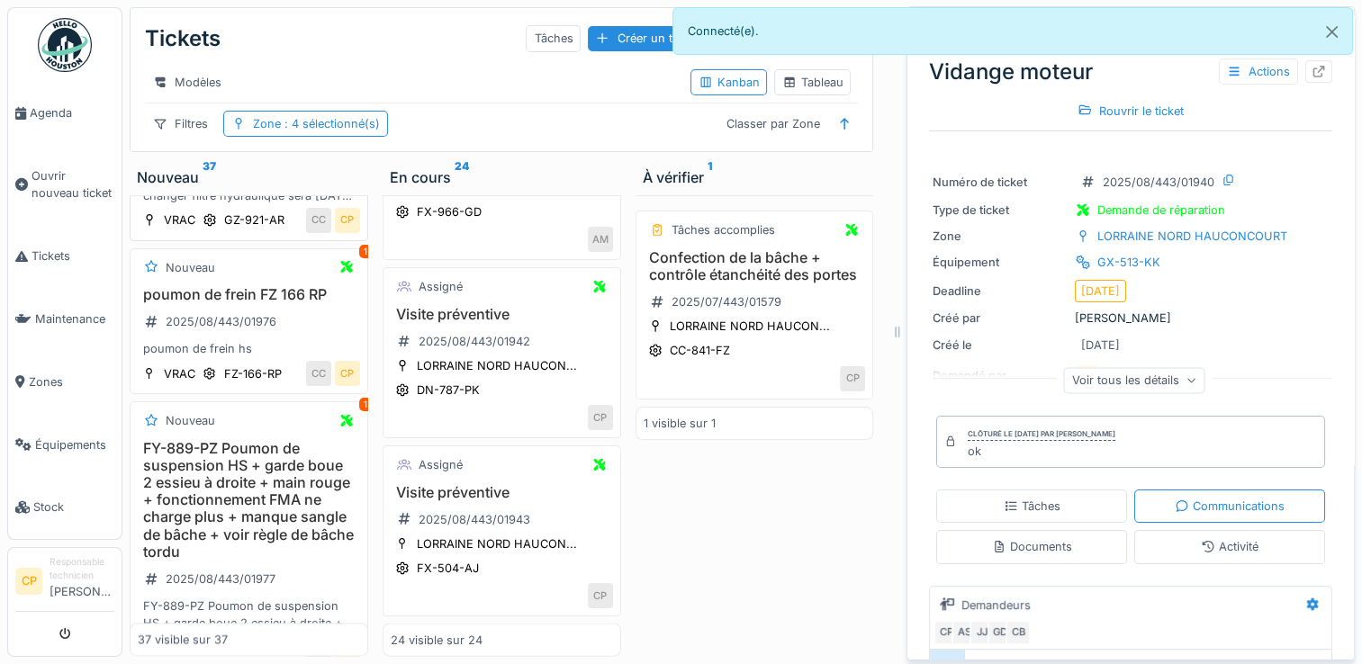
scroll to position [2114, 0]
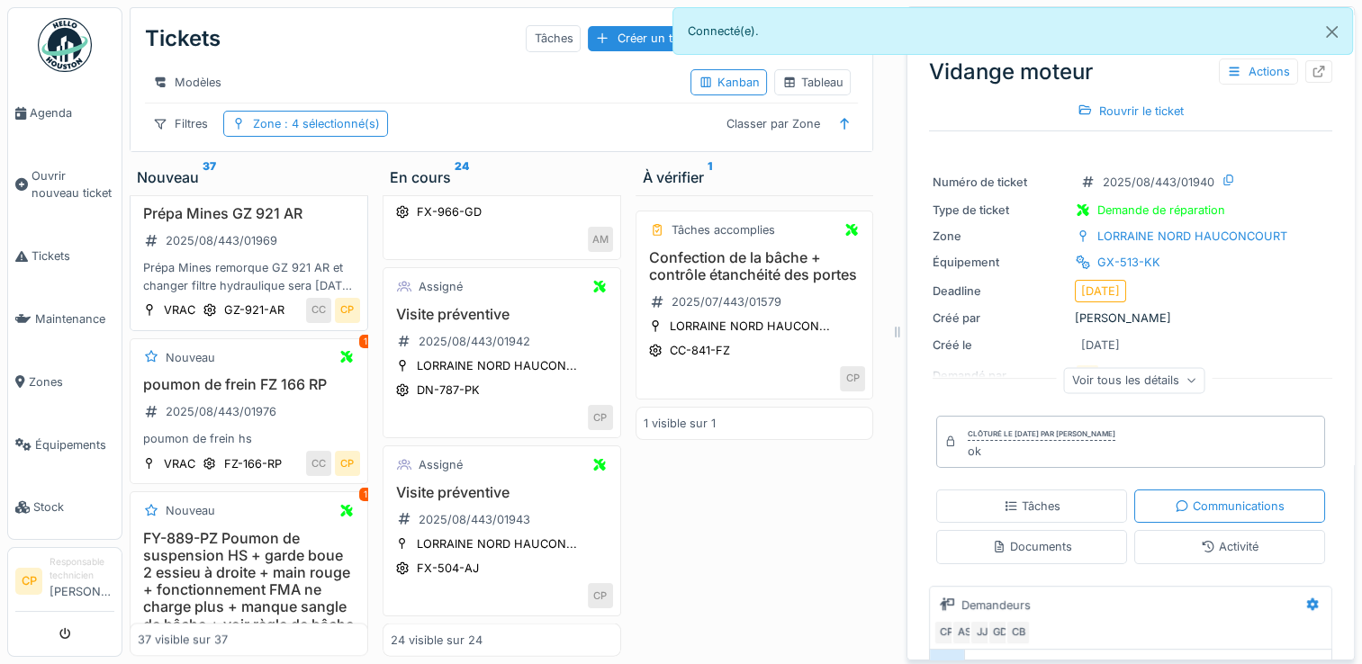
drag, startPoint x: 207, startPoint y: 449, endPoint x: 220, endPoint y: 450, distance: 12.6
click at [207, 222] on h3 "Prépa Mines GZ 921 AR" at bounding box center [249, 213] width 222 height 17
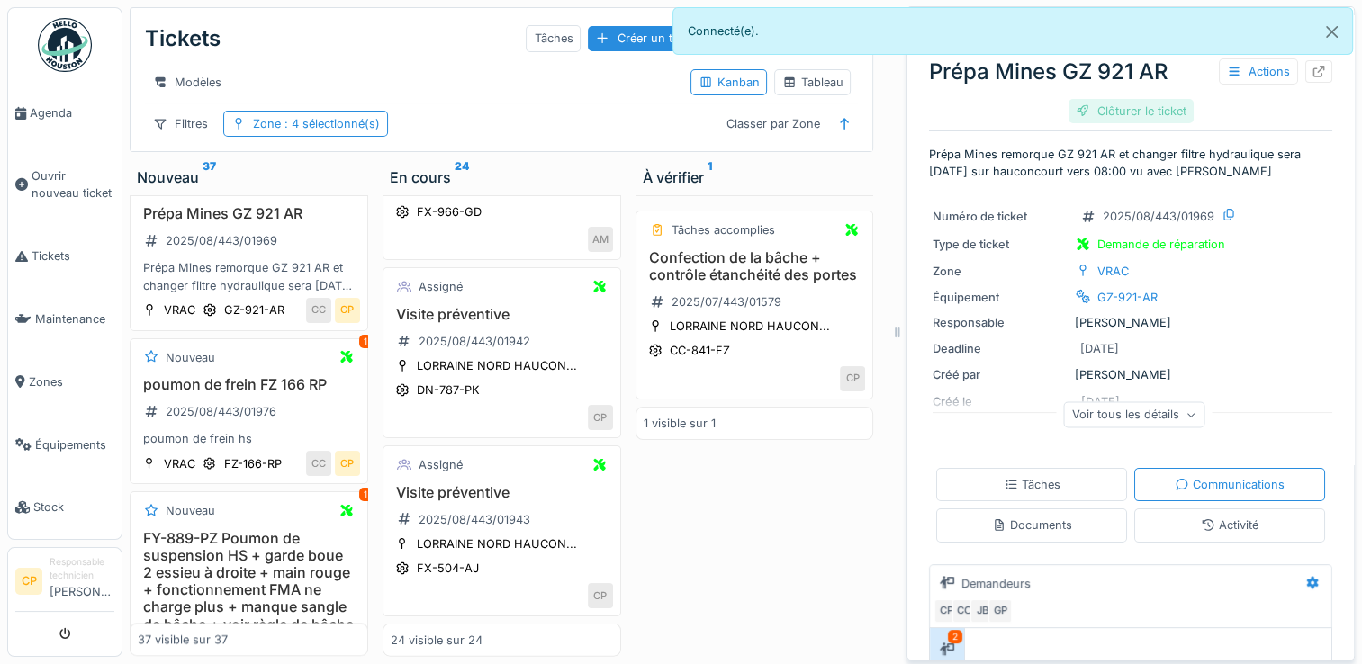
click at [1131, 99] on div "Clôturer le ticket" at bounding box center [1130, 111] width 125 height 24
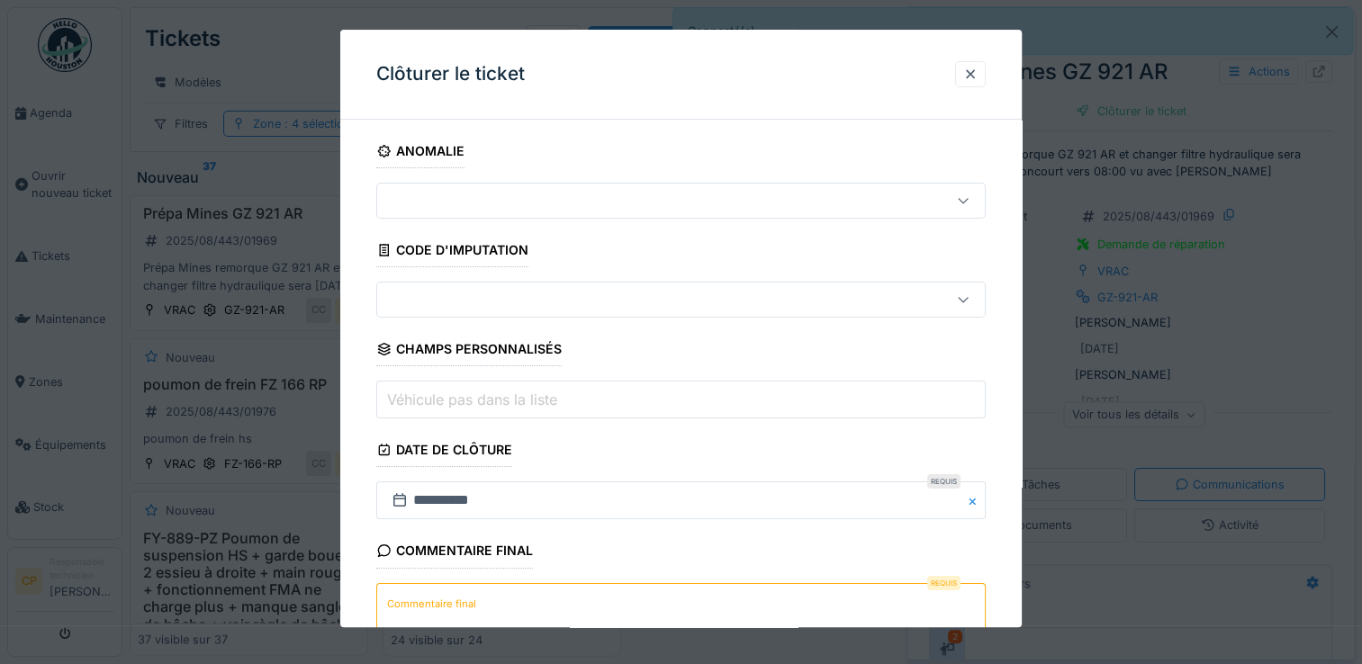
click at [605, 603] on textarea "Commentaire final" at bounding box center [680, 620] width 609 height 74
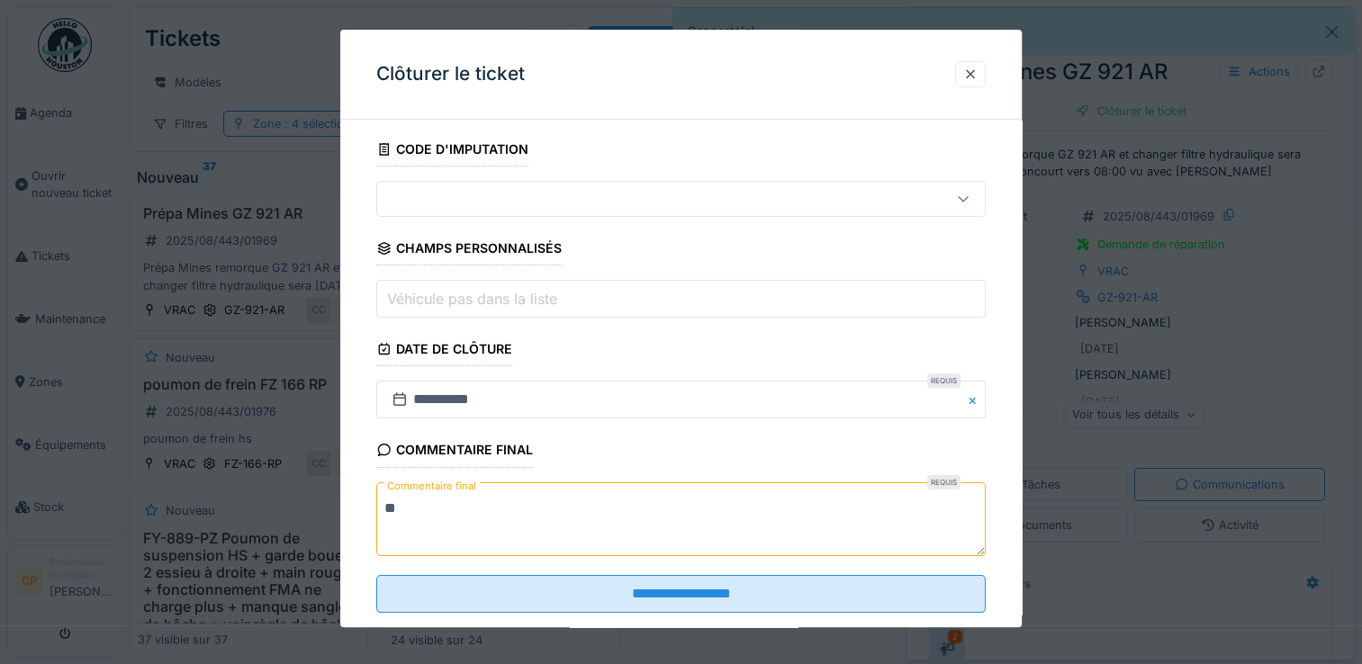
scroll to position [133, 0]
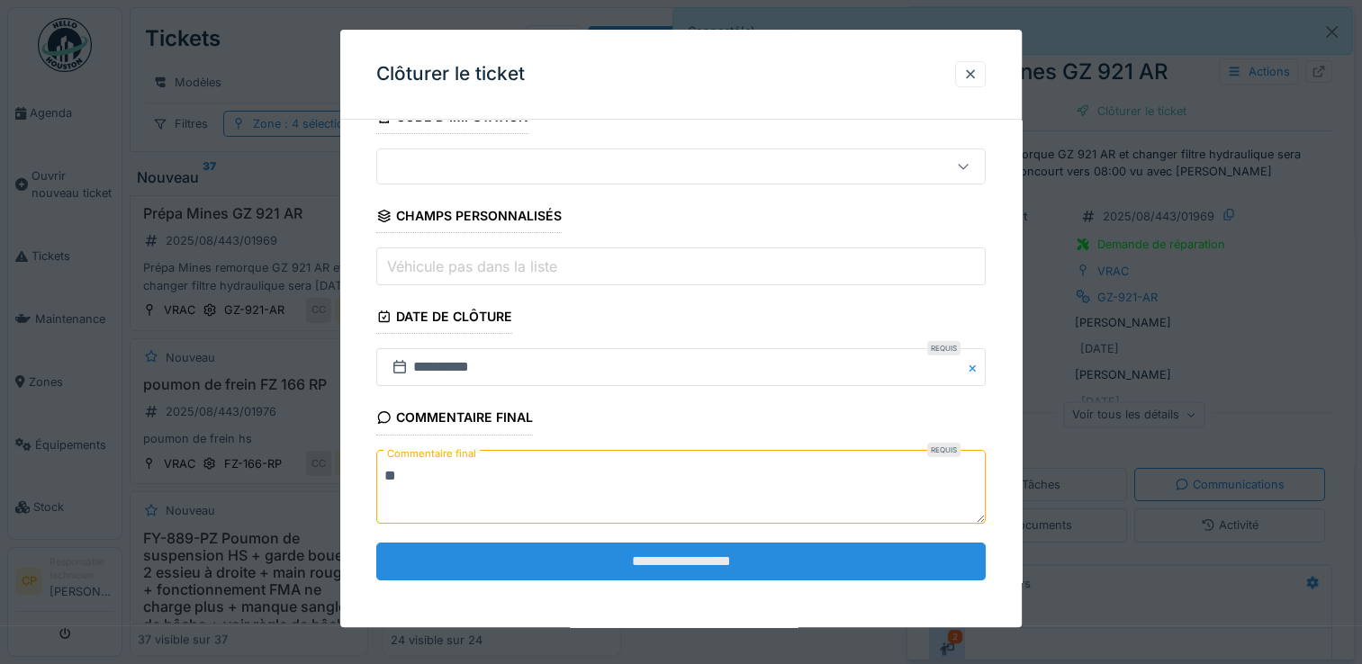
type textarea "**"
click at [626, 558] on input "**********" at bounding box center [680, 562] width 609 height 38
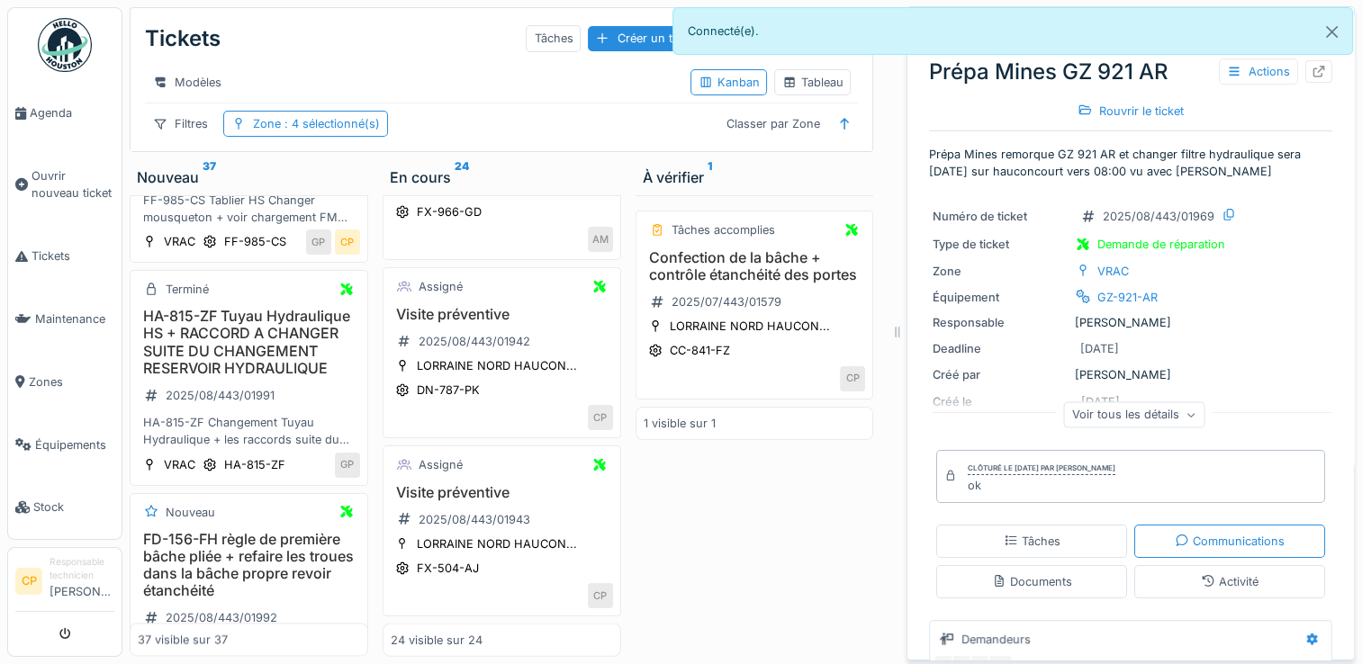
scroll to position [2835, 0]
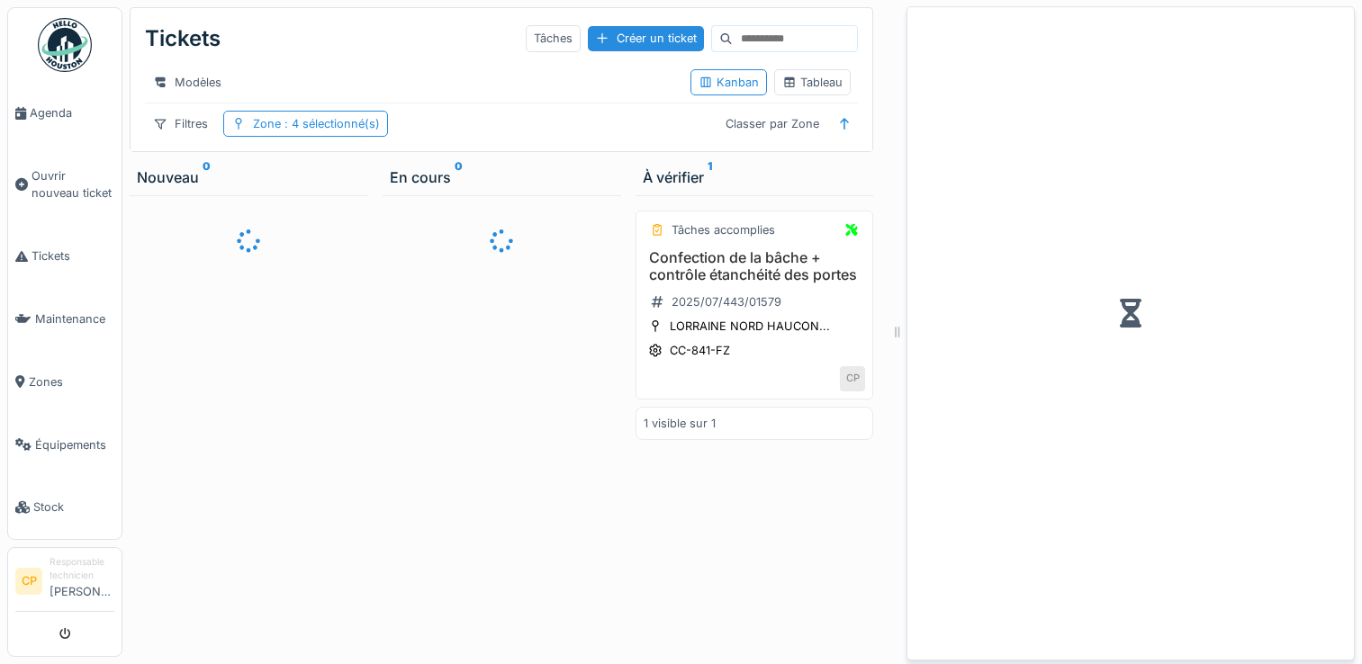
scroll to position [14, 0]
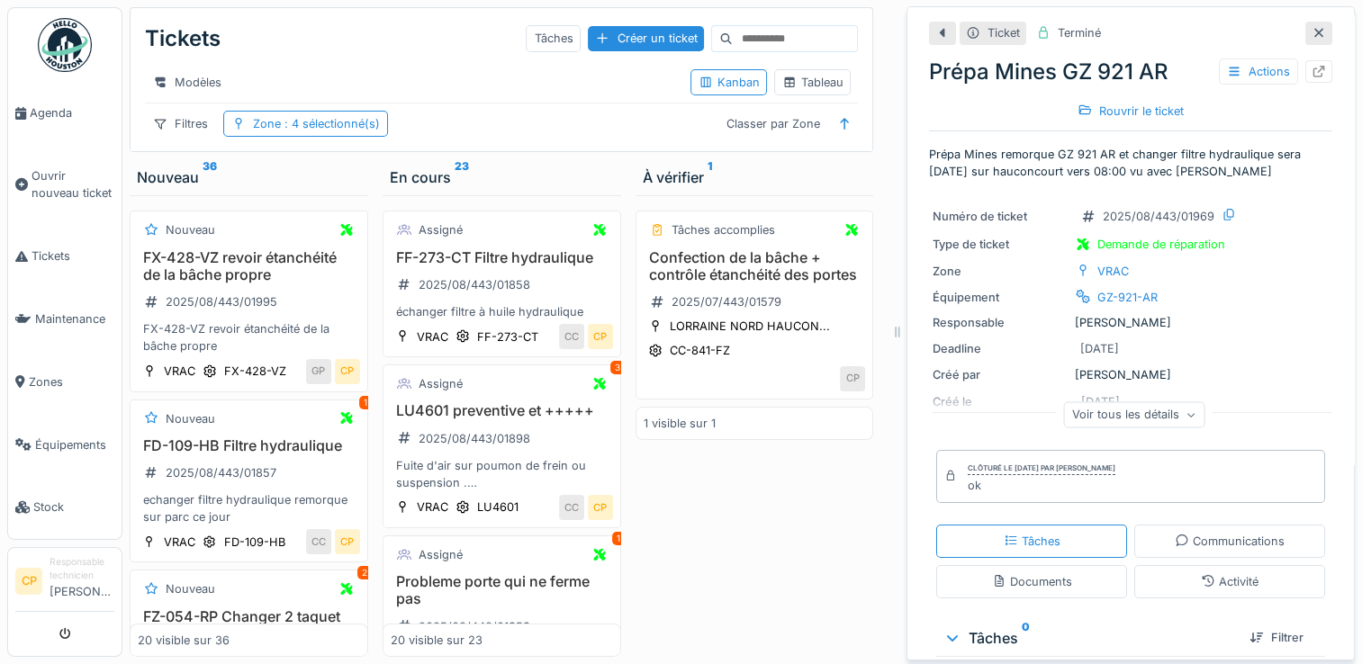
click at [1311, 27] on icon at bounding box center [1318, 33] width 14 height 12
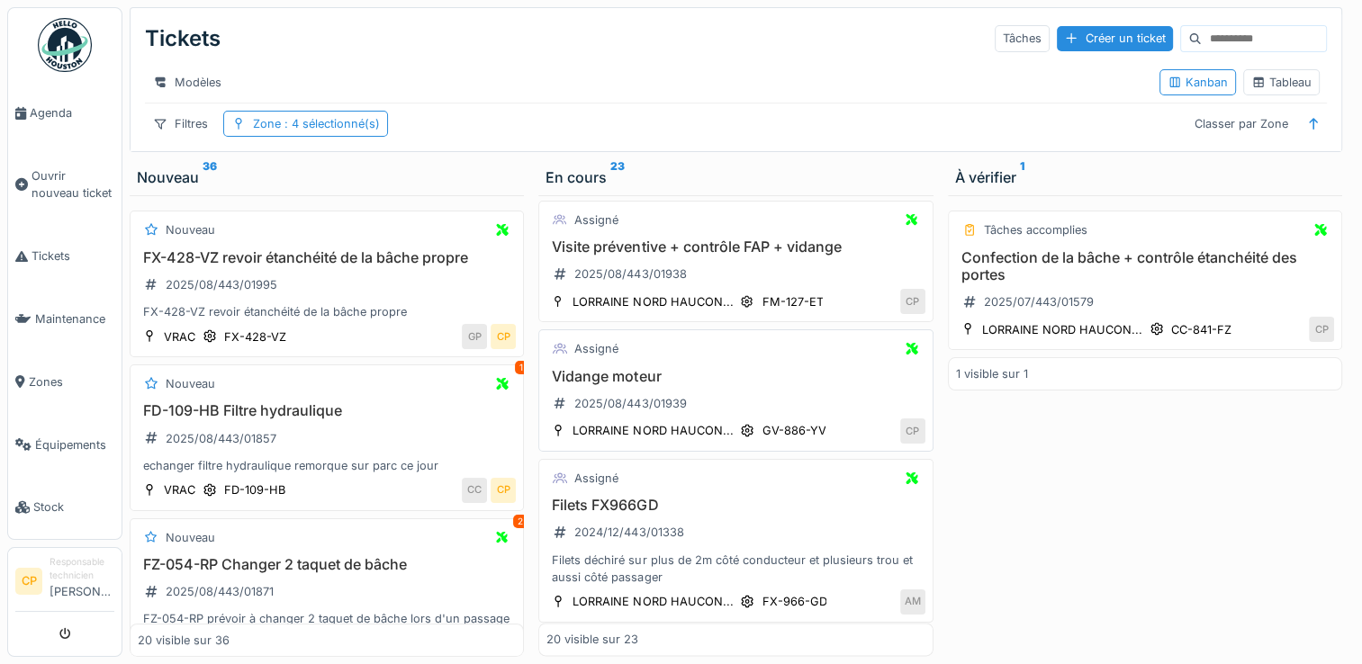
scroll to position [2466, 0]
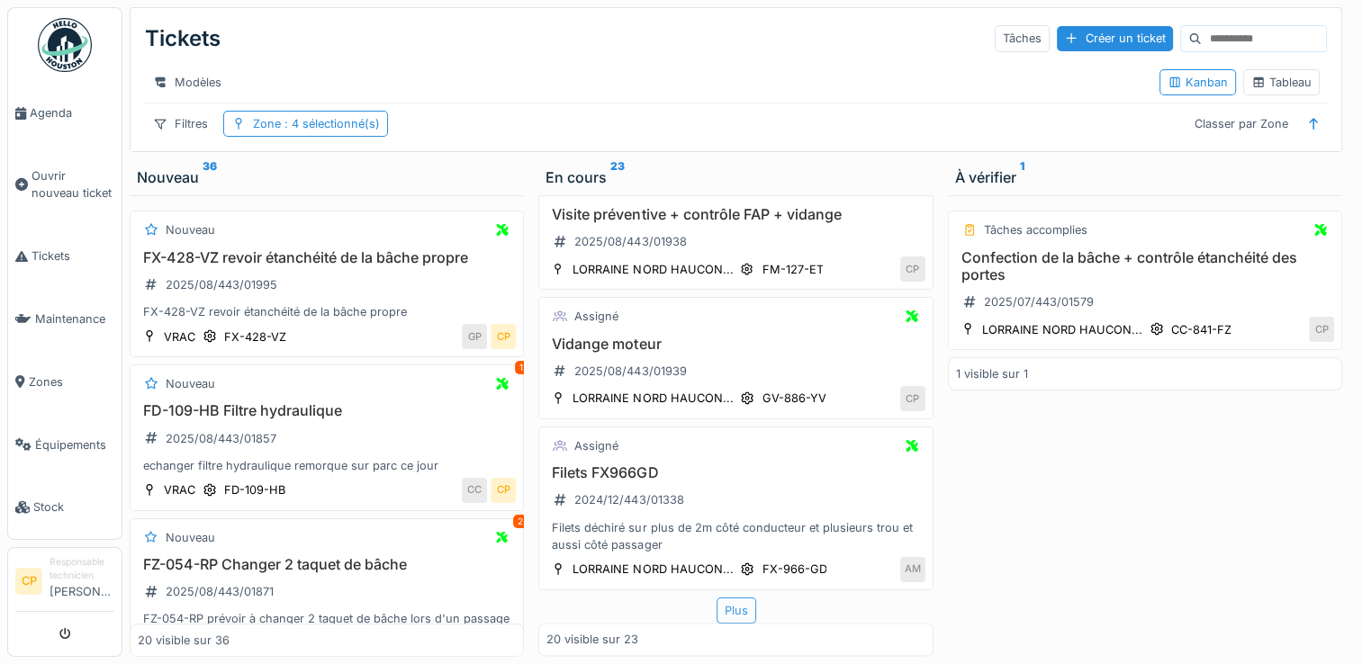
click at [720, 598] on div "Plus" at bounding box center [737, 611] width 40 height 26
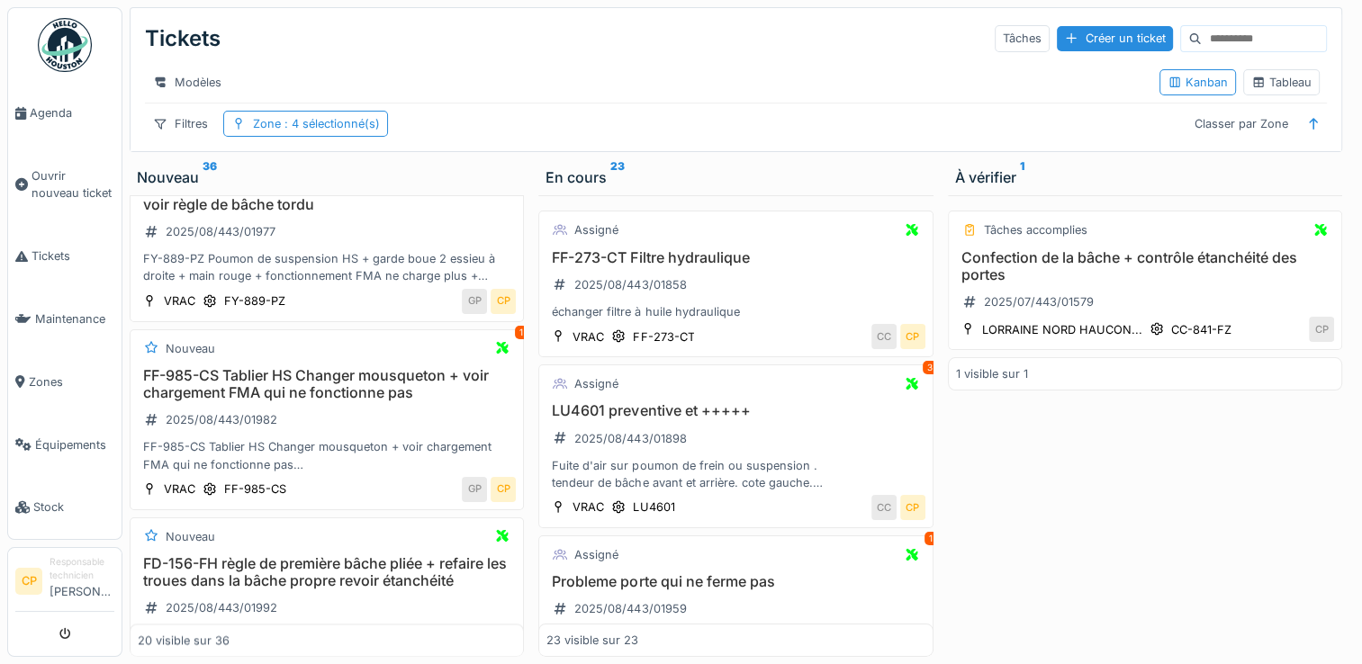
scroll to position [2250, 0]
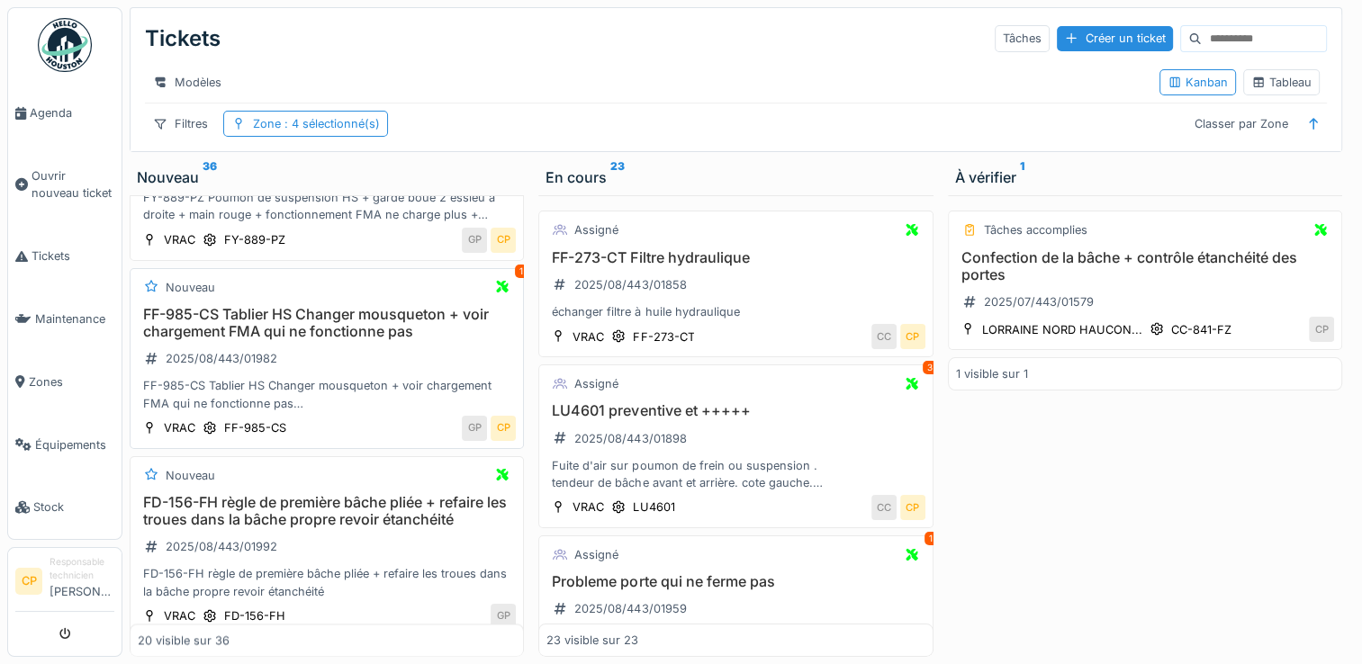
click at [344, 340] on h3 "FF-985-CS Tablier HS Changer mousqueton + voir chargement FMA qui ne fonctionne…" at bounding box center [327, 323] width 378 height 34
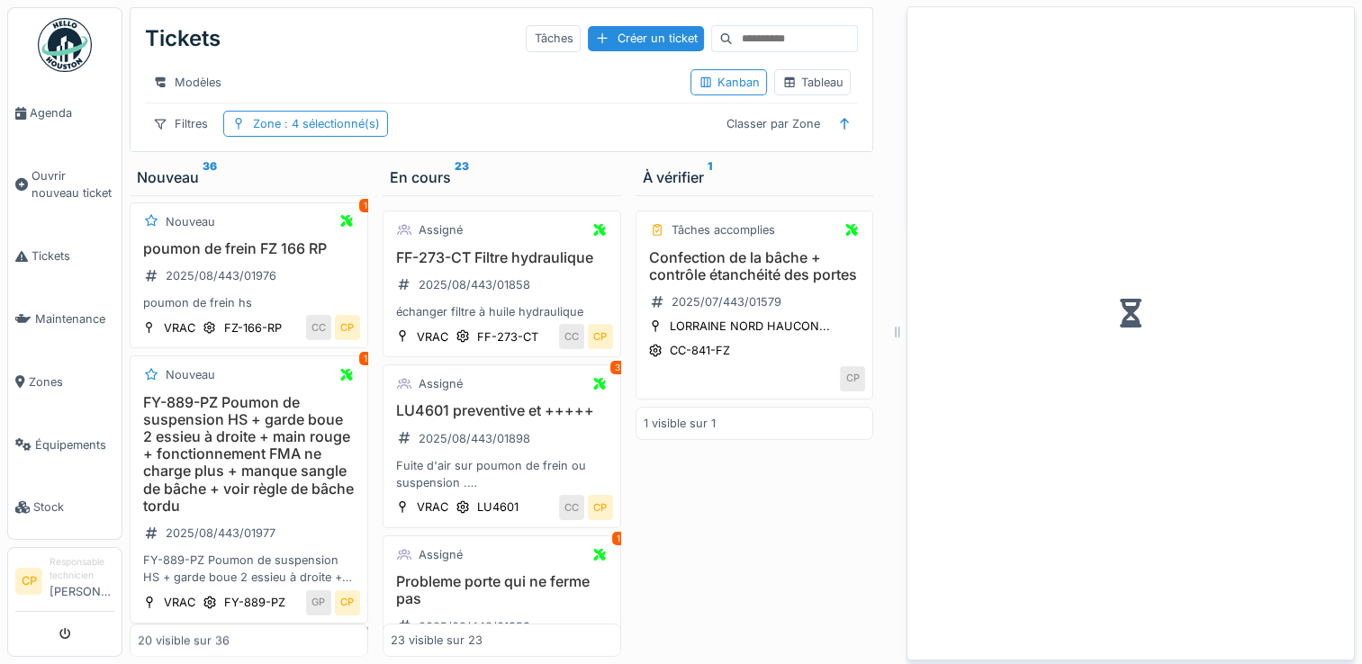
scroll to position [2889, 0]
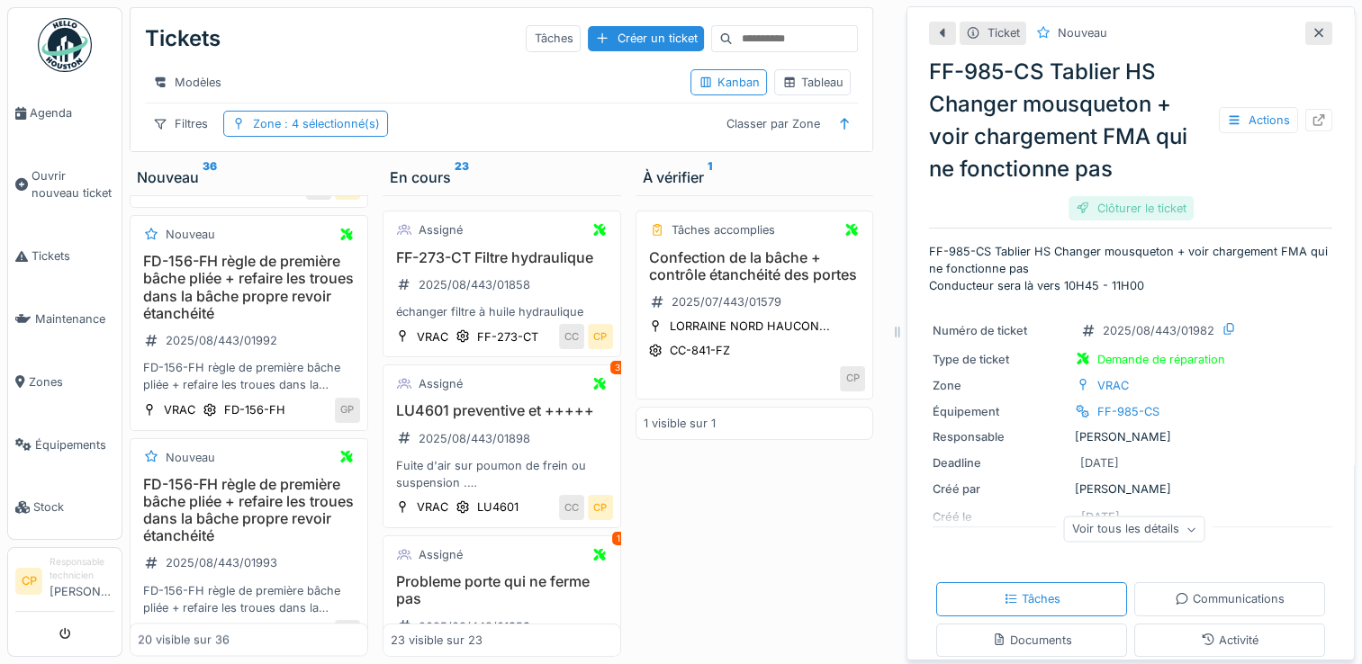
click at [1137, 203] on div "Clôturer le ticket" at bounding box center [1130, 208] width 125 height 24
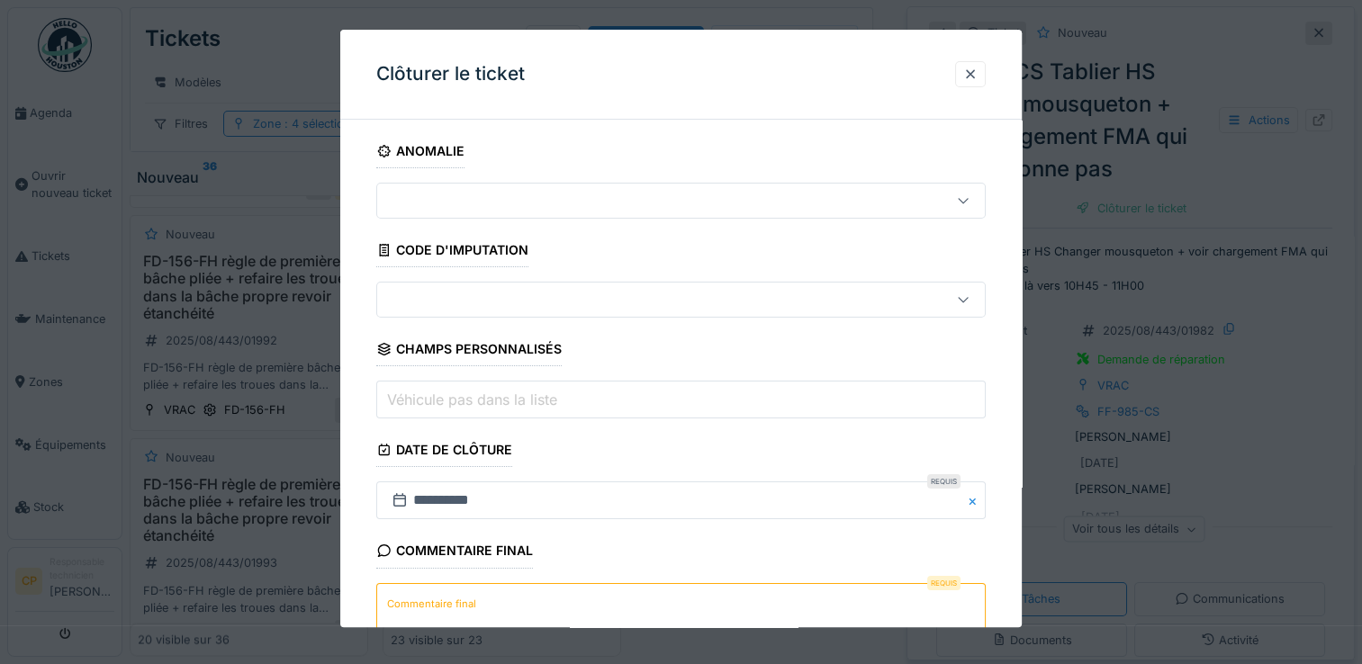
click at [588, 599] on textarea "Commentaire final" at bounding box center [680, 620] width 609 height 74
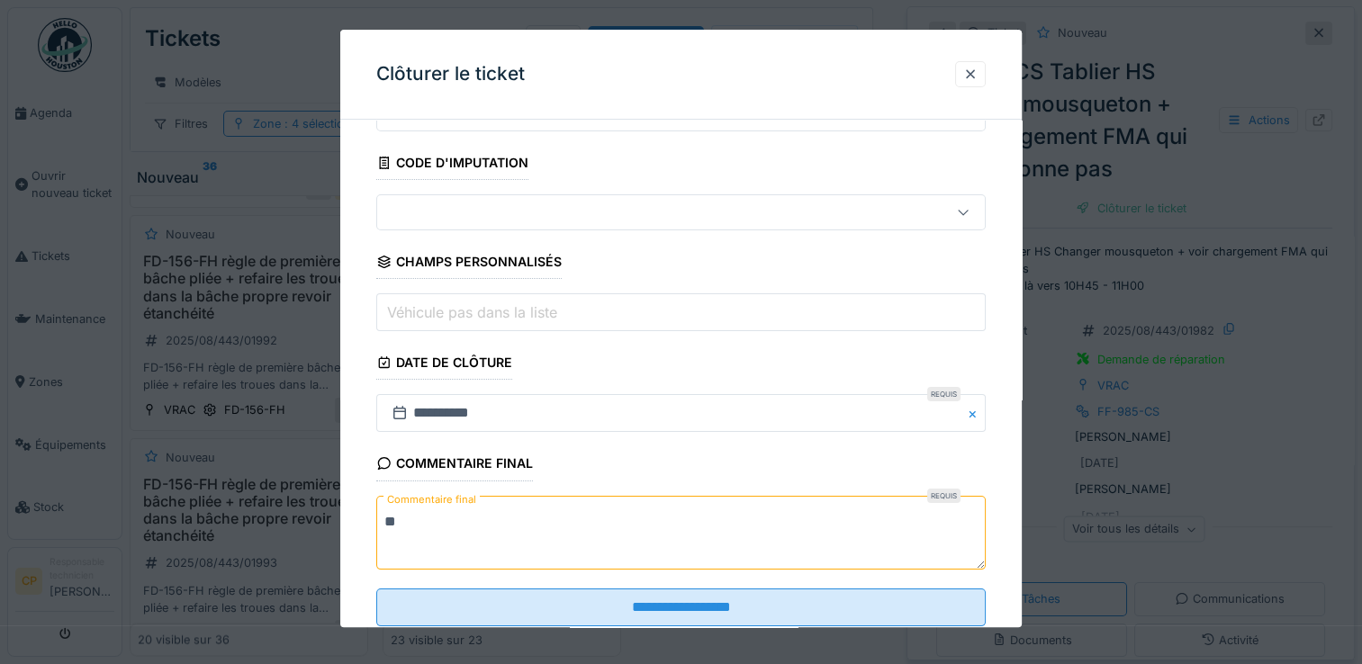
scroll to position [133, 0]
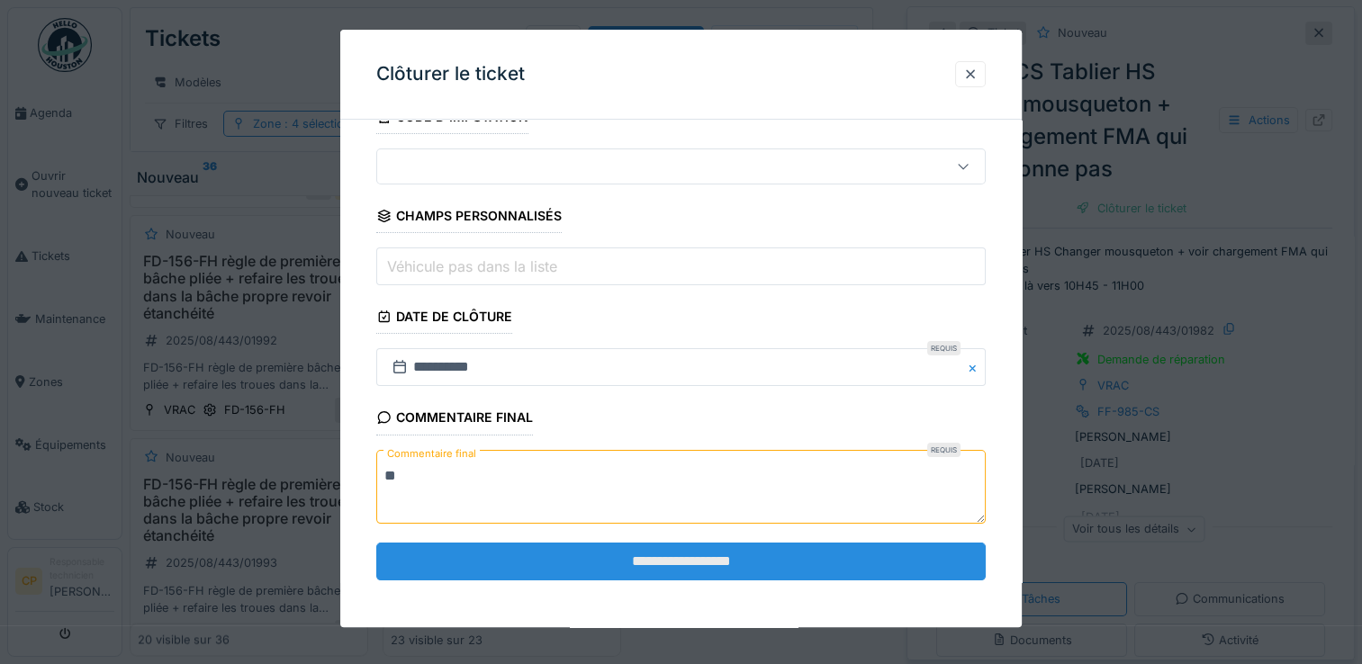
type textarea "**"
click at [717, 561] on input "**********" at bounding box center [680, 562] width 609 height 38
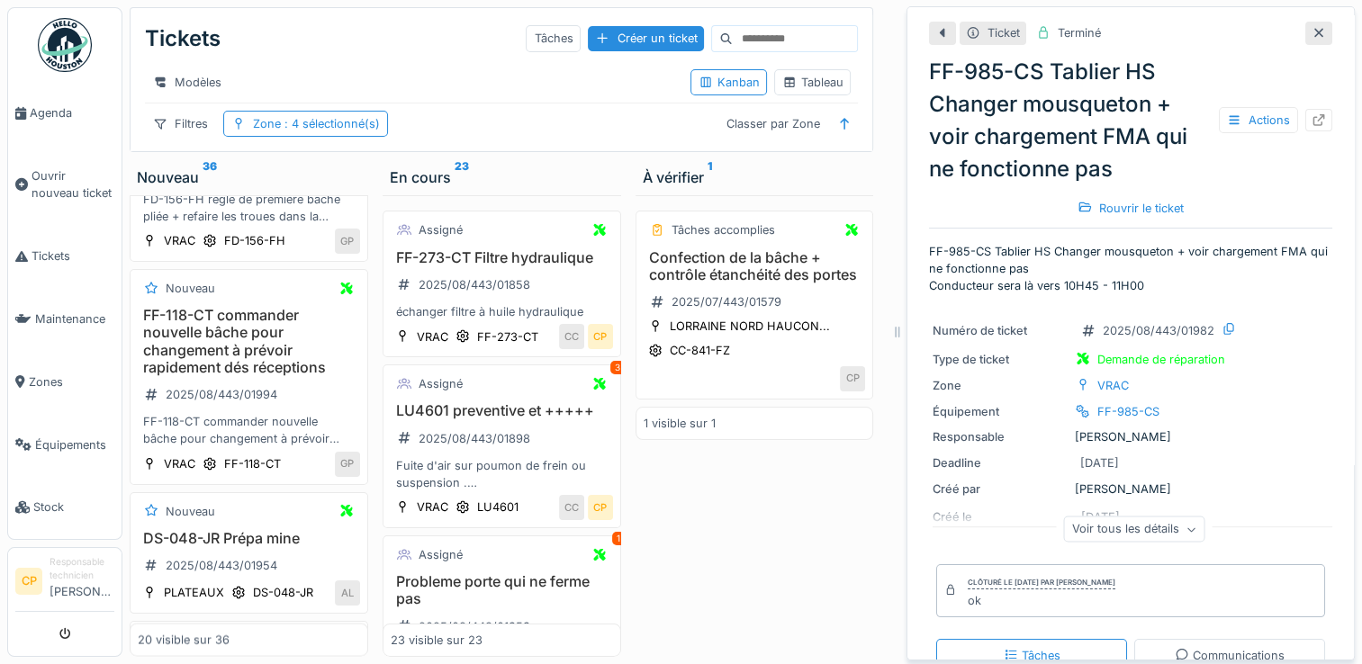
scroll to position [3249, 0]
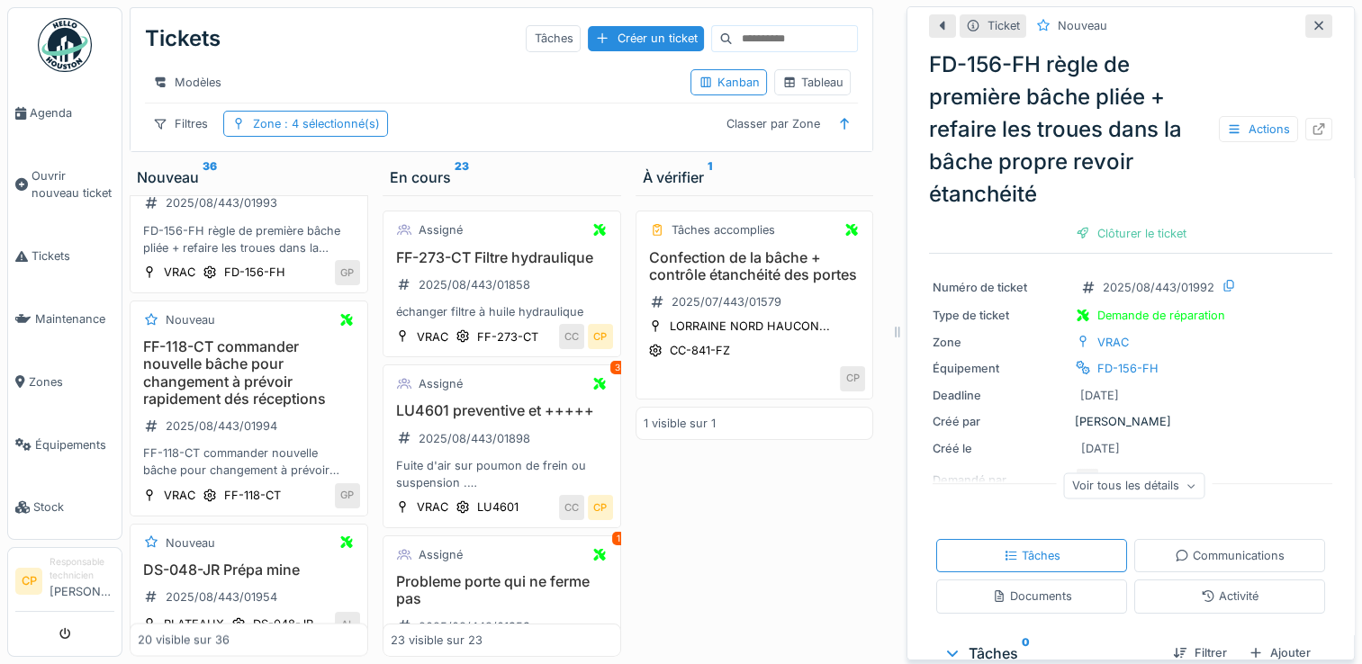
scroll to position [90, 0]
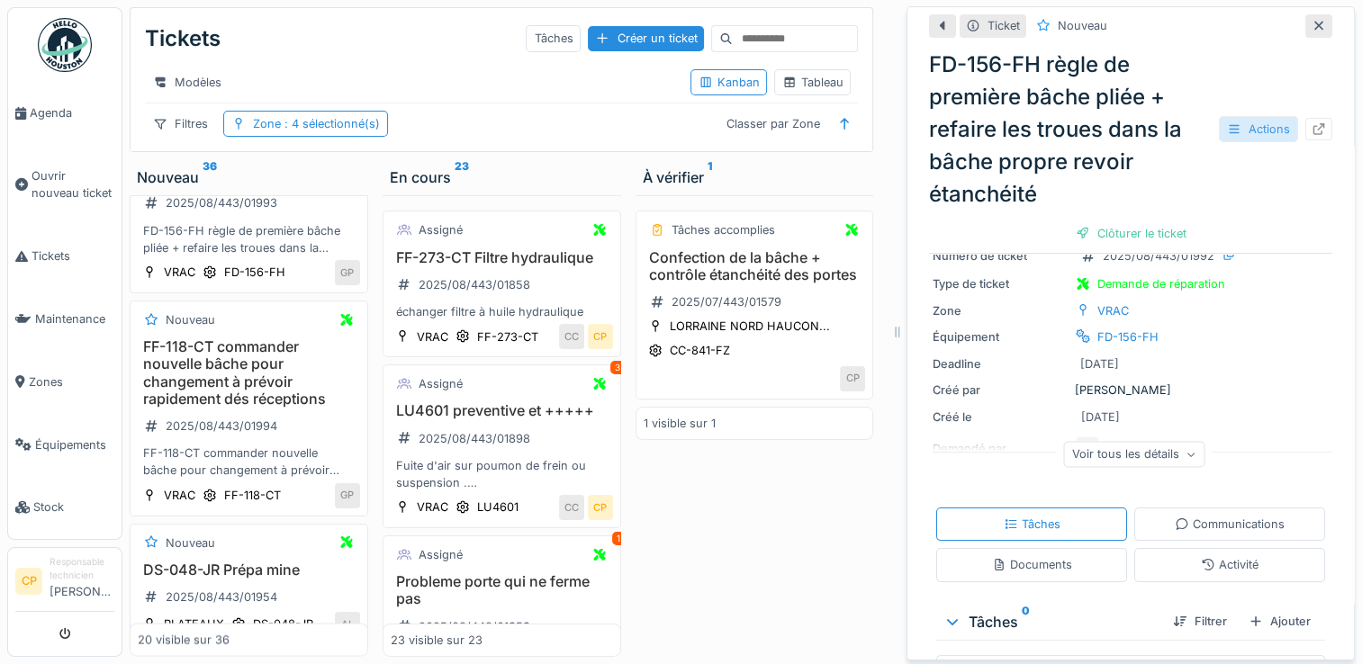
click at [1240, 131] on div "Actions" at bounding box center [1258, 129] width 79 height 26
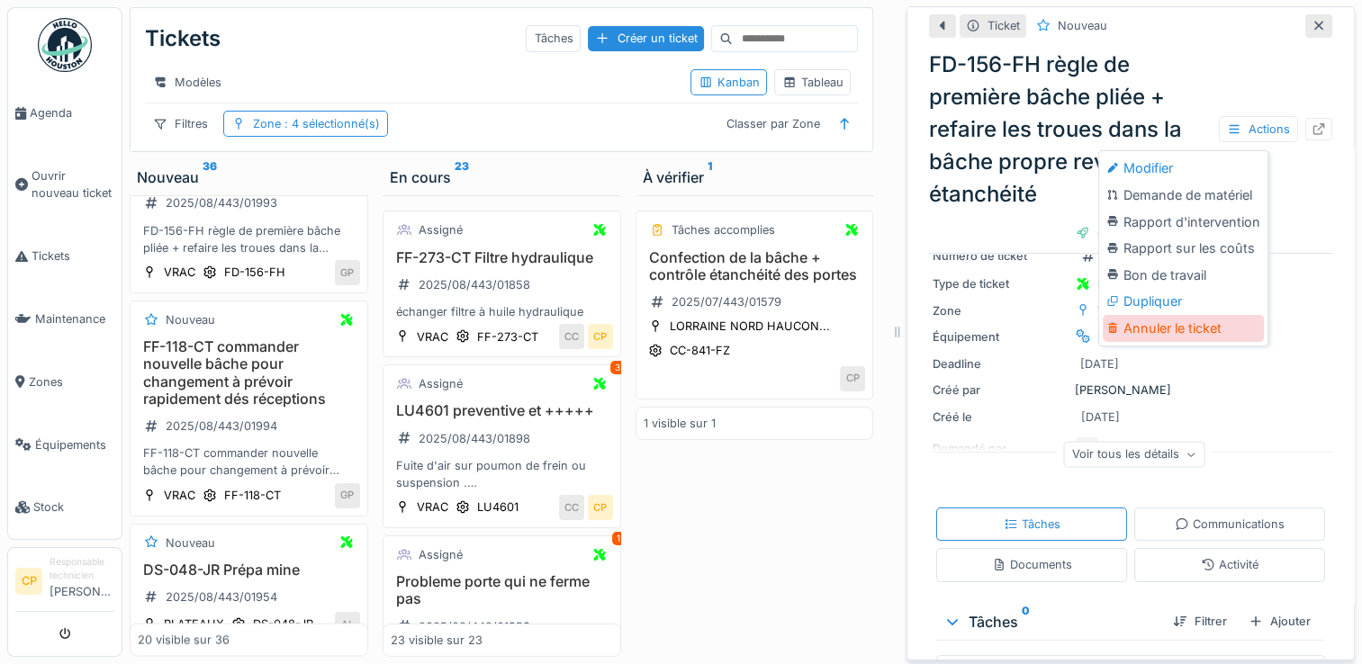
click at [1161, 319] on div "Annuler le ticket" at bounding box center [1183, 328] width 161 height 27
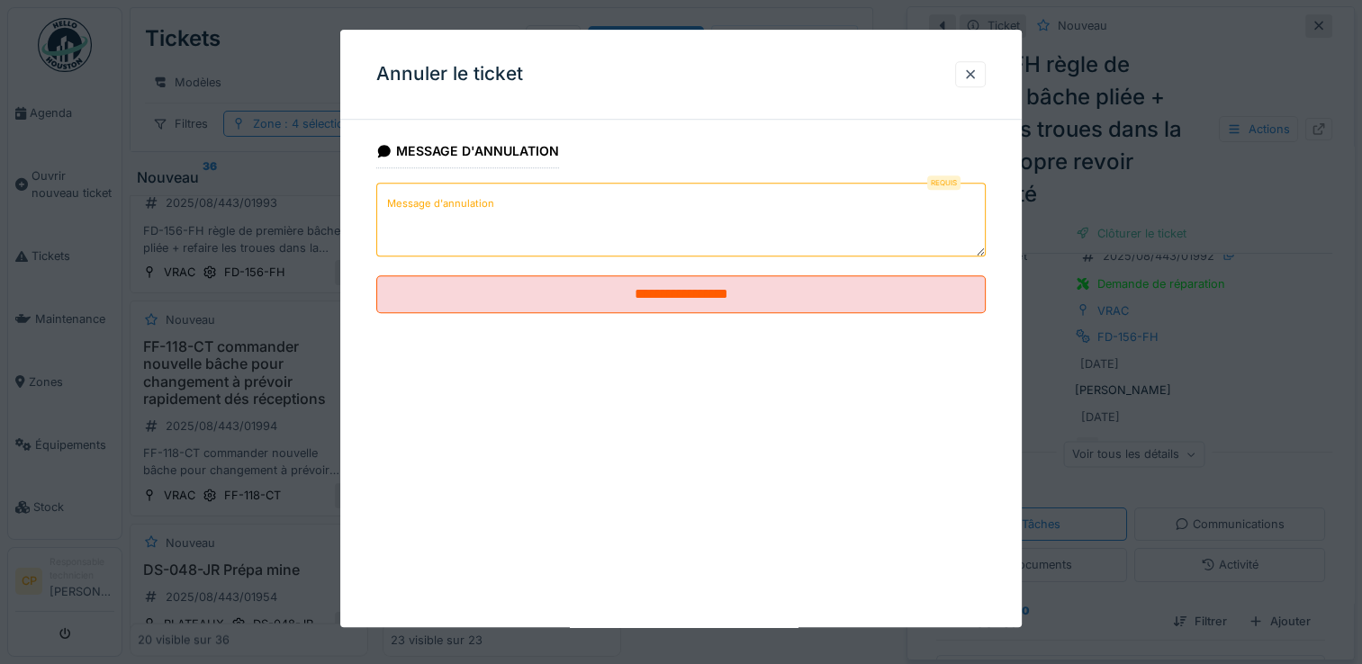
click at [511, 241] on textarea "Message d'annulation" at bounding box center [680, 220] width 609 height 74
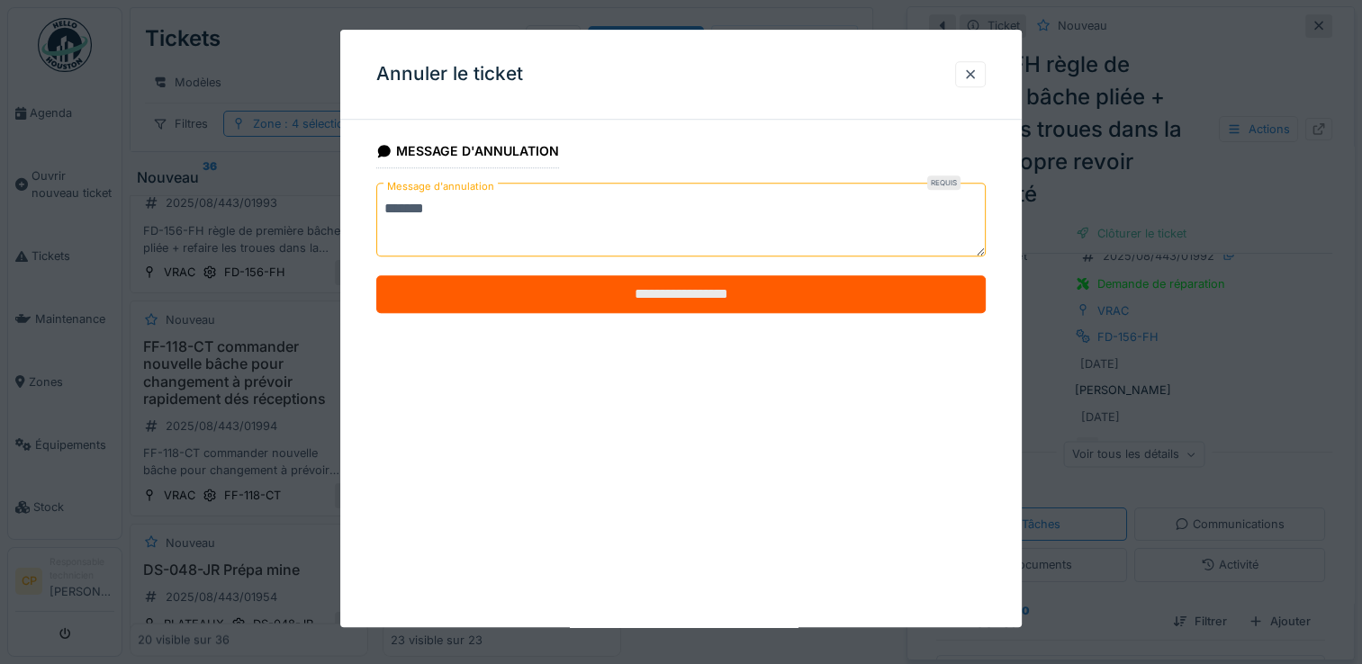
type textarea "*******"
click at [666, 296] on input "**********" at bounding box center [680, 295] width 609 height 38
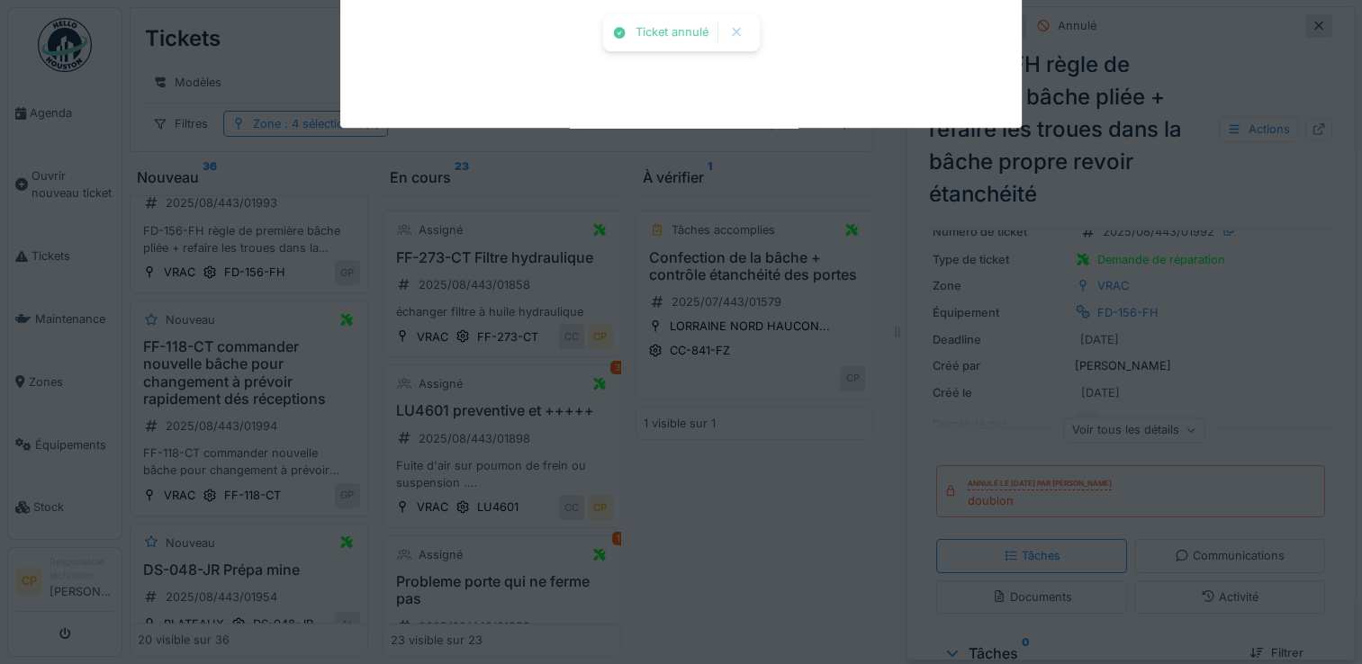
scroll to position [65, 0]
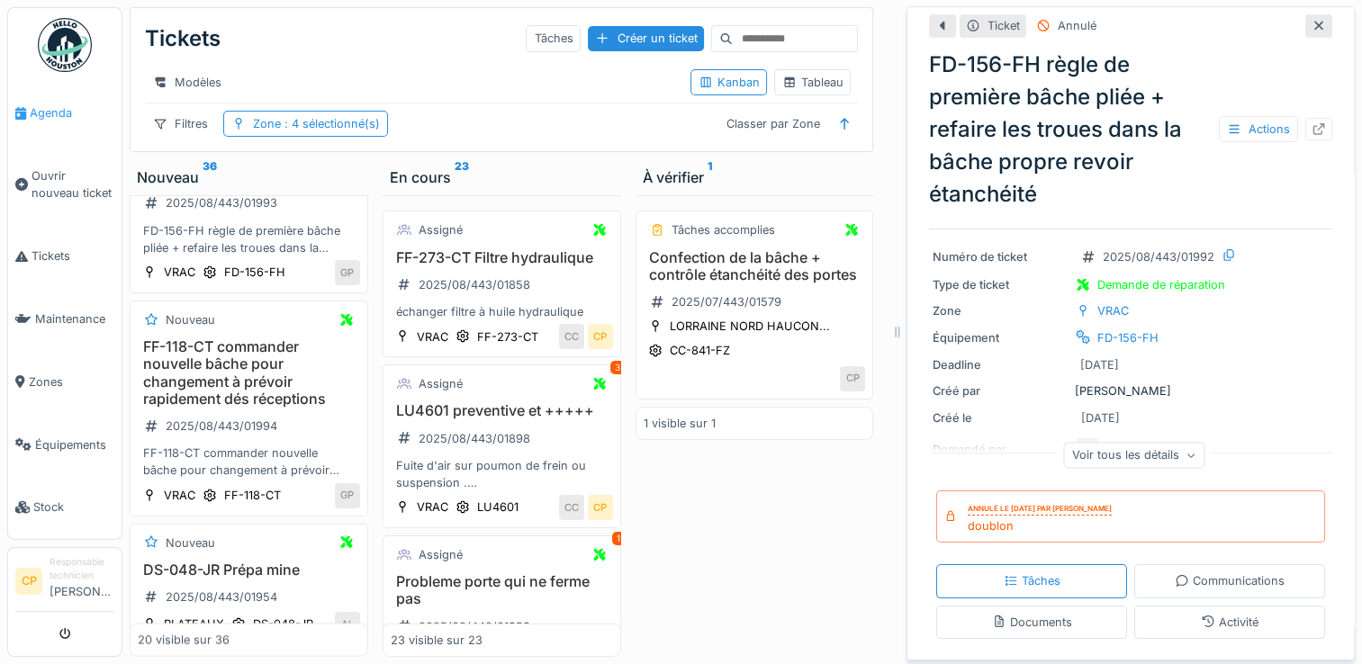
click at [42, 121] on link "Agenda" at bounding box center [64, 113] width 113 height 63
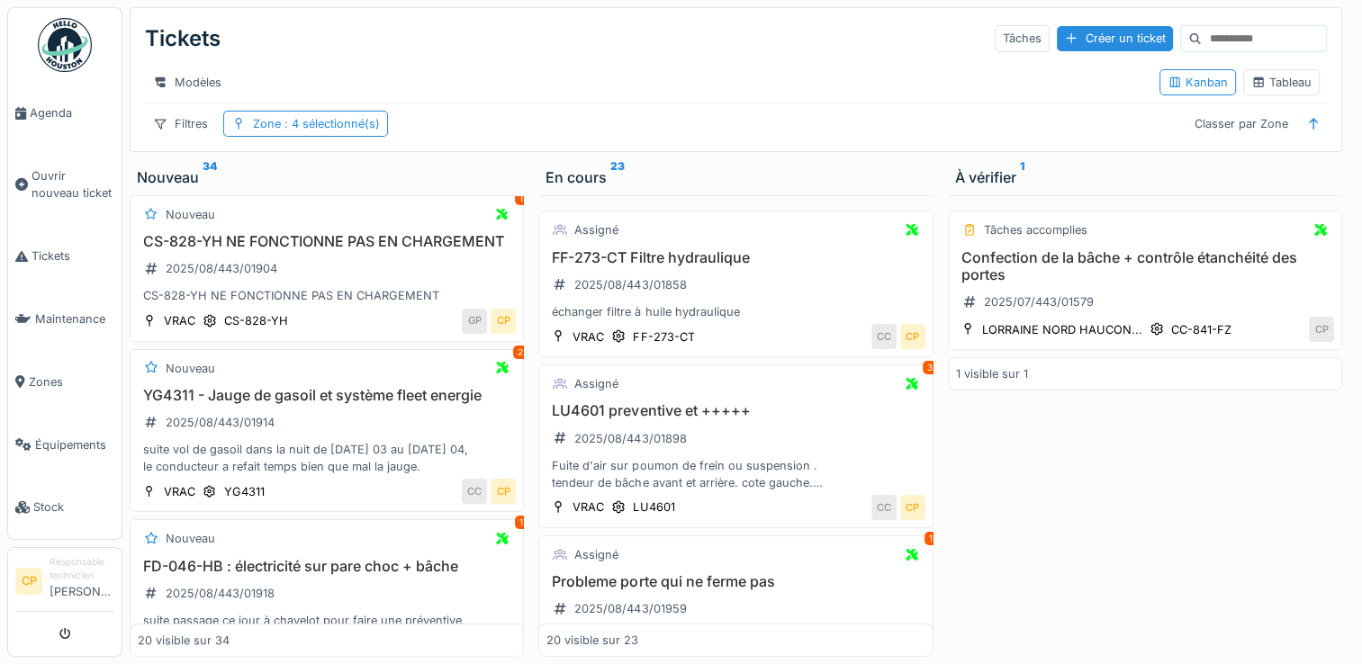
scroll to position [1240, 0]
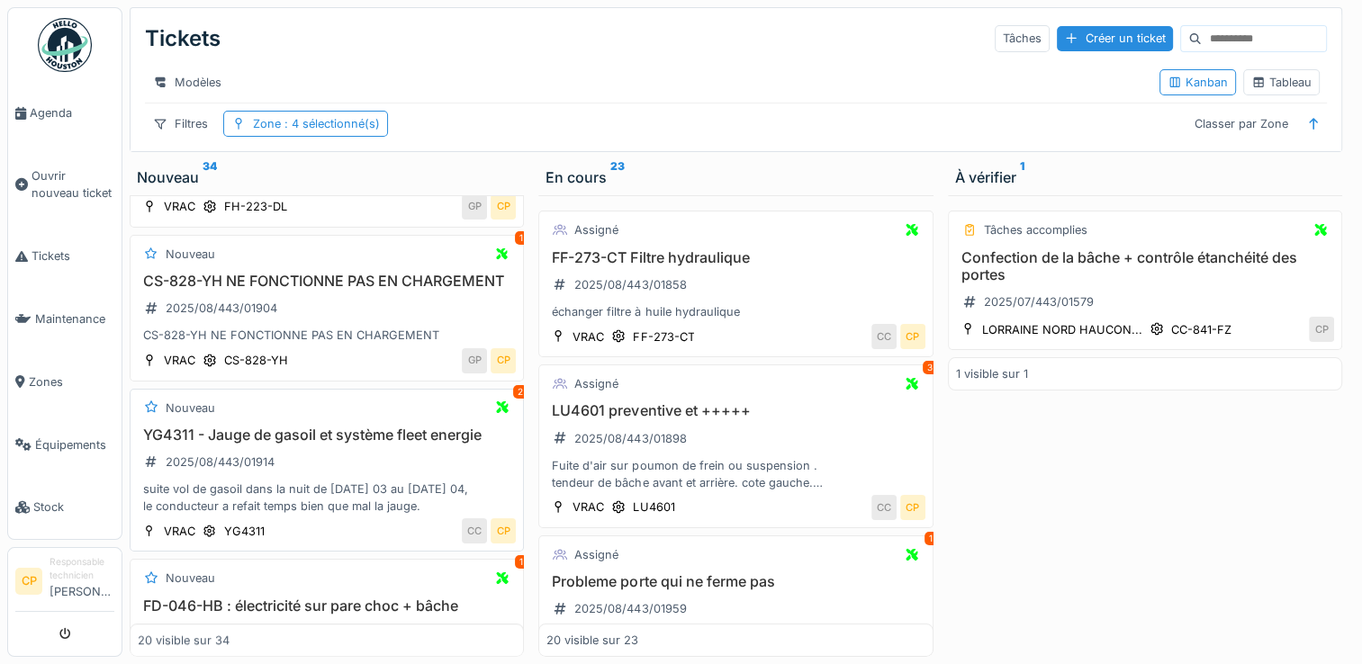
click at [363, 444] on h3 "YG4311 - Jauge de gasoil et système fleet energie" at bounding box center [327, 435] width 378 height 17
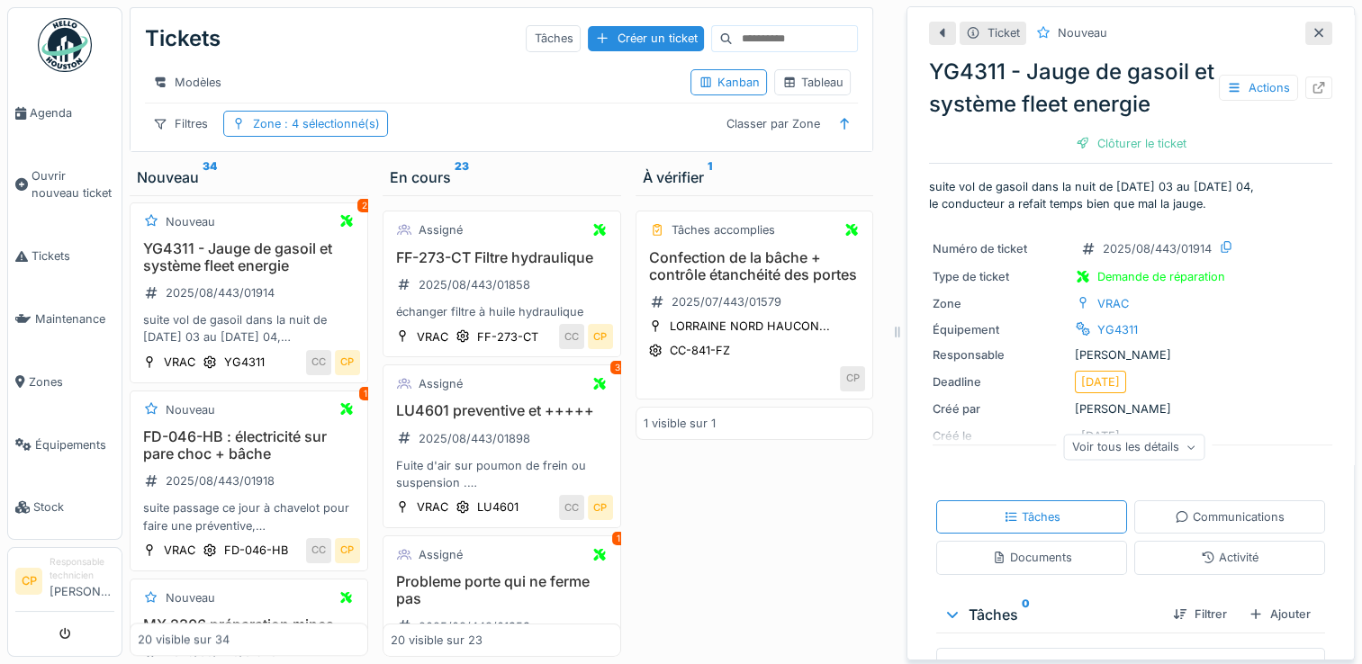
scroll to position [14, 0]
